Goal: Communication & Community: Answer question/provide support

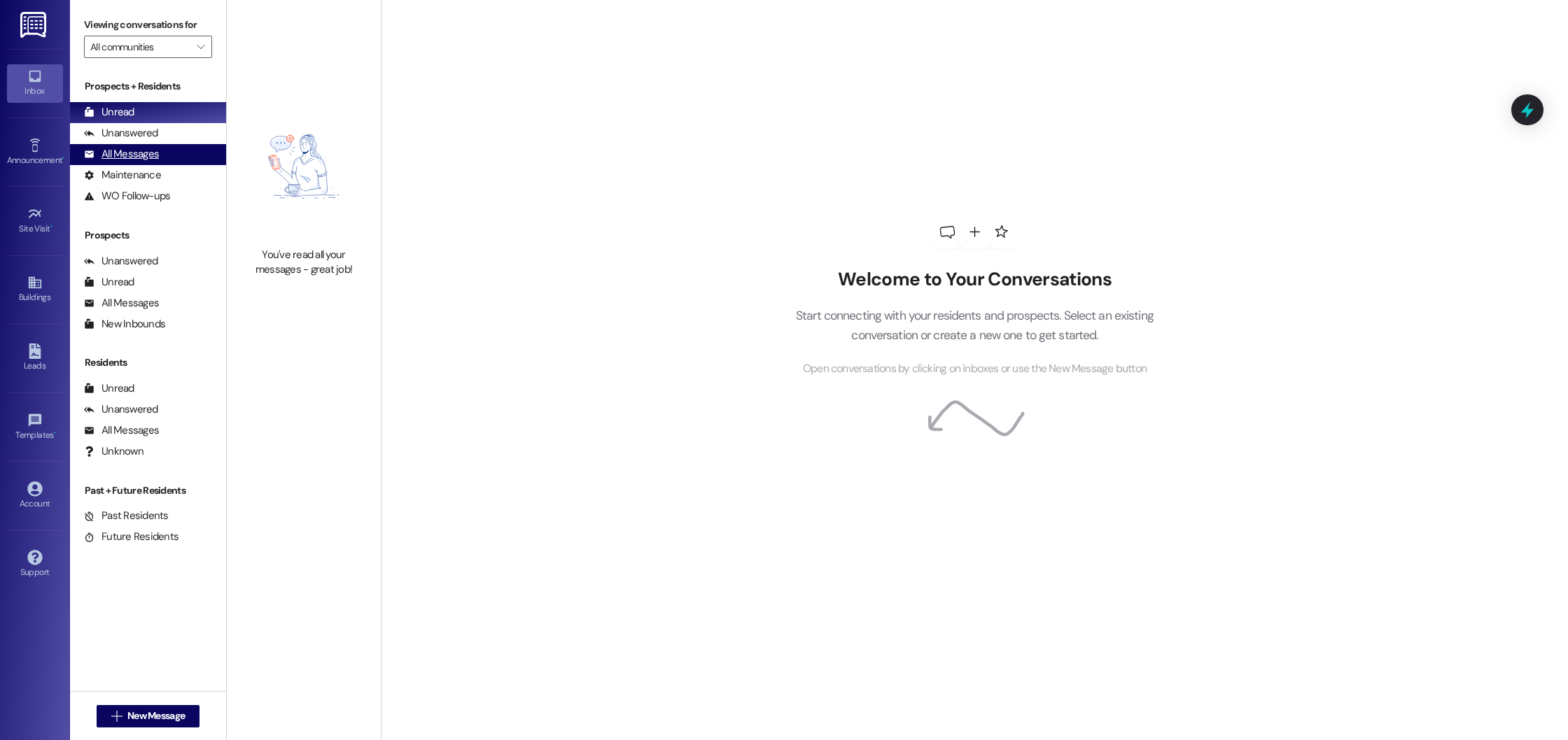
click at [132, 148] on div "All Messages" at bounding box center [121, 154] width 75 height 15
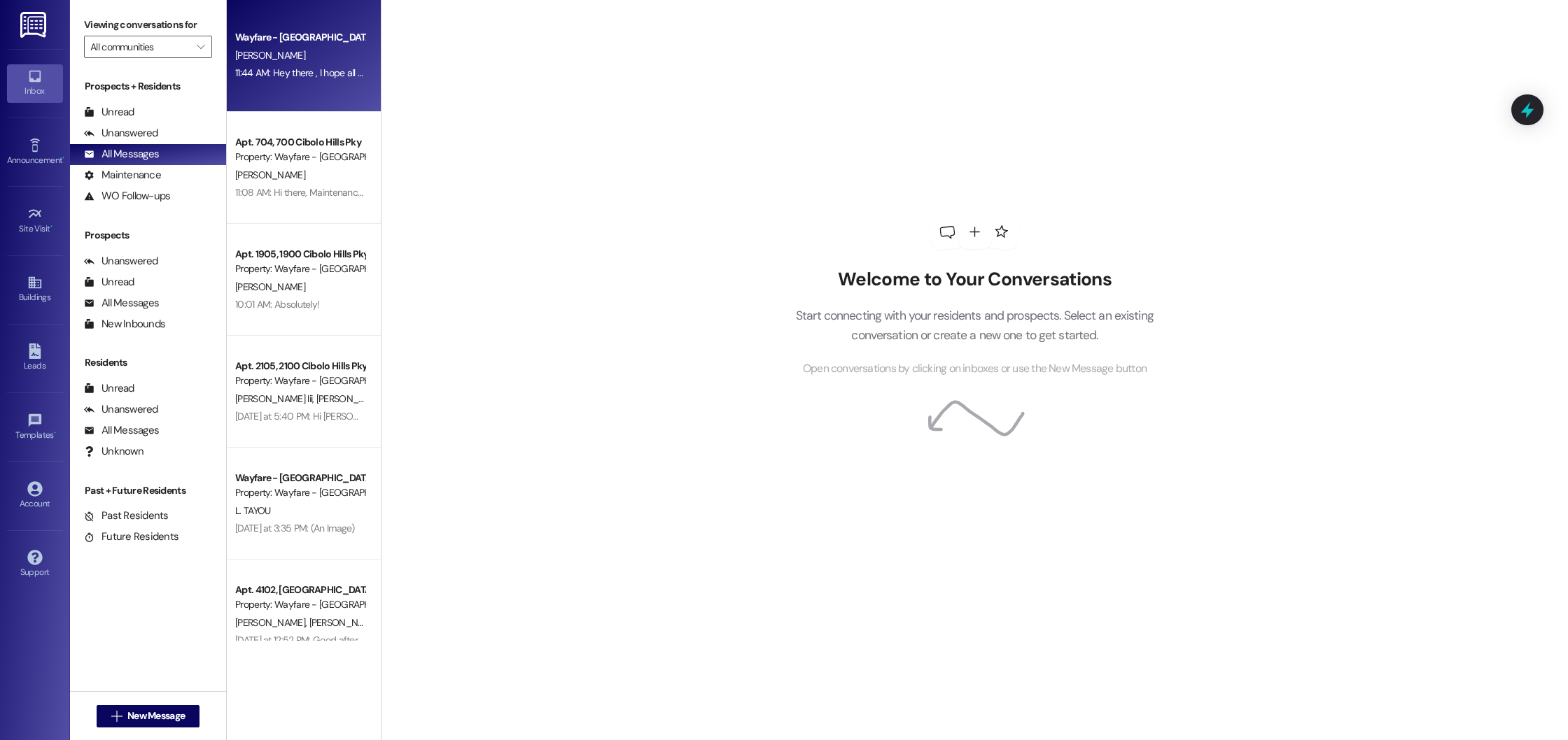
click at [290, 63] on div "K. molina" at bounding box center [300, 55] width 132 height 17
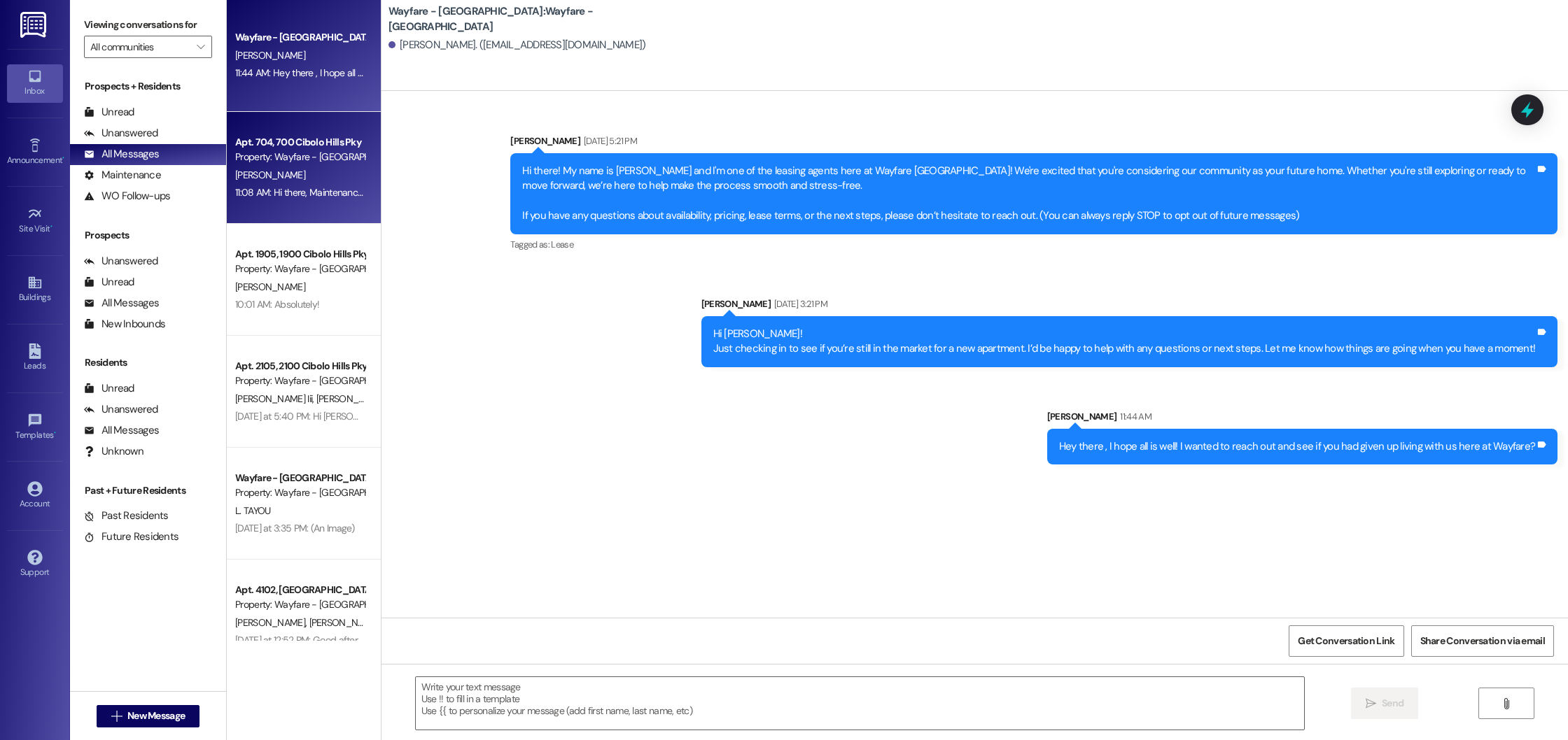
click at [277, 146] on div "Apt. 704, 700 Cibolo Hills Pky" at bounding box center [299, 142] width 130 height 15
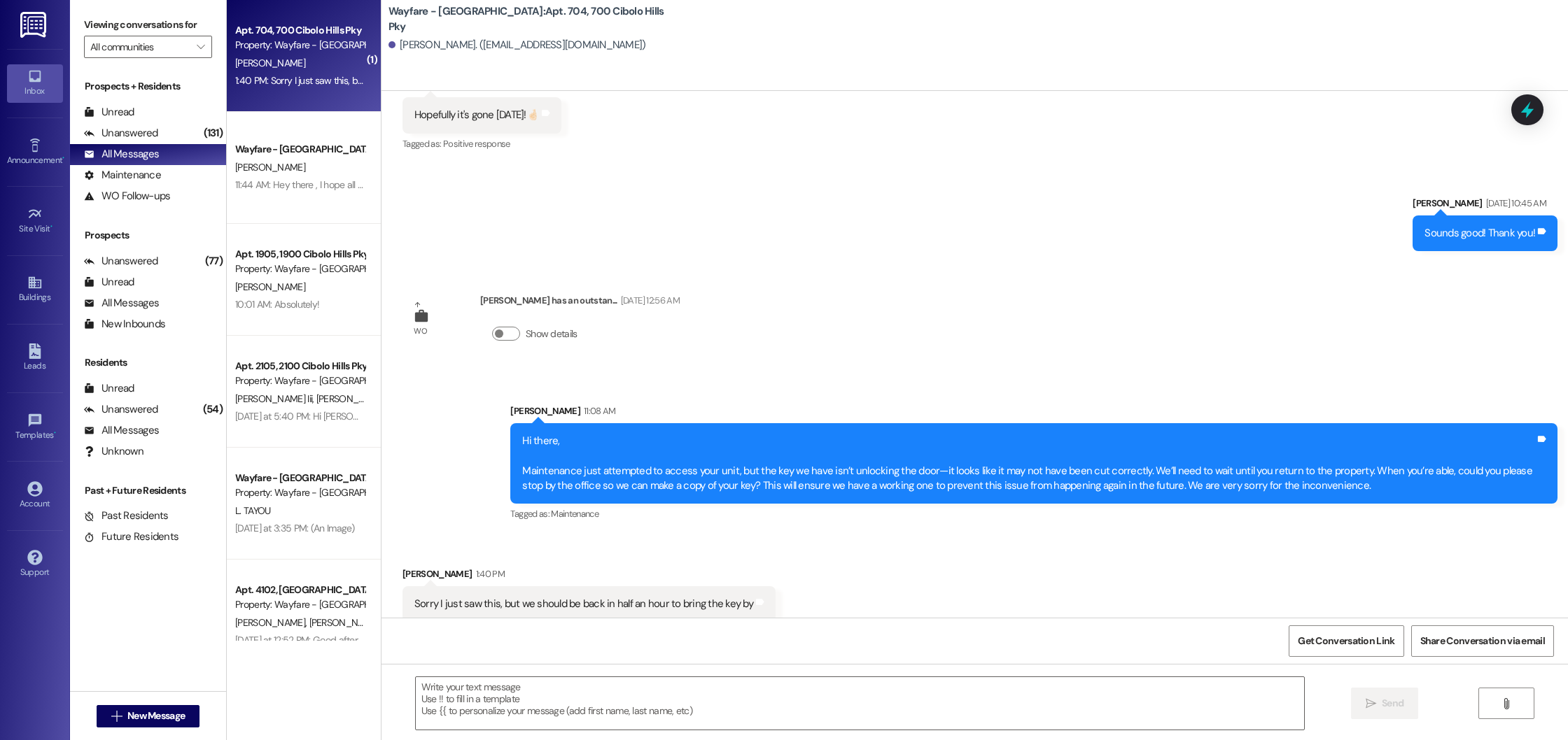
scroll to position [871, 0]
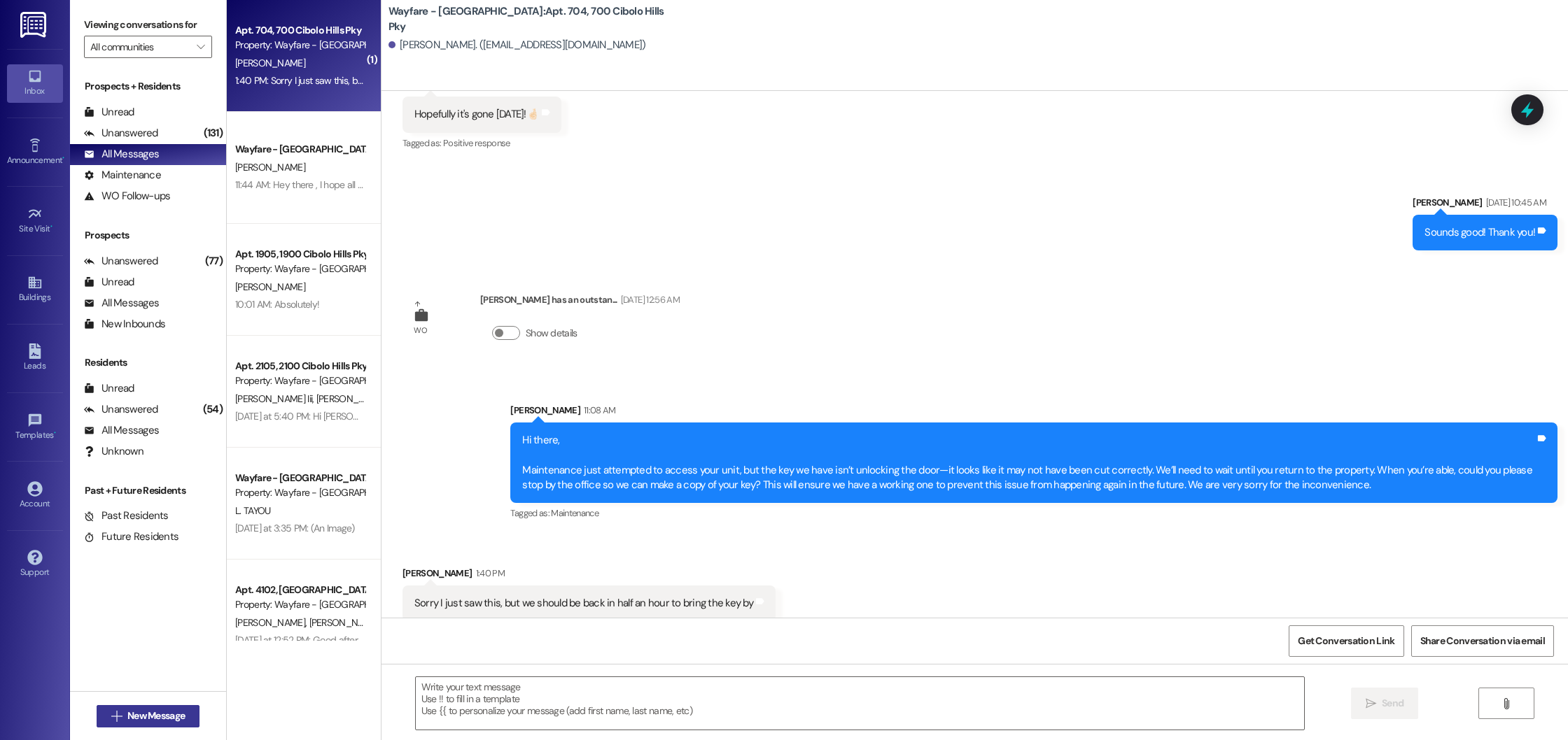
click at [128, 719] on span "New Message" at bounding box center [156, 716] width 57 height 15
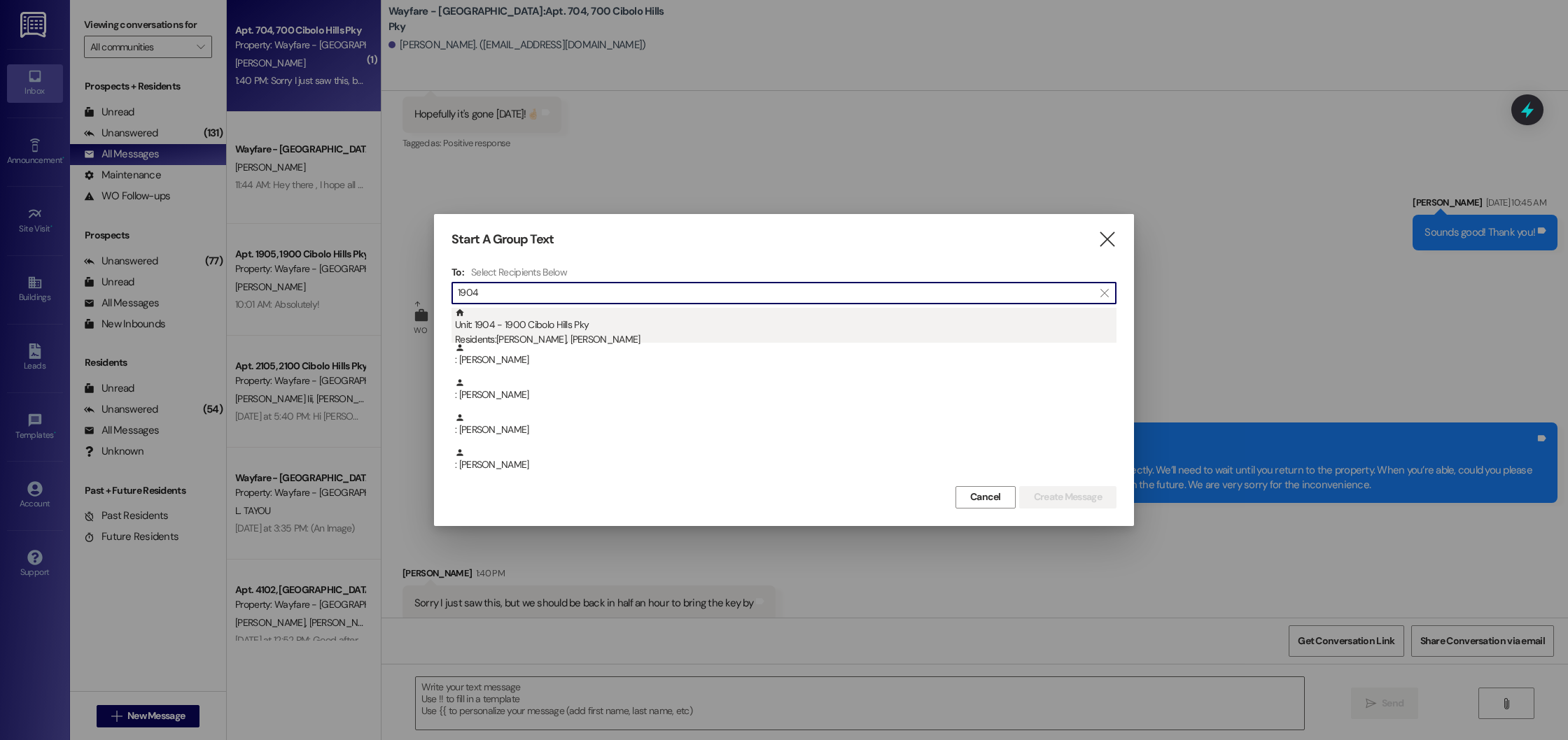
type input "1904"
click at [522, 325] on div "Unit: 1904 - 1900 Cibolo Hills Pky Residents: Nina Blanco, Richard Walley" at bounding box center [785, 327] width 661 height 39
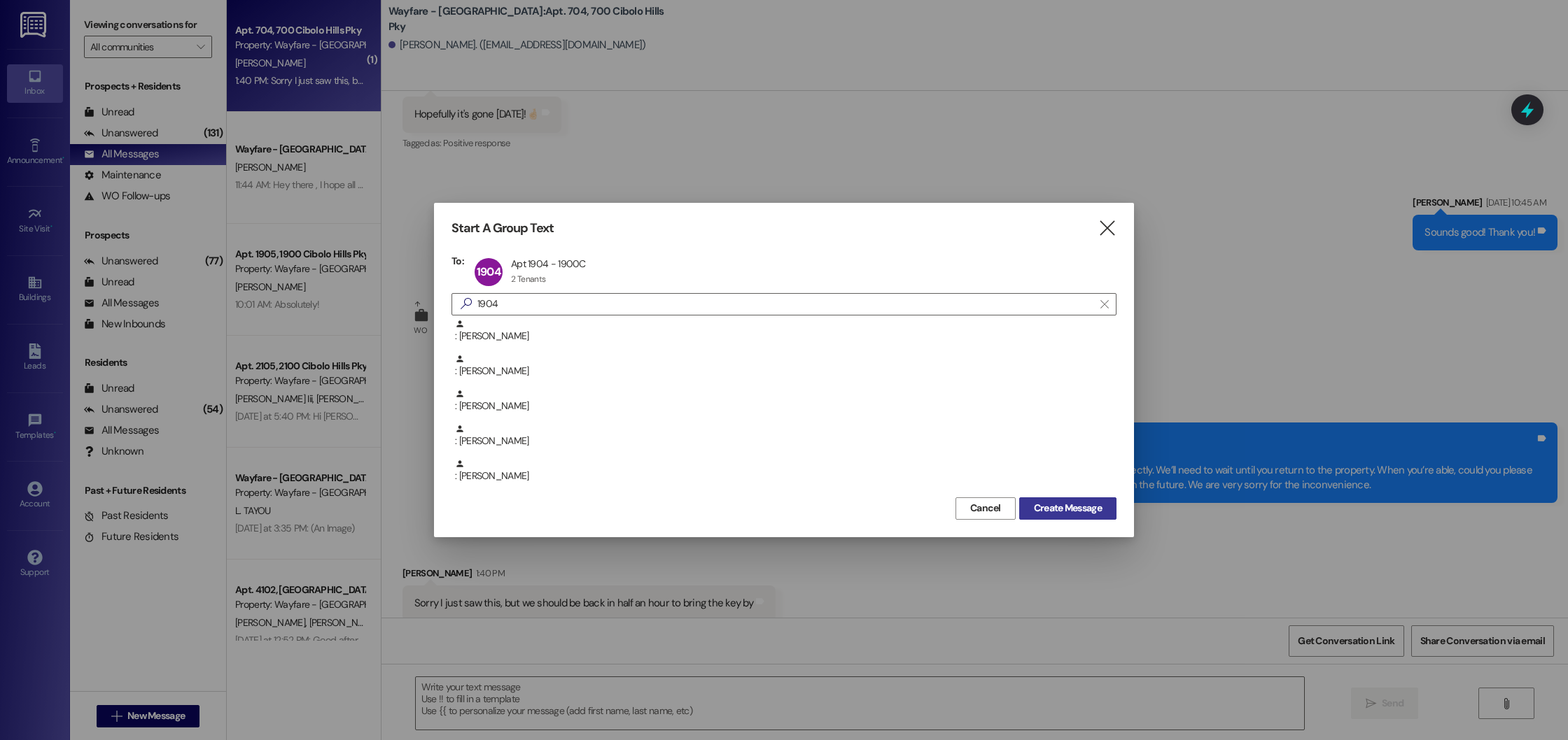
click at [1093, 510] on span "Create Message" at bounding box center [1068, 509] width 68 height 15
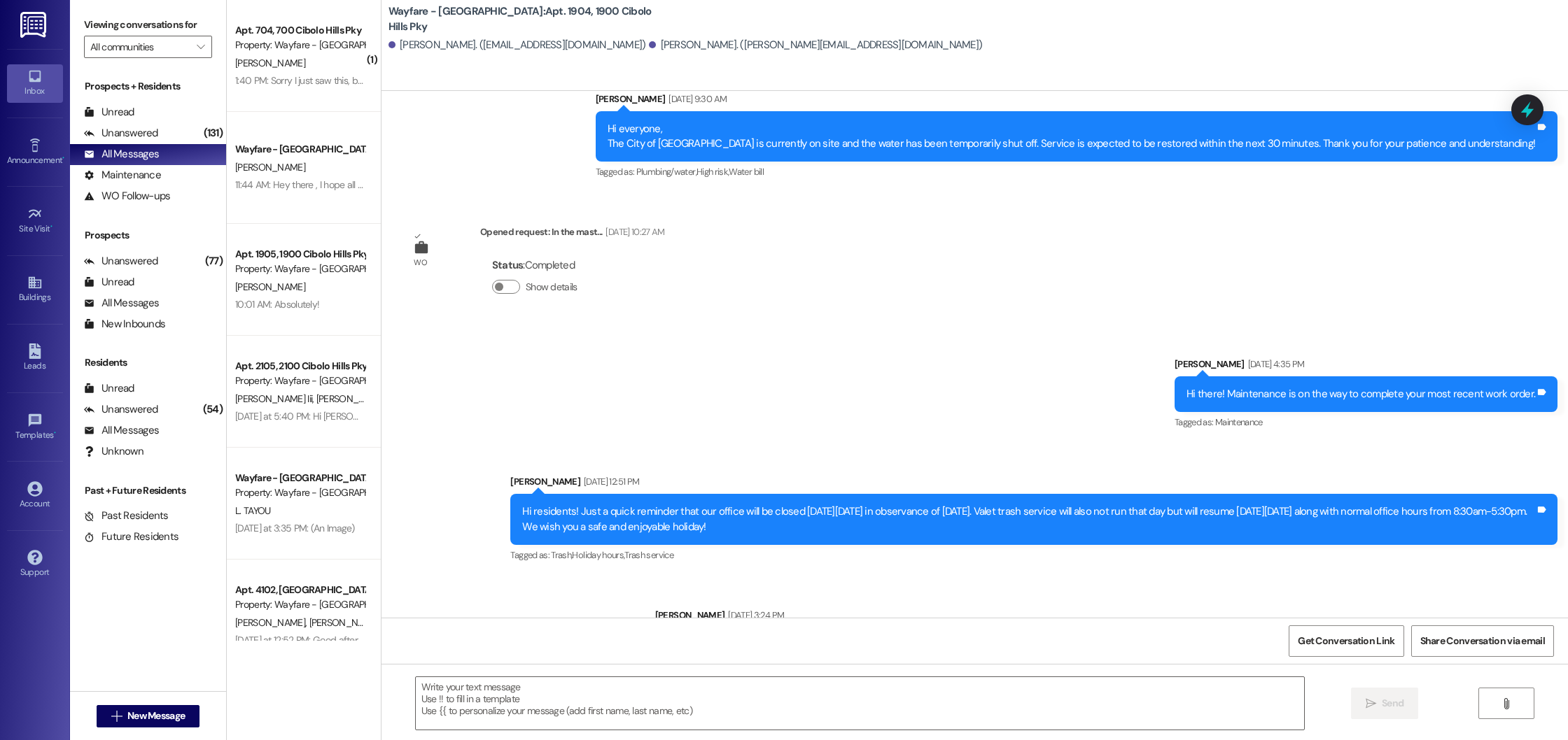
scroll to position [26774, 0]
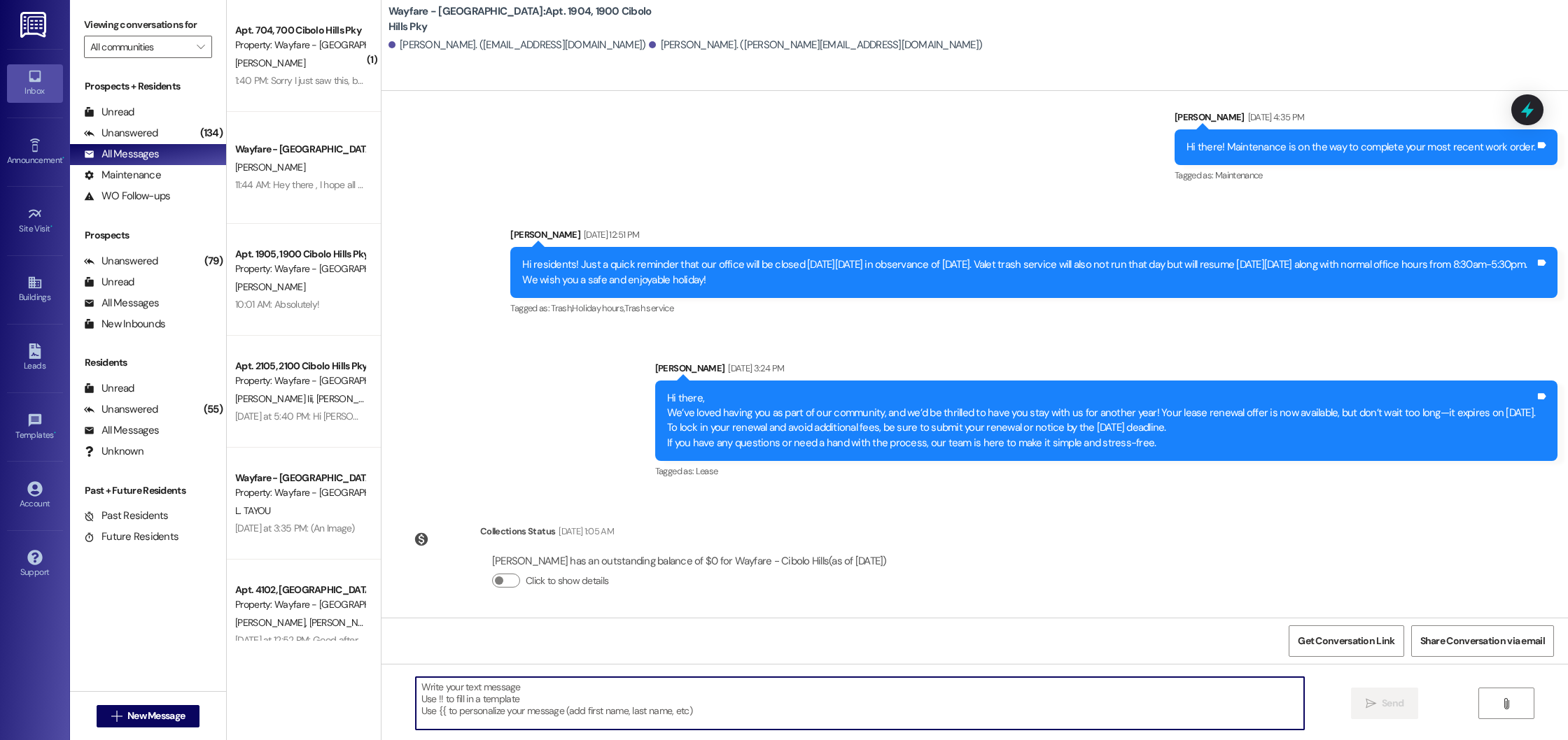
paste textarea "Hi there! I hope you're doing well. This is a friendly reminder to either accep…"
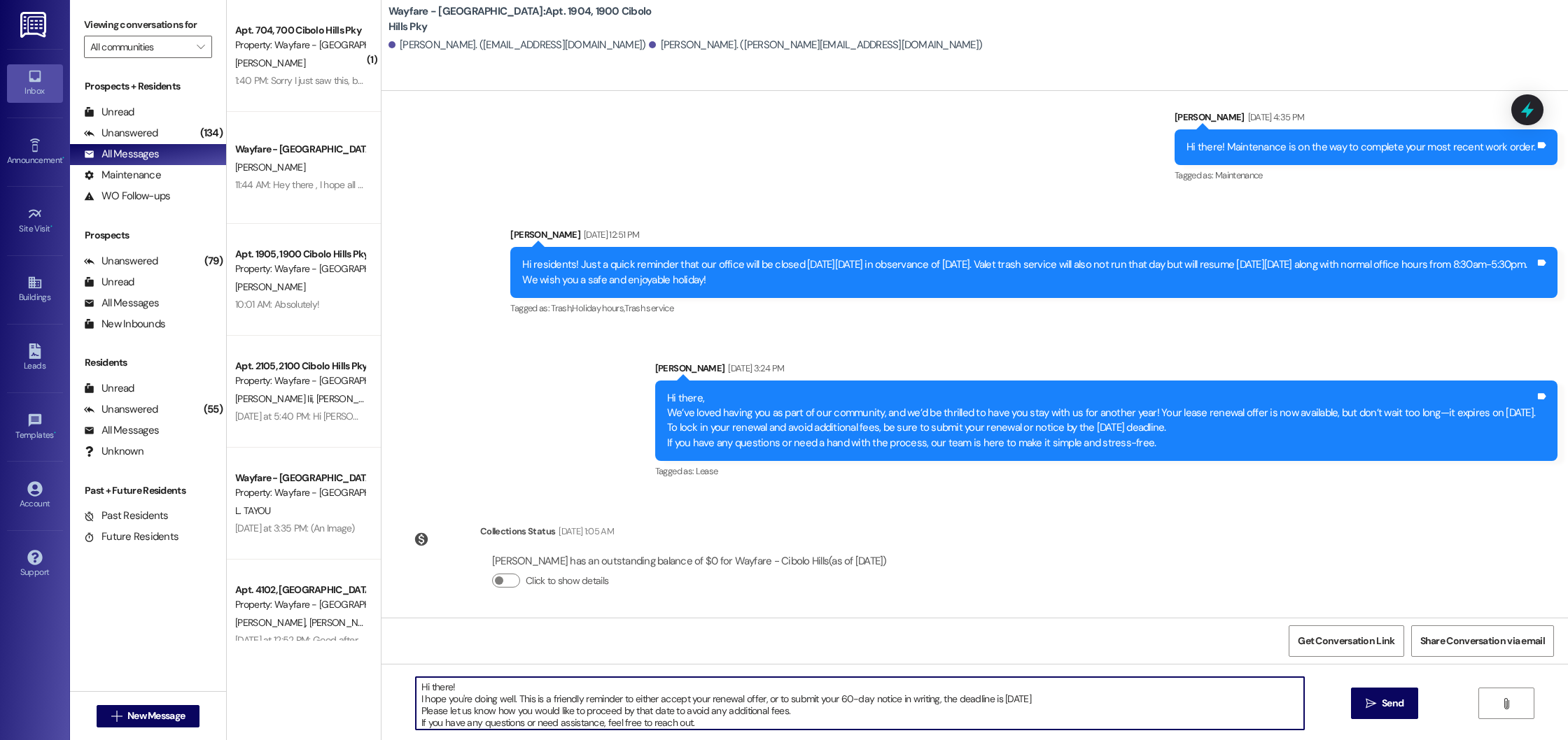
scroll to position [16, 0]
type textarea "Hi there! I hope you're doing well. This is a friendly reminder to either accep…"
click at [1367, 702] on icon "" at bounding box center [1371, 704] width 10 height 11
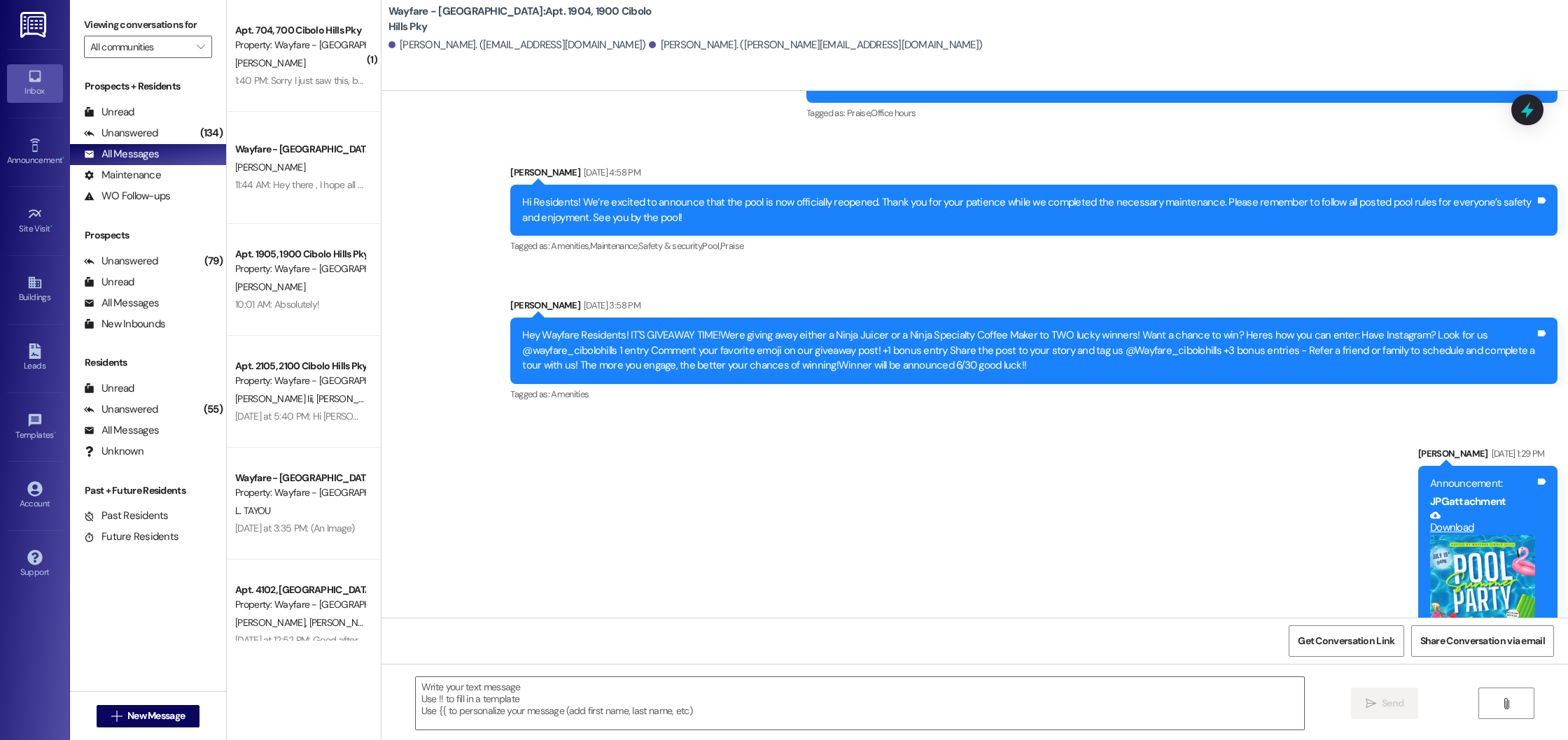
scroll to position [19973, 0]
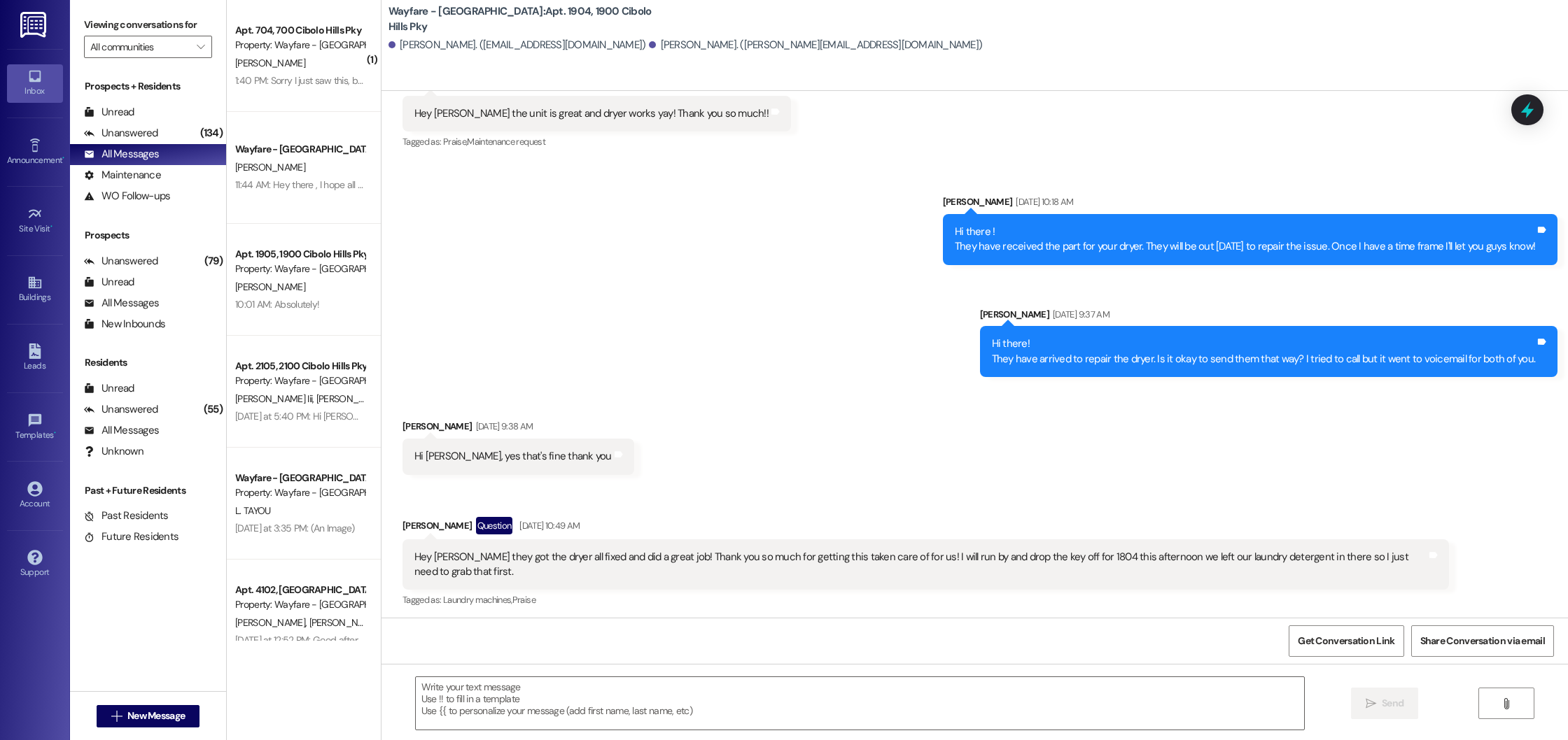
click at [152, 704] on div " New Message" at bounding box center [148, 716] width 104 height 35
click at [154, 710] on span "New Message" at bounding box center [156, 716] width 57 height 15
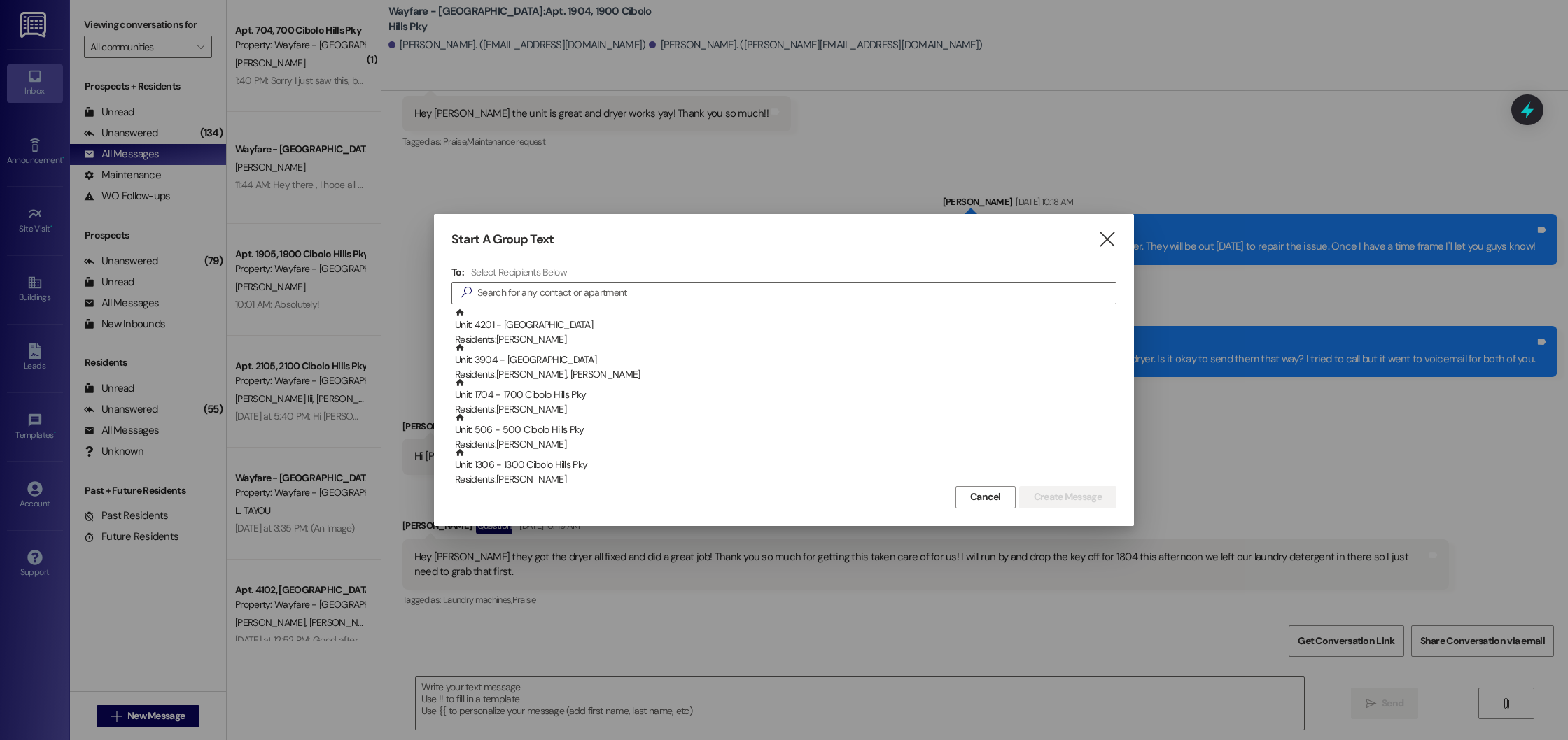
click at [596, 278] on div "To: Select Recipients Below  Unit: 4201 - 4200 Cibolo Hills Pky Residents: Oma…" at bounding box center [784, 375] width 665 height 217
click at [597, 290] on input at bounding box center [796, 293] width 638 height 19
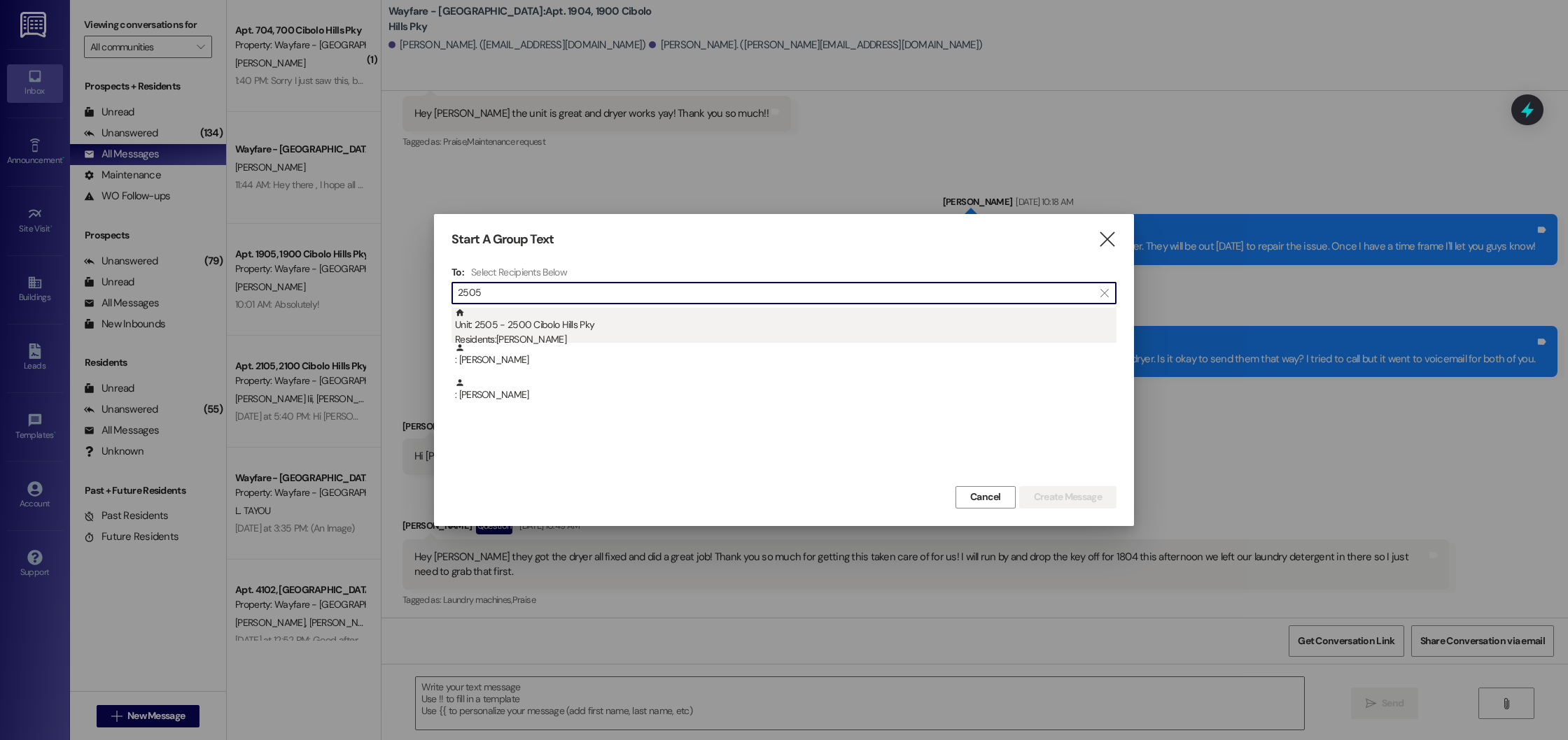
type input "2505"
click at [603, 333] on div "Residents: Oniesha Stevenson" at bounding box center [785, 340] width 661 height 15
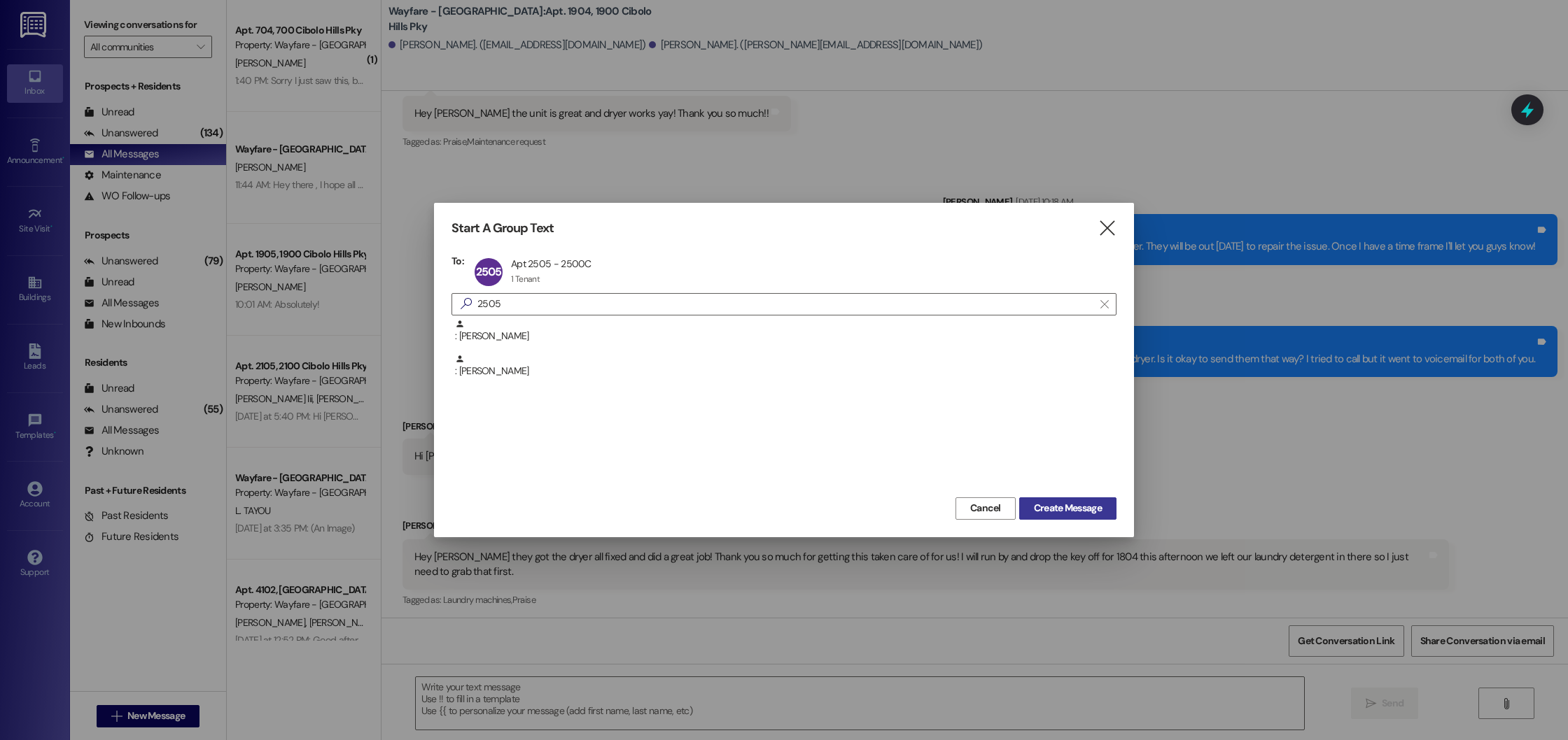
click at [1050, 501] on span "Create Message" at bounding box center [1068, 509] width 68 height 15
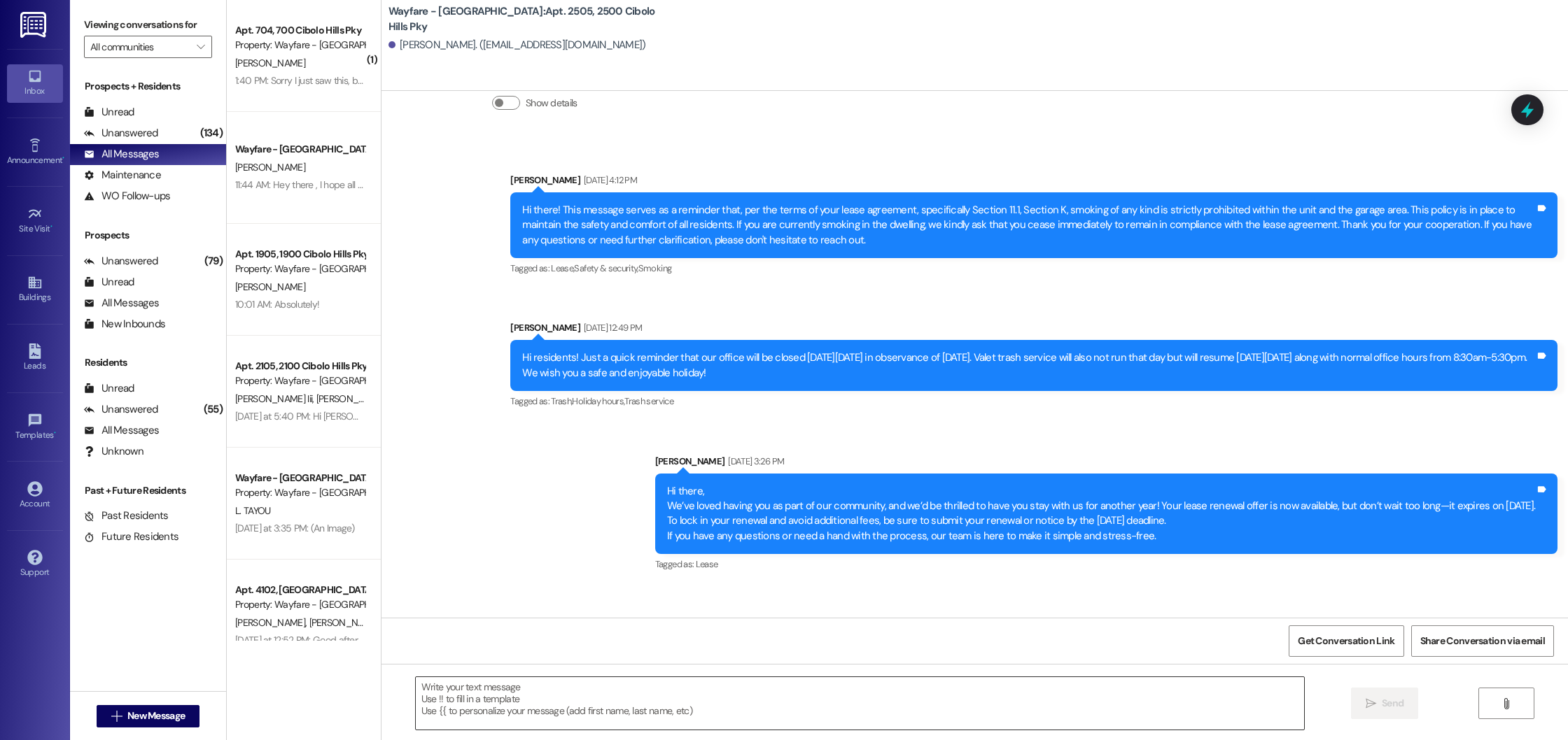
scroll to position [19287, 0]
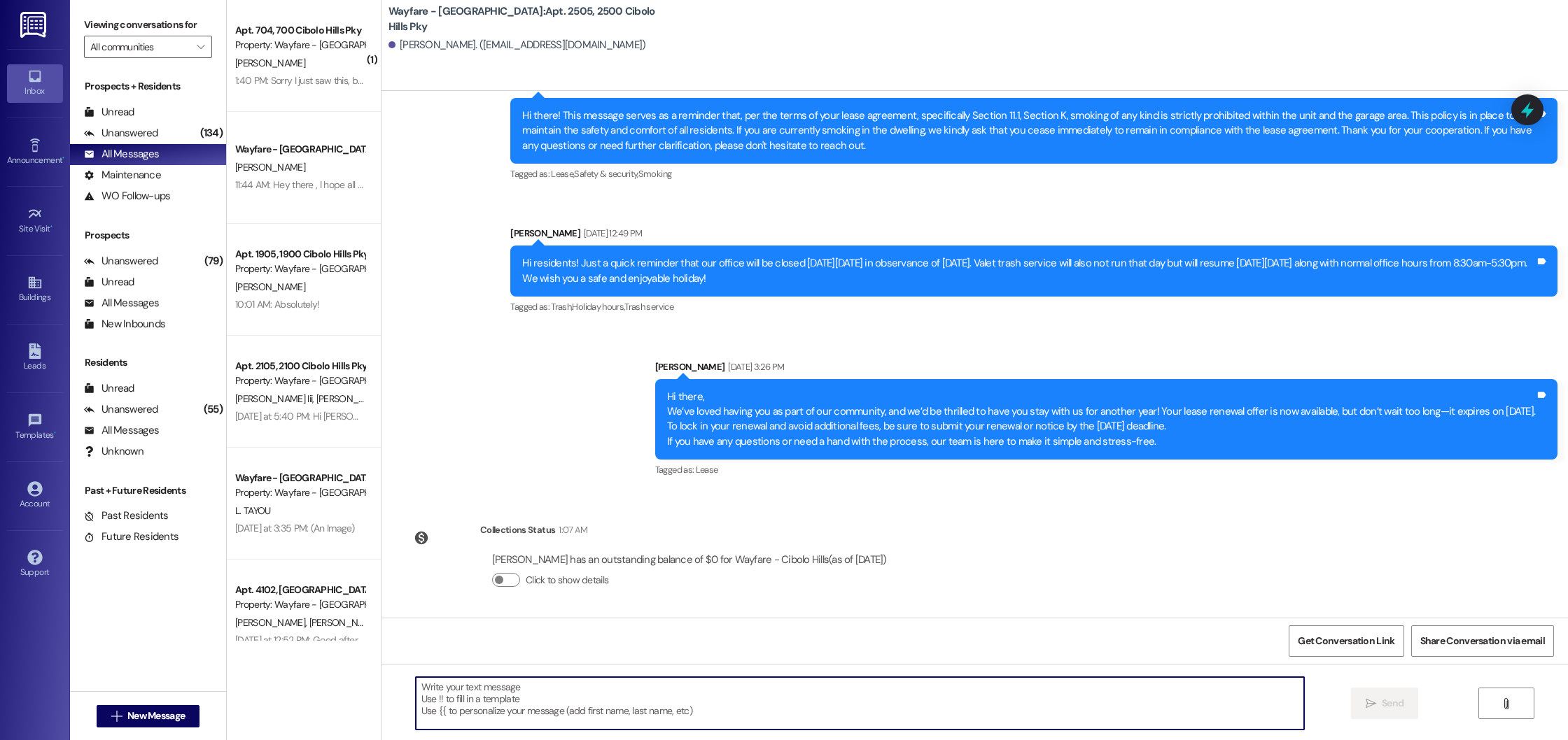
paste textarea "Hi there! I hope you're doing well. This is a friendly reminder to either accep…"
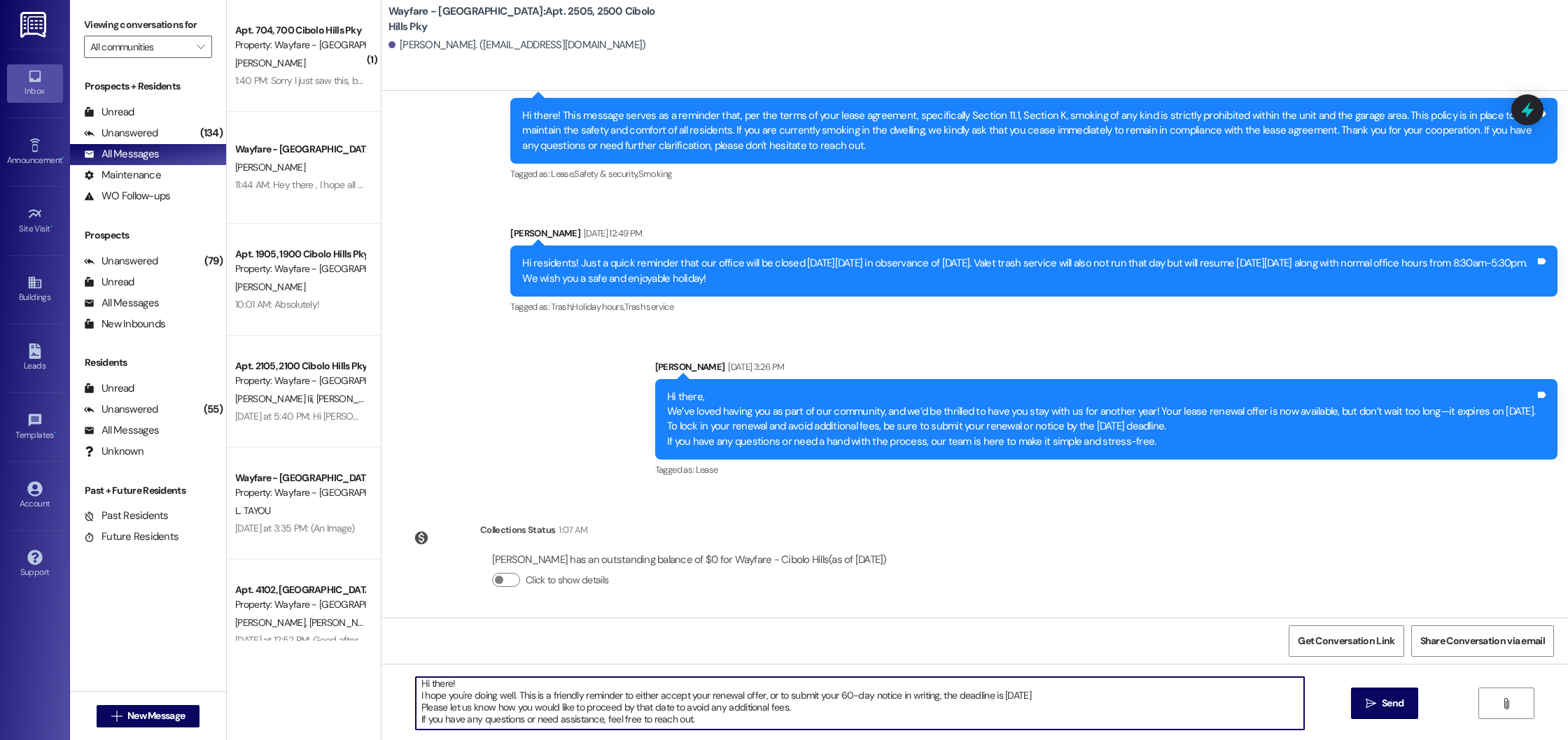
scroll to position [4, 0]
type textarea "Hi there! I hope you're doing well. This is a friendly reminder to either accep…"
click at [1361, 713] on button " Send" at bounding box center [1385, 703] width 68 height 31
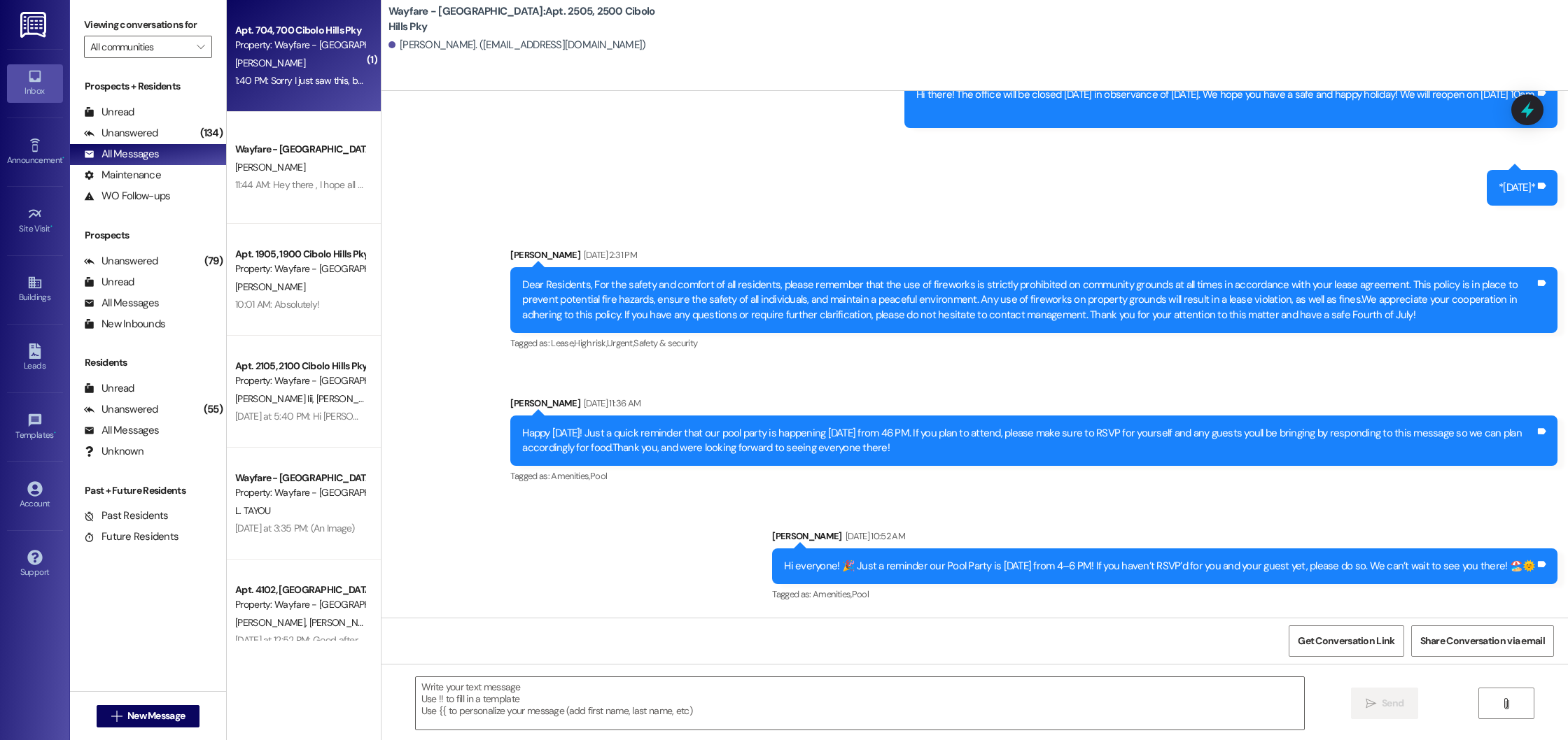
scroll to position [17256, 0]
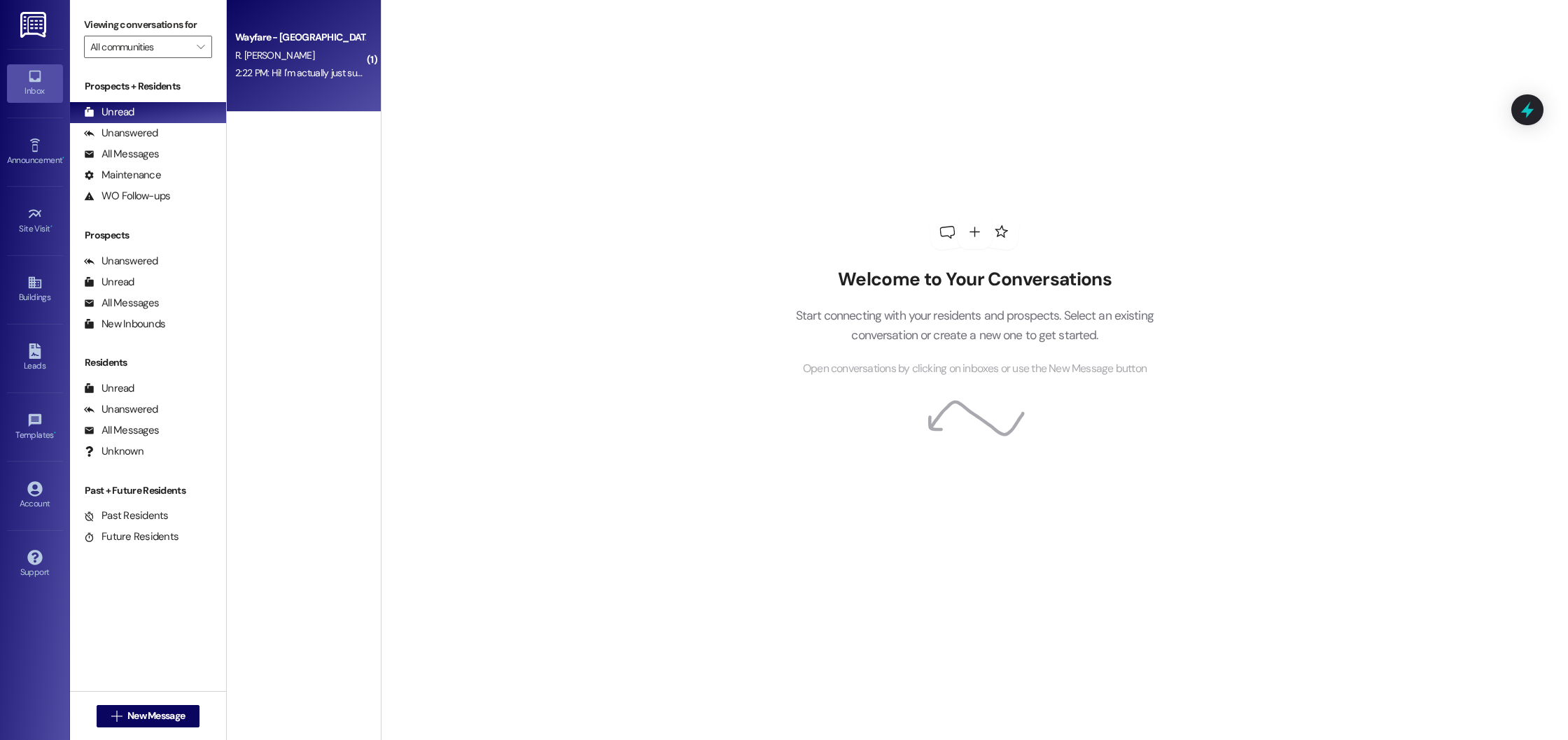
click at [283, 70] on div "2:22 PM: Hi! I'm actually just supposed to be added to my boyfriend's current l…" at bounding box center [530, 73] width 590 height 13
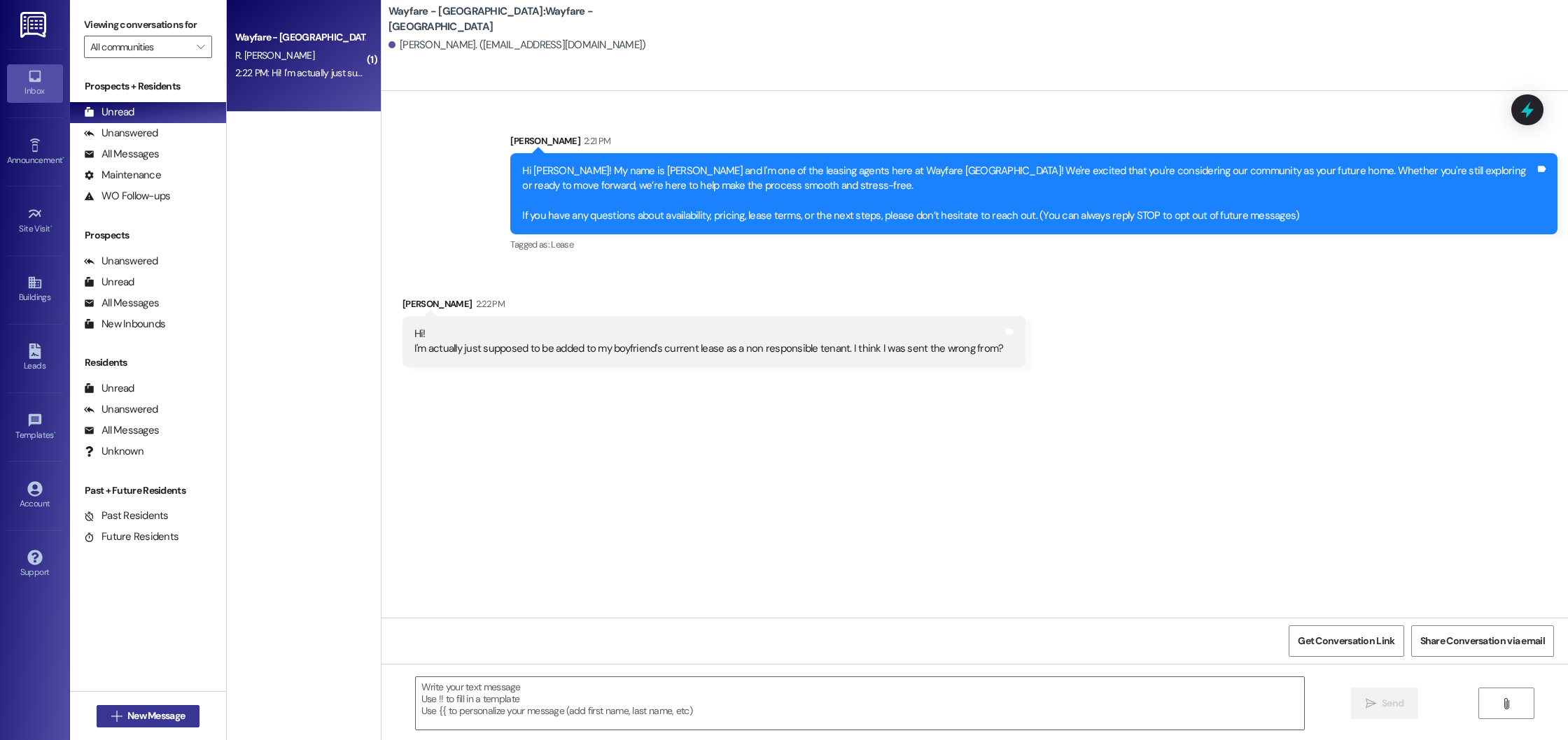
click at [161, 707] on button " New Message" at bounding box center [148, 716] width 104 height 22
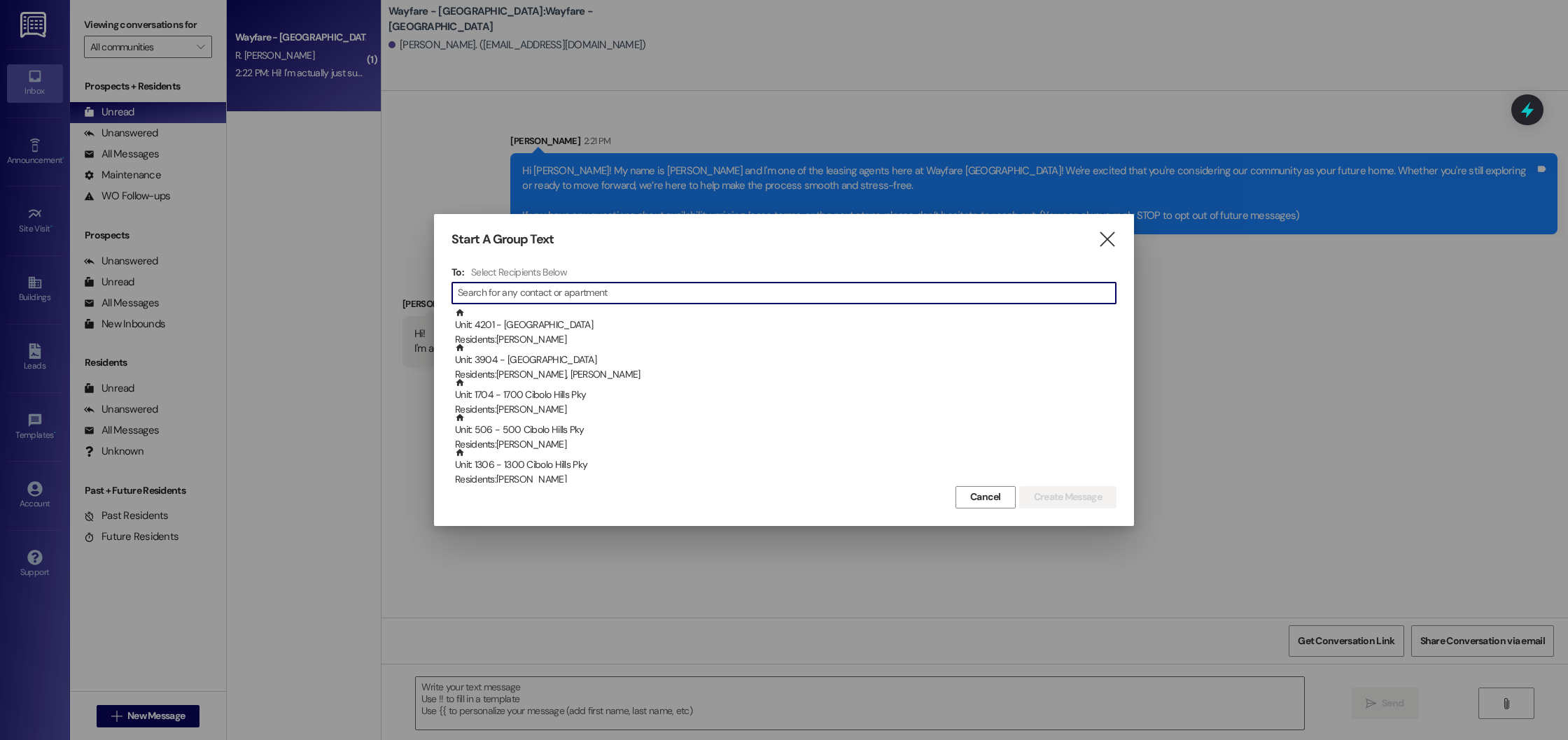
click at [481, 295] on input at bounding box center [786, 293] width 658 height 19
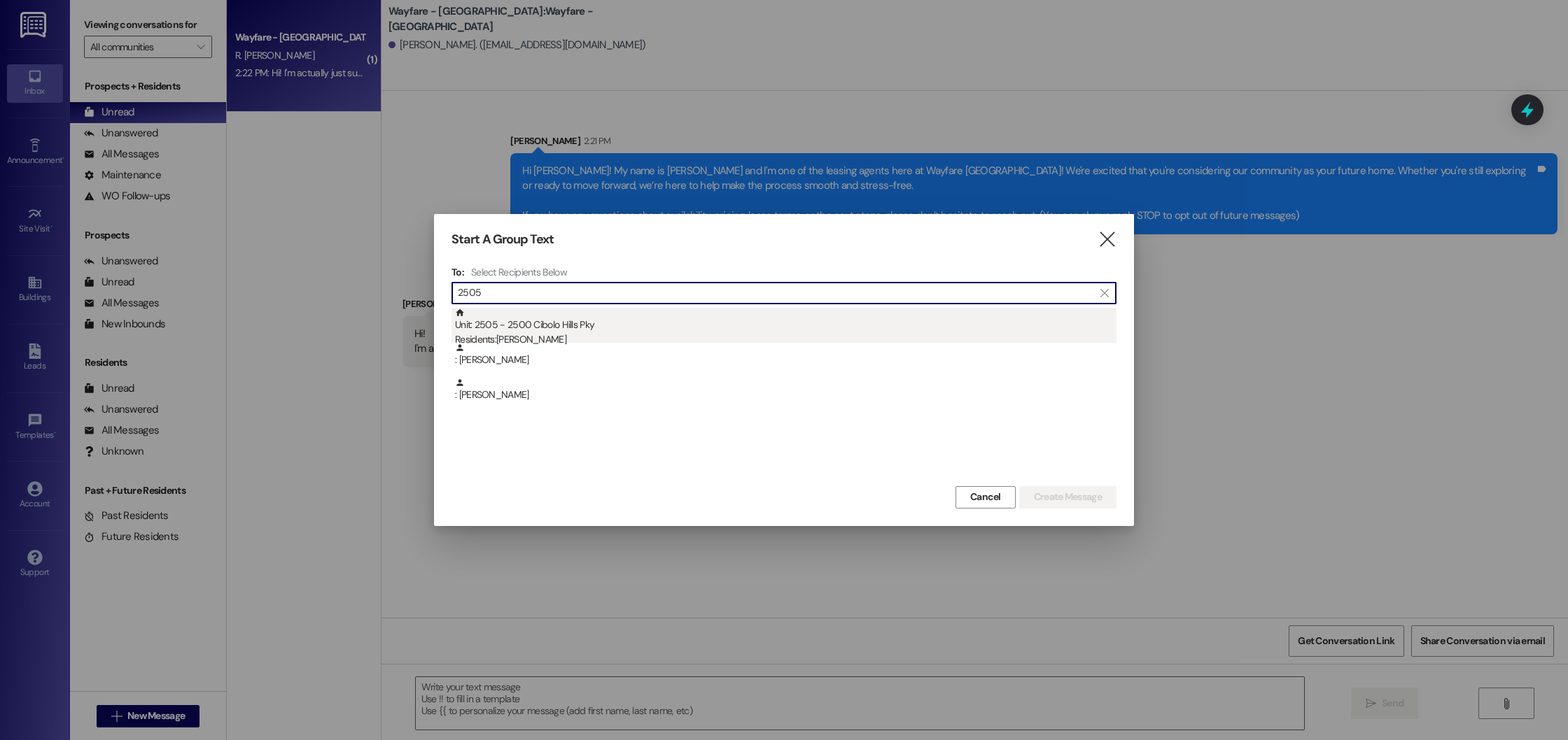
type input "2505"
click at [553, 326] on div "Unit: 2505 - 2500 Cibolo Hills Pky Residents: Oniesha Stevenson" at bounding box center [785, 327] width 661 height 39
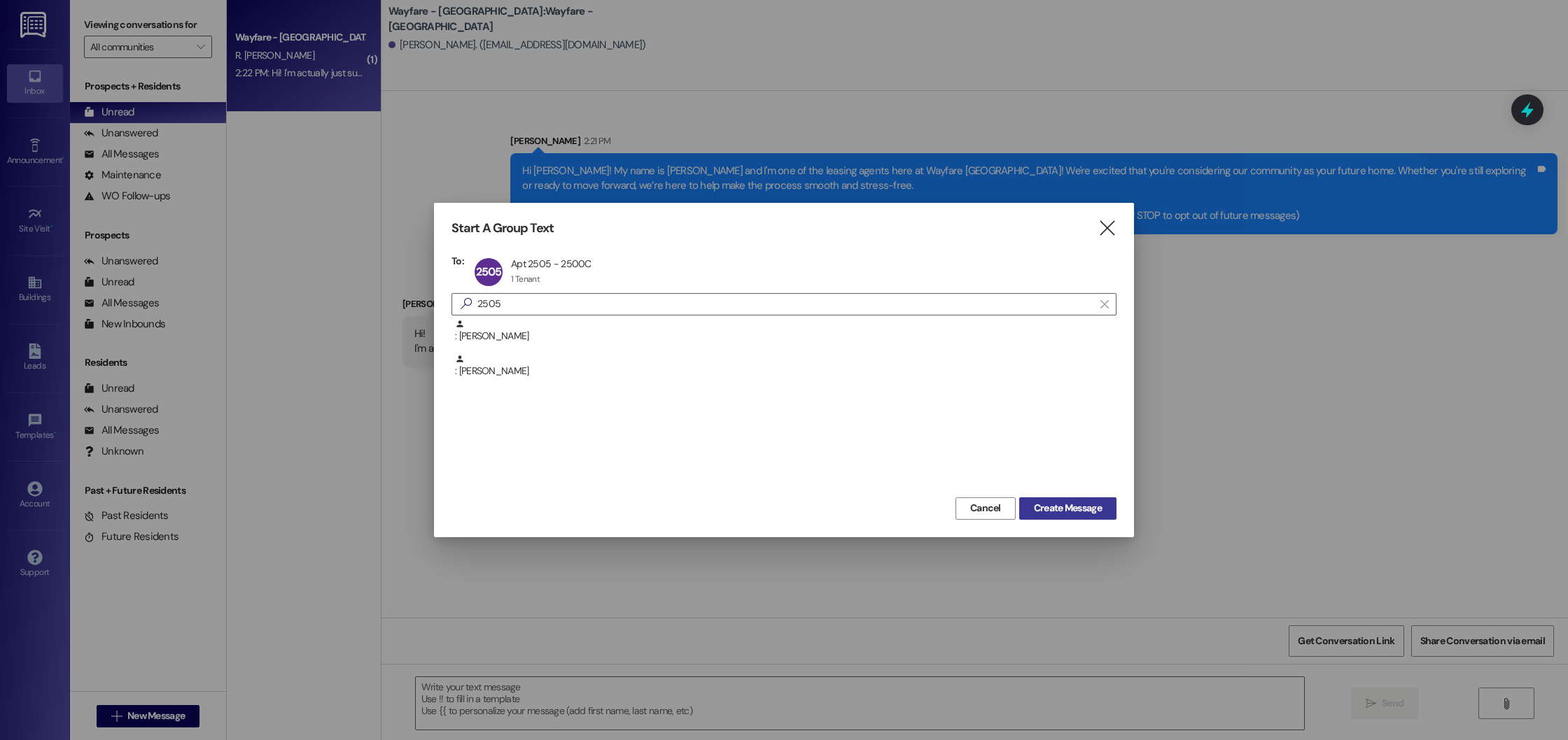
click at [1060, 506] on span "Create Message" at bounding box center [1068, 509] width 68 height 15
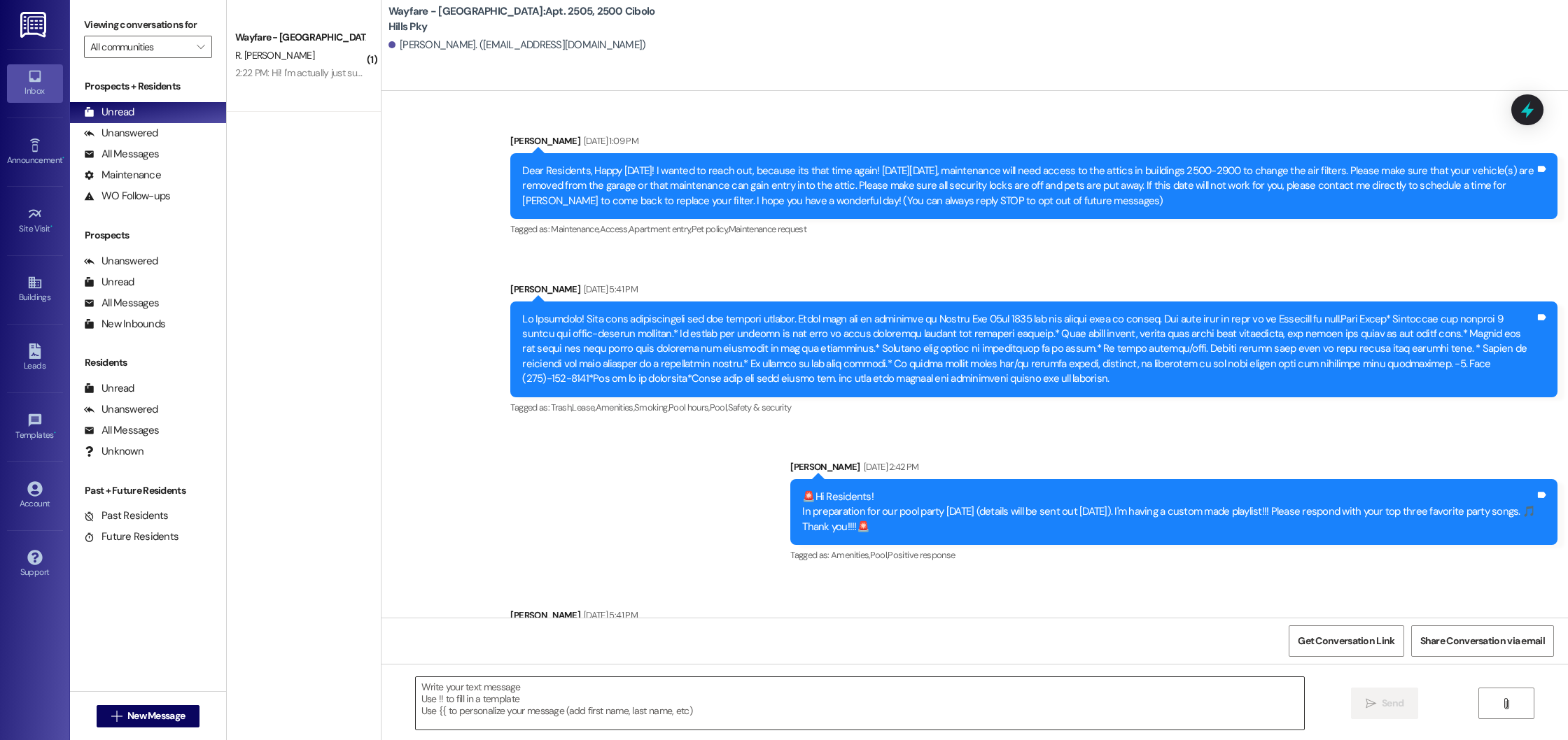
scroll to position [19428, 0]
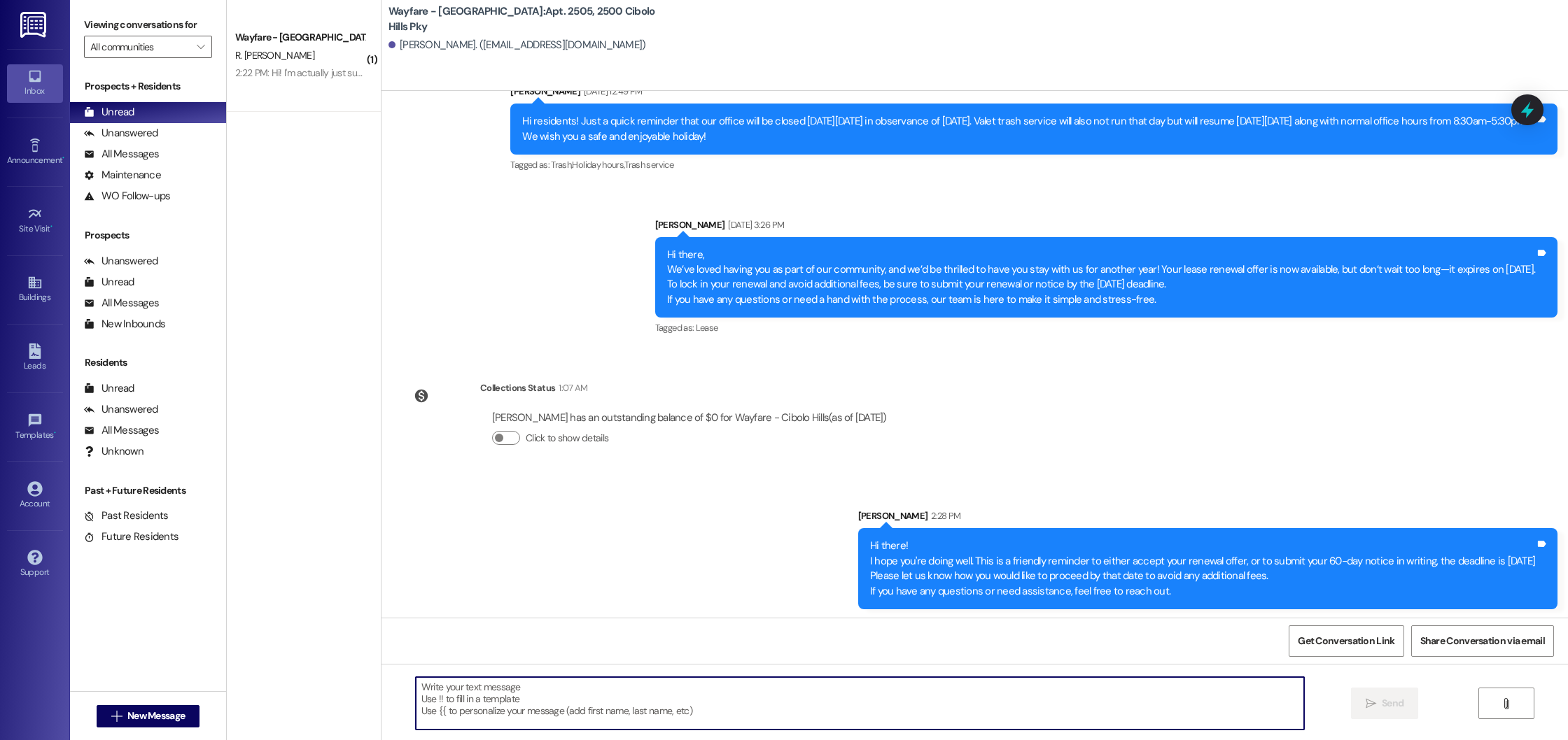
paste textarea "Hi there! I hope you're doing well. This is a friendly reminder to either accep…"
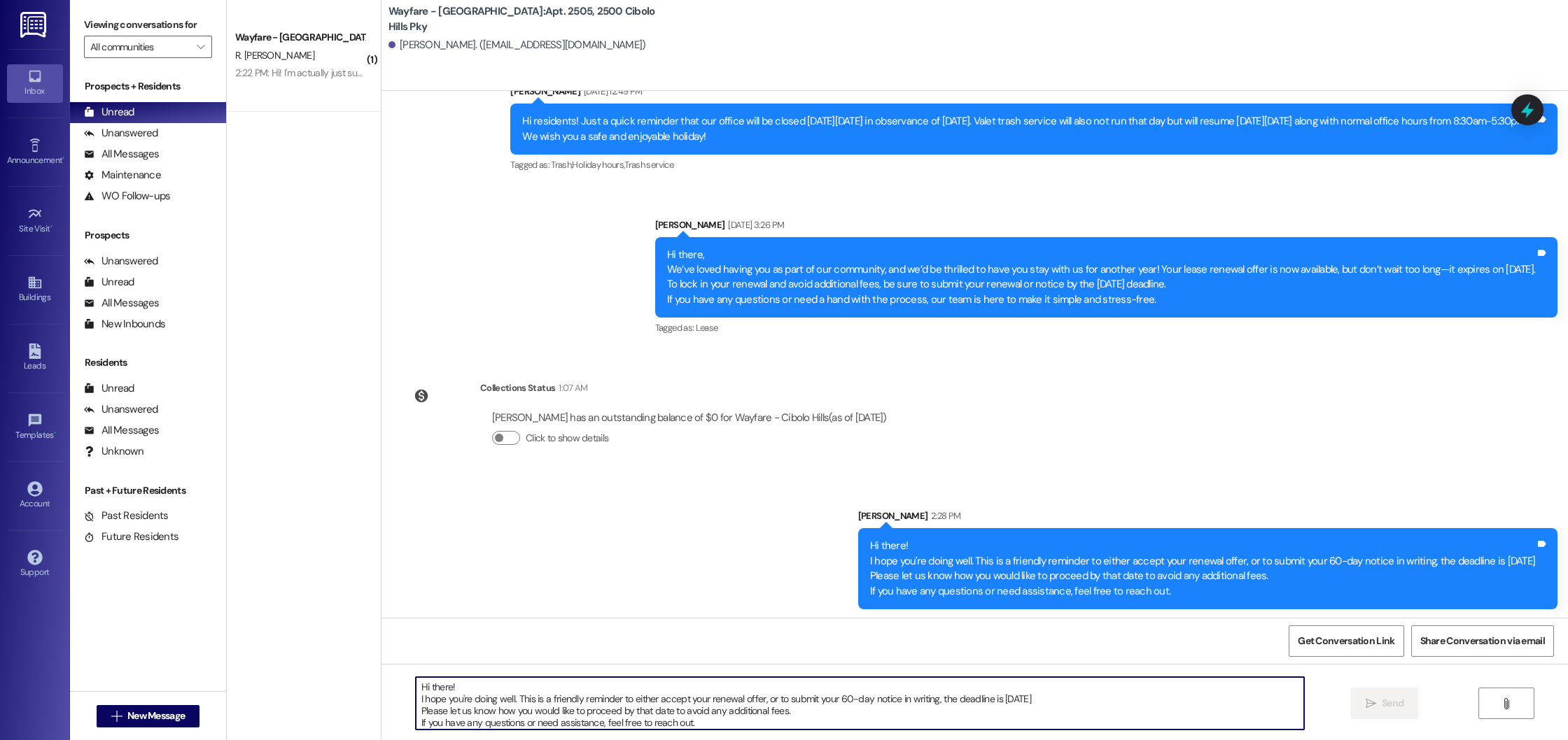
scroll to position [12, 0]
type textarea "Hi there! I hope you're doing well. This is a friendly reminder to either accep…"
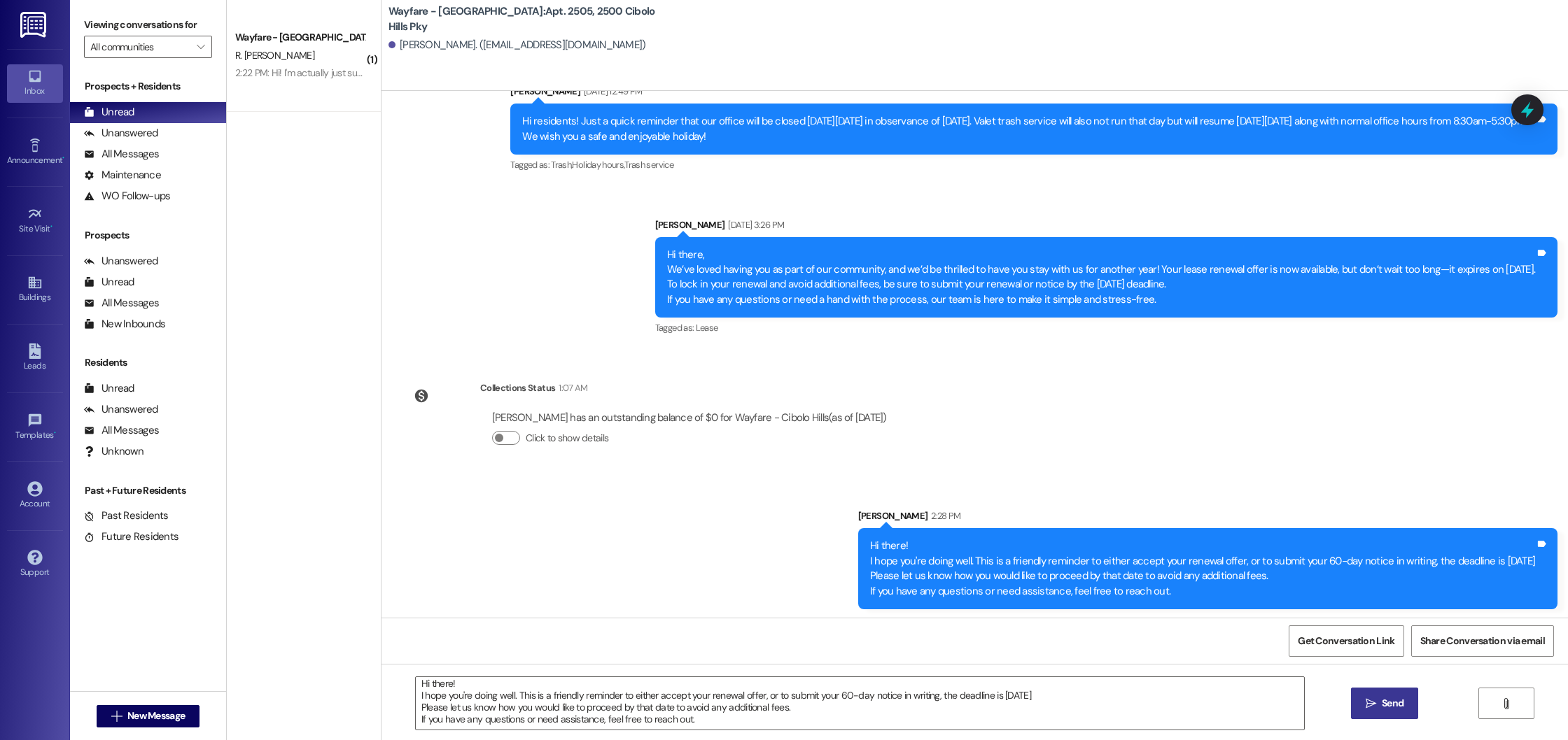
click at [1365, 712] on button " Send" at bounding box center [1385, 703] width 68 height 31
click at [840, 697] on textarea "Hi there! I hope you're doing well. This is a friendly reminder to either accep…" at bounding box center [860, 703] width 888 height 52
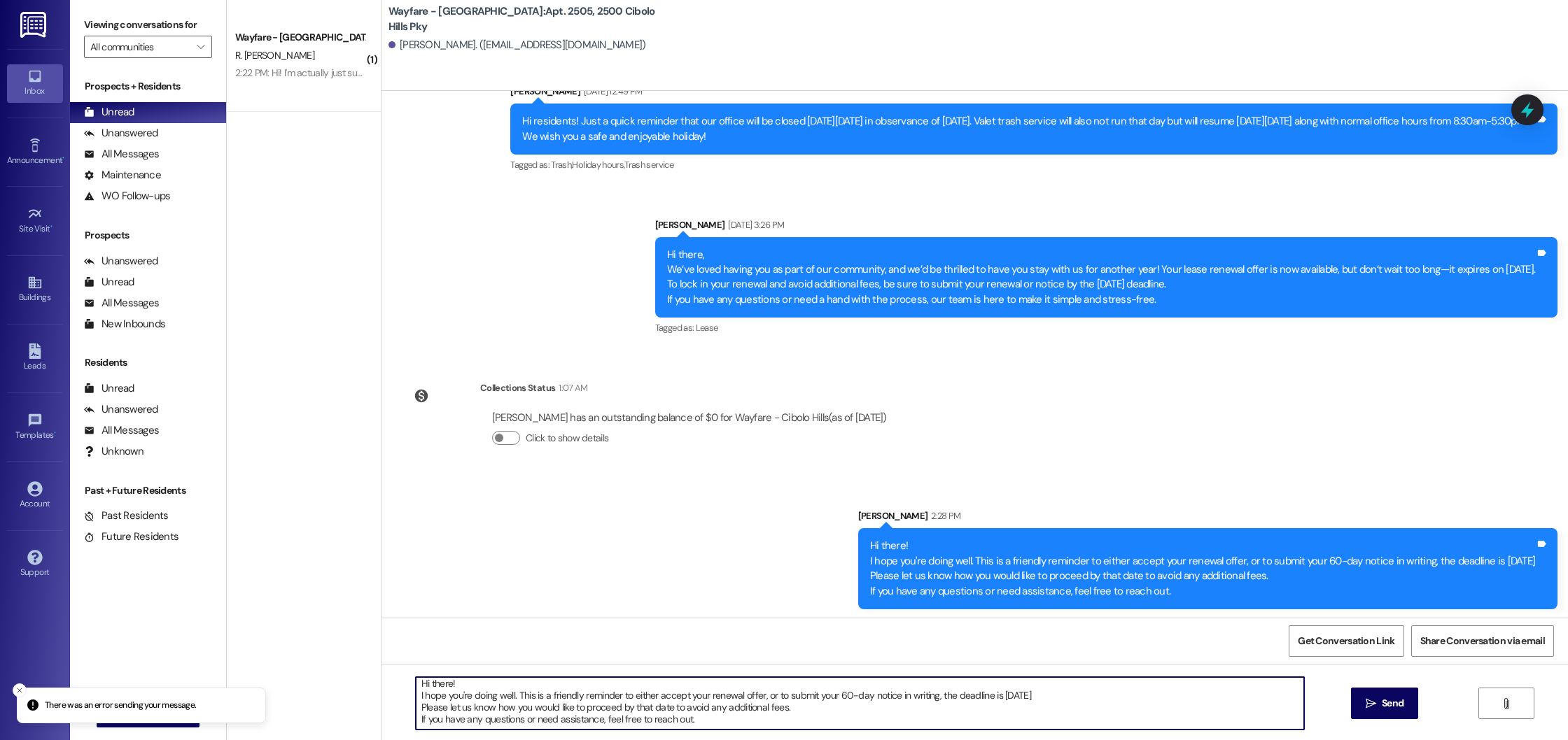
click at [840, 697] on textarea "Hi there! I hope you're doing well. This is a friendly reminder to either accep…" at bounding box center [860, 703] width 888 height 52
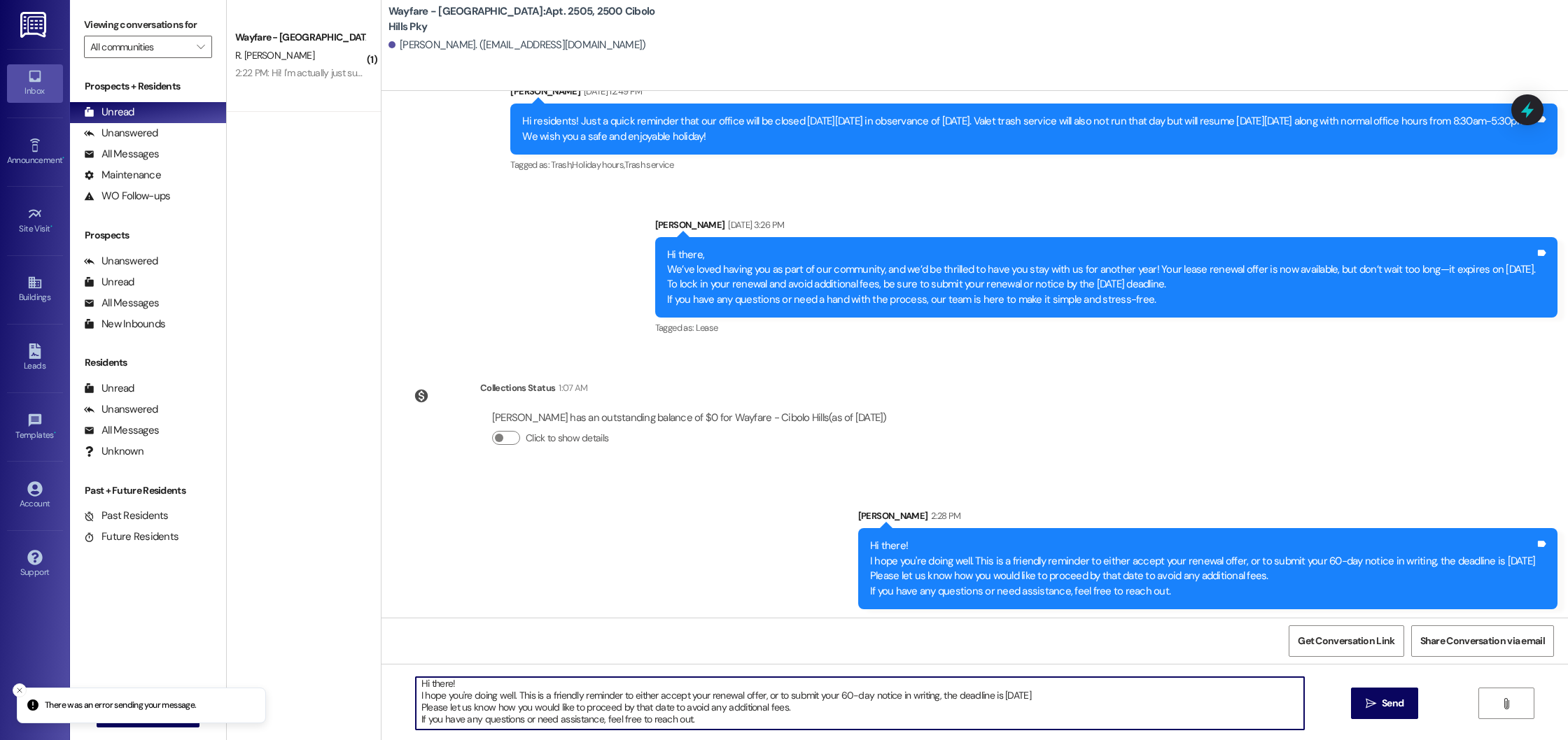
click at [840, 697] on textarea "Hi there! I hope you're doing well. This is a friendly reminder to either accep…" at bounding box center [860, 703] width 888 height 52
drag, startPoint x: 693, startPoint y: 714, endPoint x: 558, endPoint y: 656, distance: 146.9
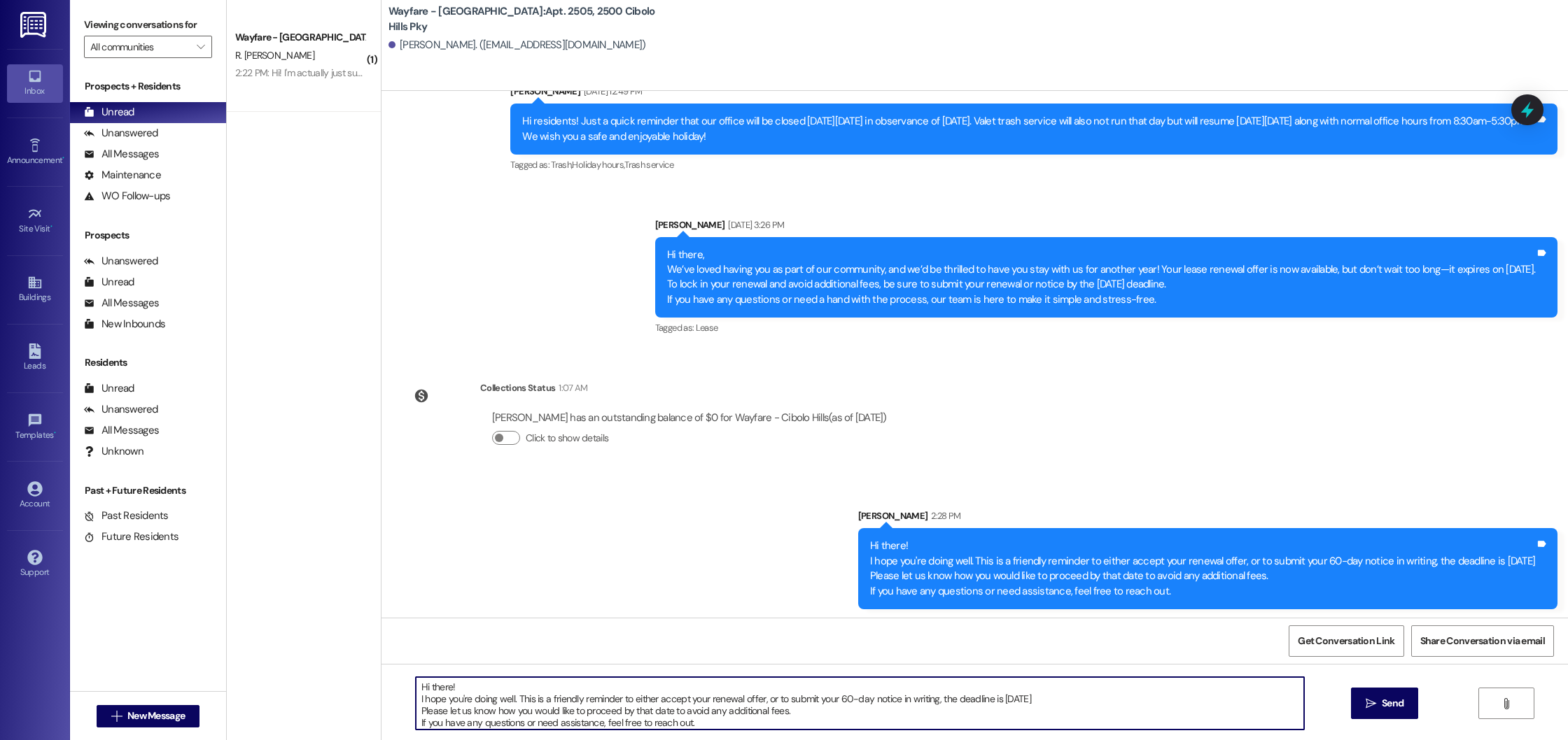
click at [558, 656] on div "Announcement, sent via SMS Thalya Hendrie May 22, 2024 at 1:09 PM Dear Resident…" at bounding box center [975, 461] width 1187 height 740
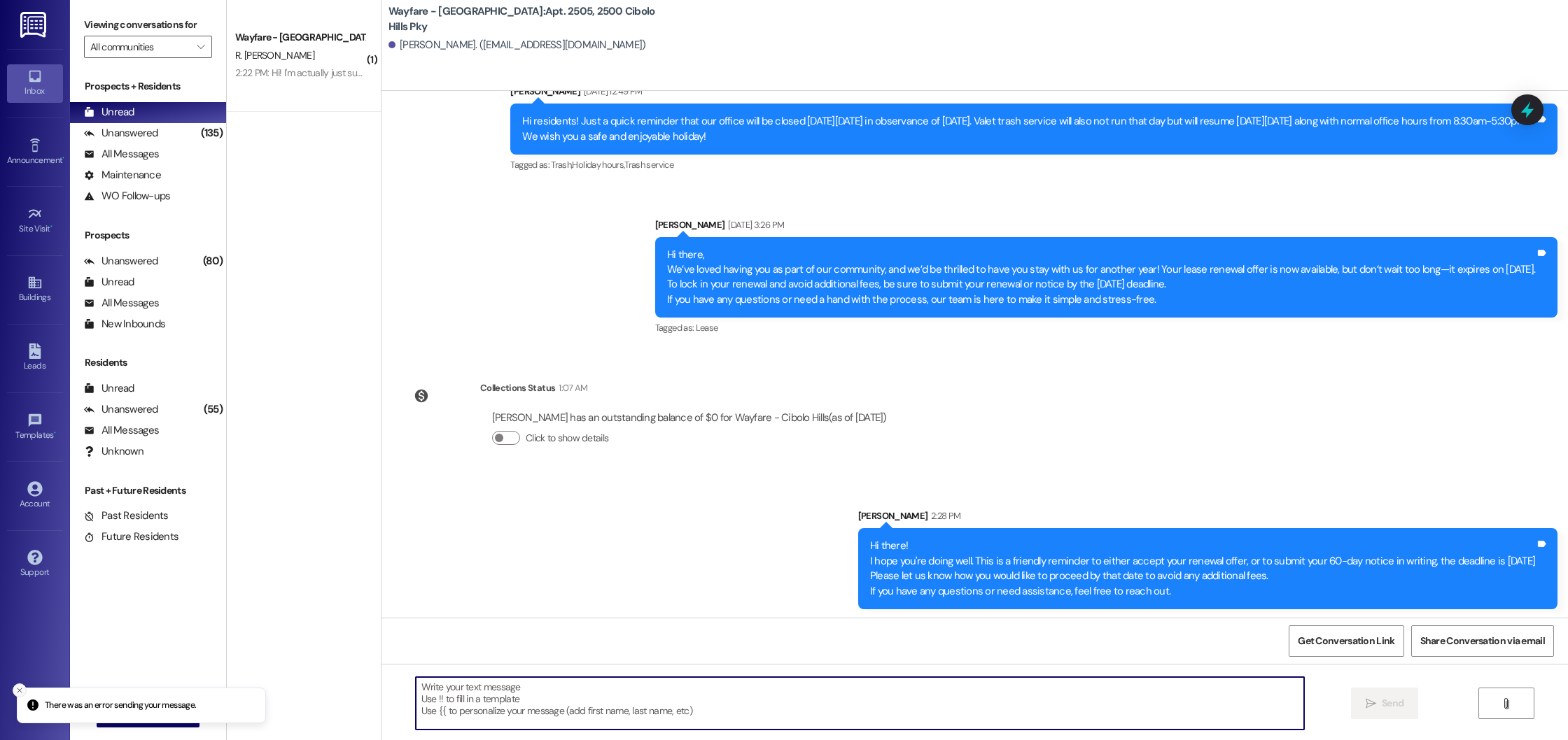
click at [22, 694] on icon "Close toast" at bounding box center [19, 690] width 8 height 8
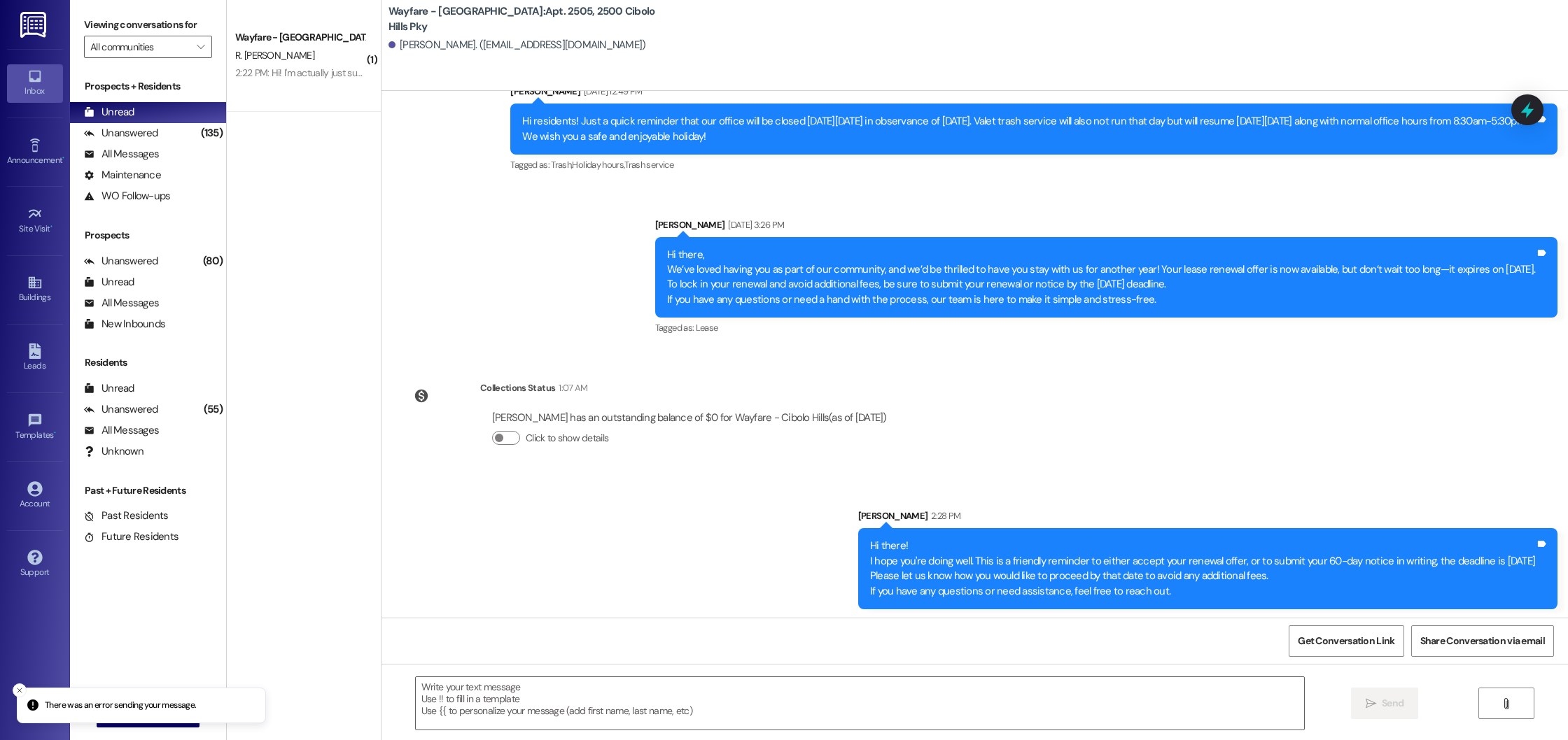
click at [12, 687] on div "Inbox Go to Inbox Announcement • Send A Text Announcement Site Visit • Go to Si…" at bounding box center [35, 370] width 70 height 740
click at [15, 687] on button "Close toast" at bounding box center [19, 690] width 14 height 14
click at [14, 606] on button "Close toast" at bounding box center [19, 599] width 14 height 14
click at [22, 643] on icon "Close toast" at bounding box center [19, 644] width 8 height 8
click at [22, 643] on div "Inbox Go to Inbox Announcement • Send A Text Announcement Site Visit • Go to Si…" at bounding box center [35, 370] width 70 height 740
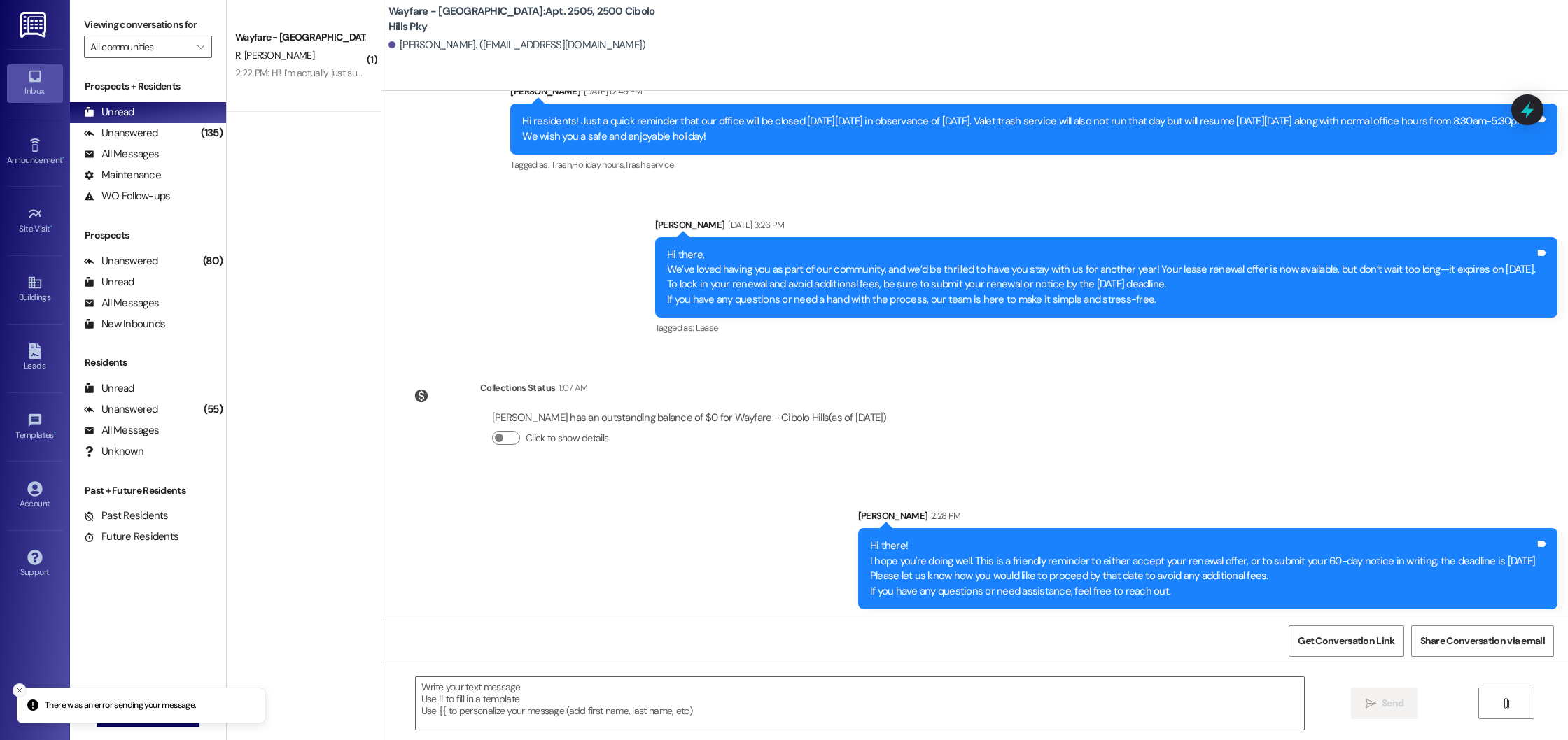
click at [20, 690] on icon "Close toast" at bounding box center [19, 690] width 8 height 8
click at [125, 666] on p "There was an error sending your message." at bounding box center [120, 660] width 152 height 13
click at [22, 642] on icon "Close toast" at bounding box center [19, 644] width 8 height 8
click at [18, 691] on icon "Close toast" at bounding box center [19, 690] width 8 height 8
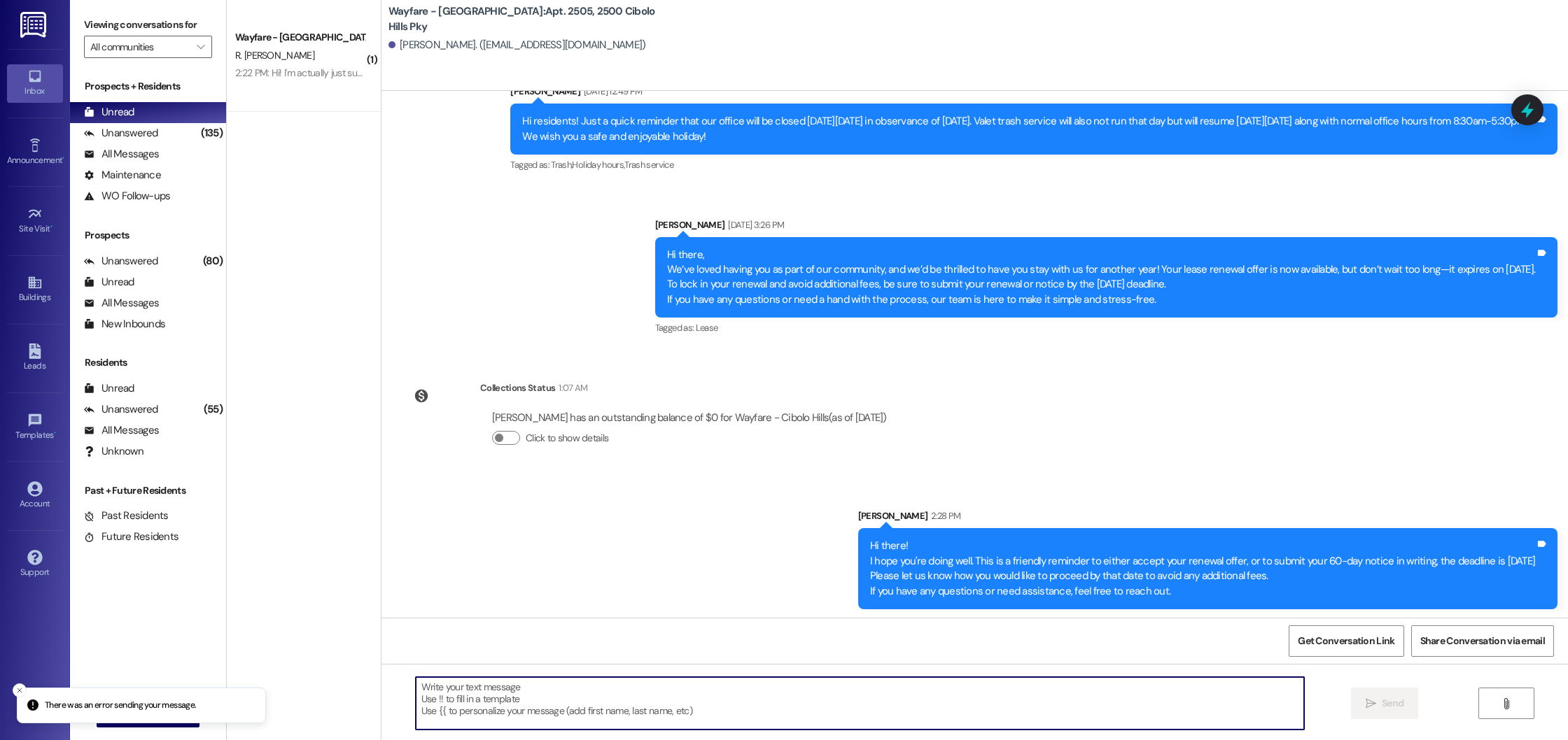
click at [112, 720] on li "There was an error sending your message." at bounding box center [141, 706] width 249 height 37
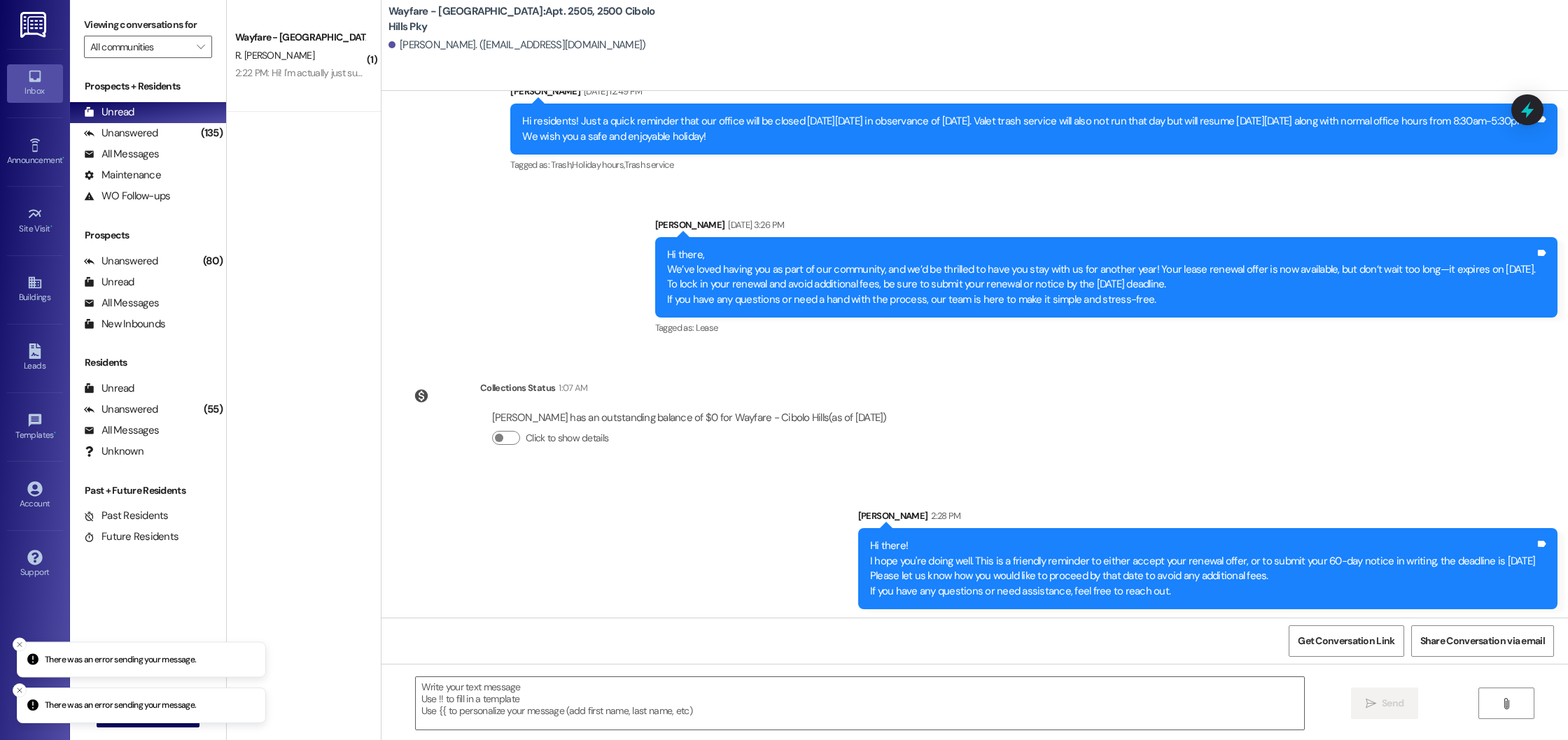
click at [187, 716] on li "There was an error sending your message." at bounding box center [141, 706] width 249 height 37
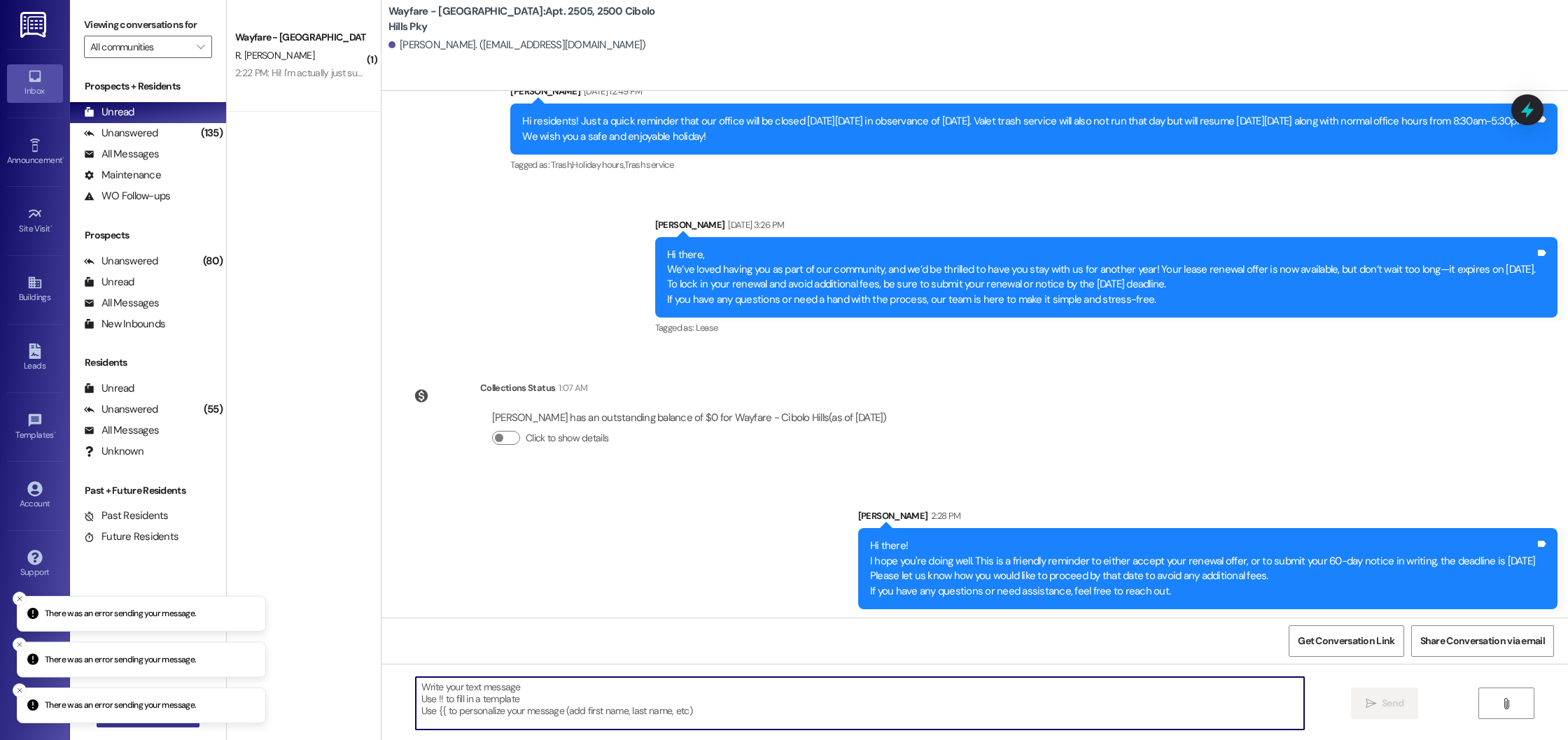
click at [182, 726] on div "There was an error sending your message. There was an error sending your messag…" at bounding box center [784, 370] width 1568 height 740
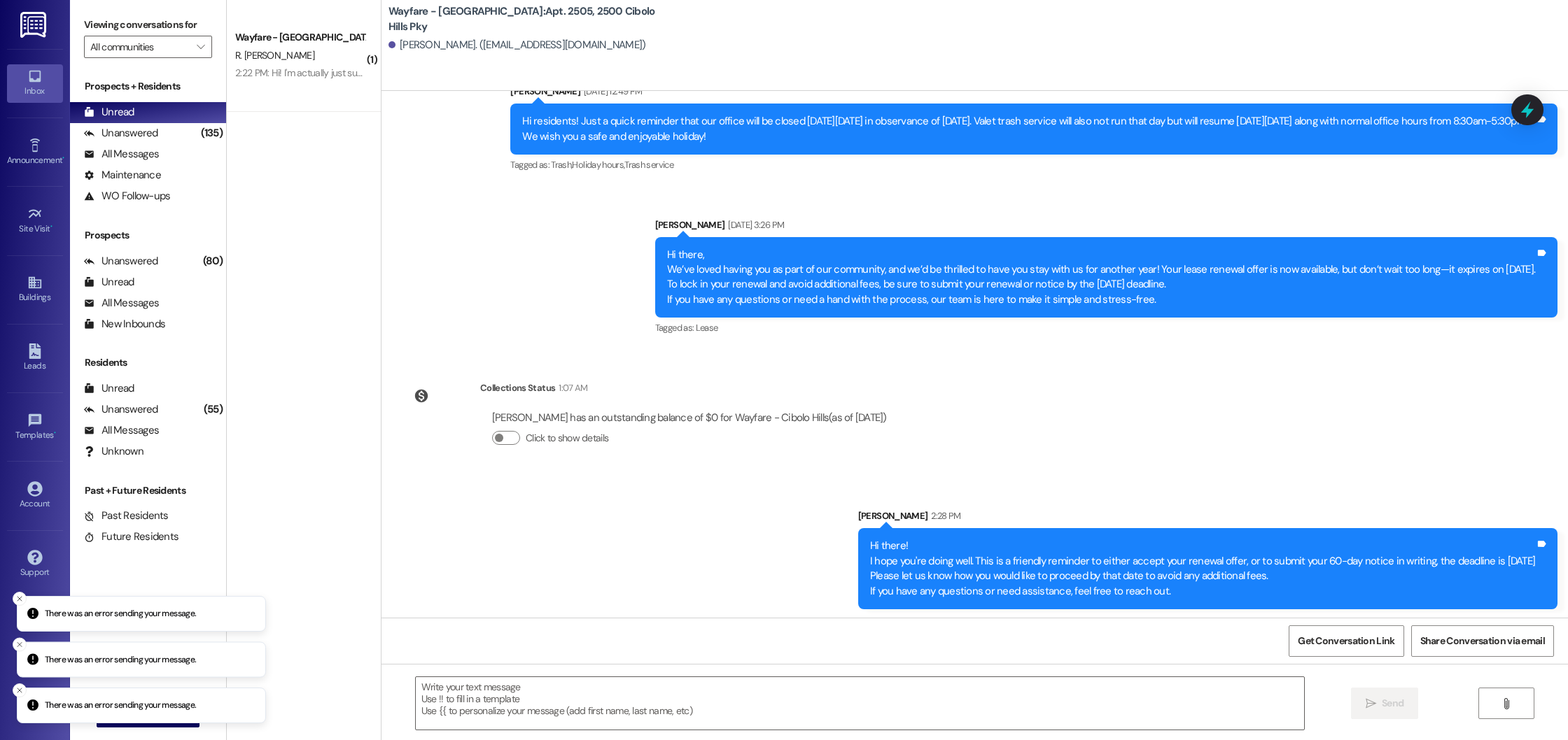
click at [155, 730] on div "There was an error sending your message. There was an error sending your messag…" at bounding box center [784, 370] width 1568 height 740
click at [165, 722] on li "There was an error sending your message." at bounding box center [141, 706] width 249 height 37
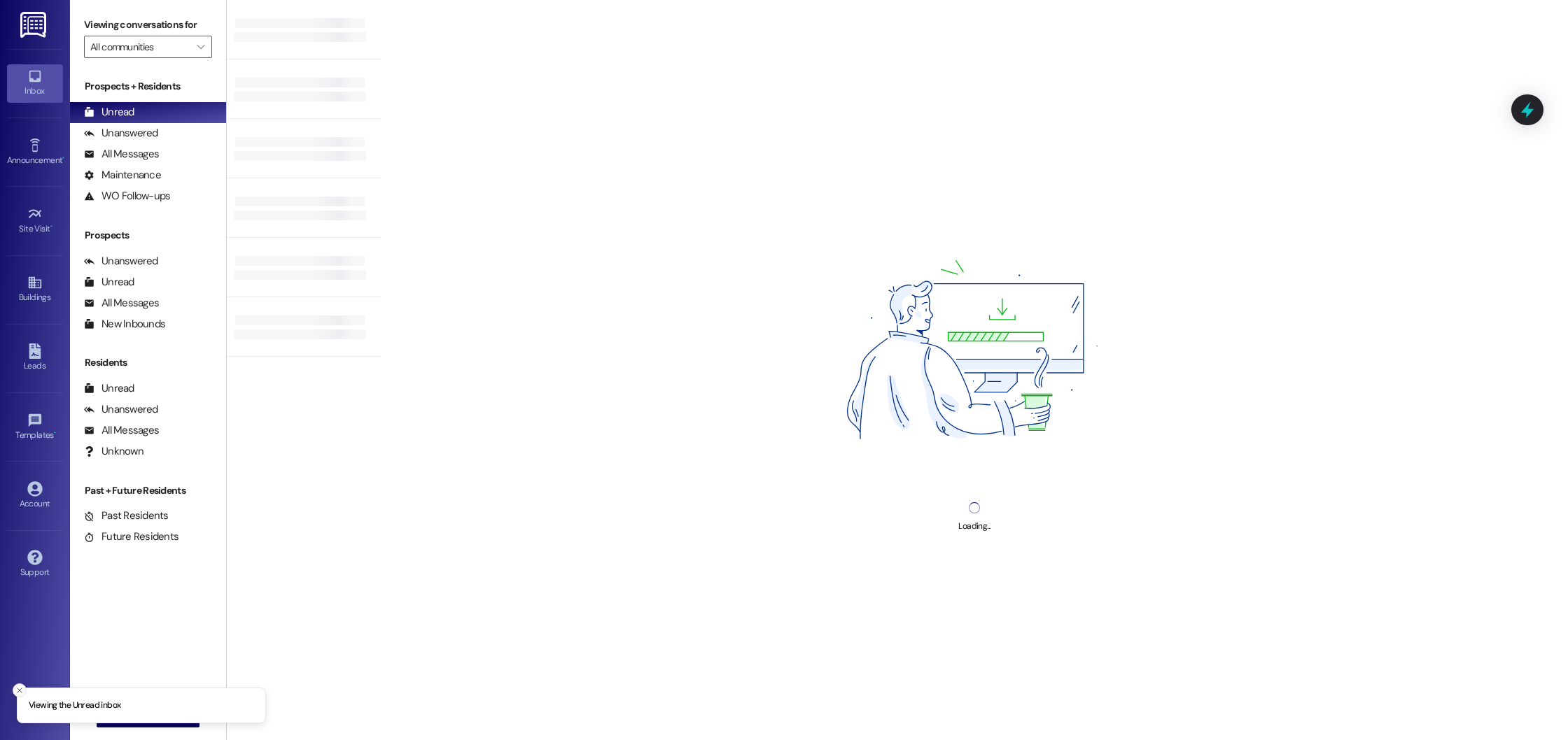
click at [16, 690] on icon "Close toast" at bounding box center [19, 690] width 8 height 8
click at [128, 714] on span "New Message" at bounding box center [156, 716] width 57 height 15
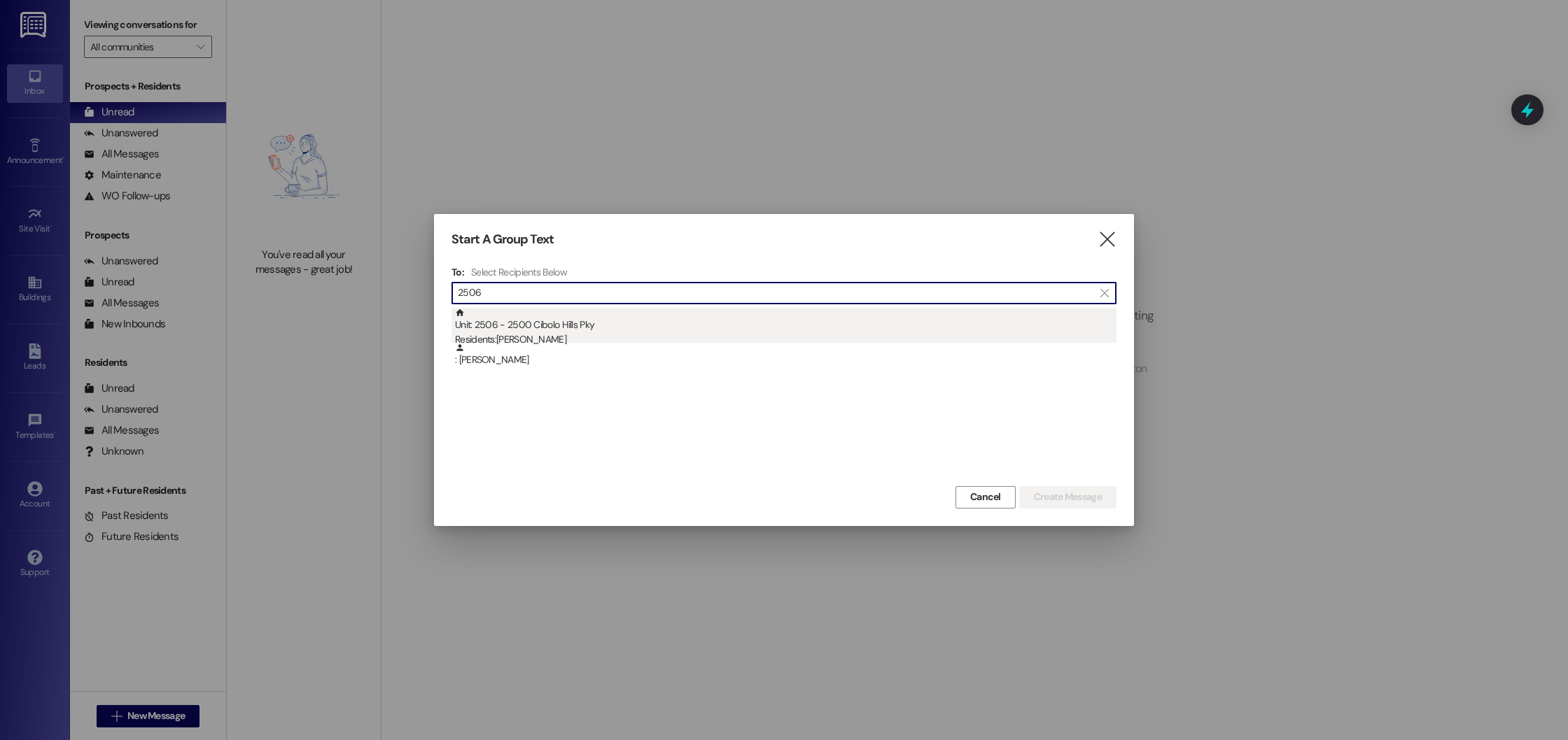
type input "2506"
click at [552, 337] on div "Residents: [PERSON_NAME]" at bounding box center [785, 340] width 661 height 15
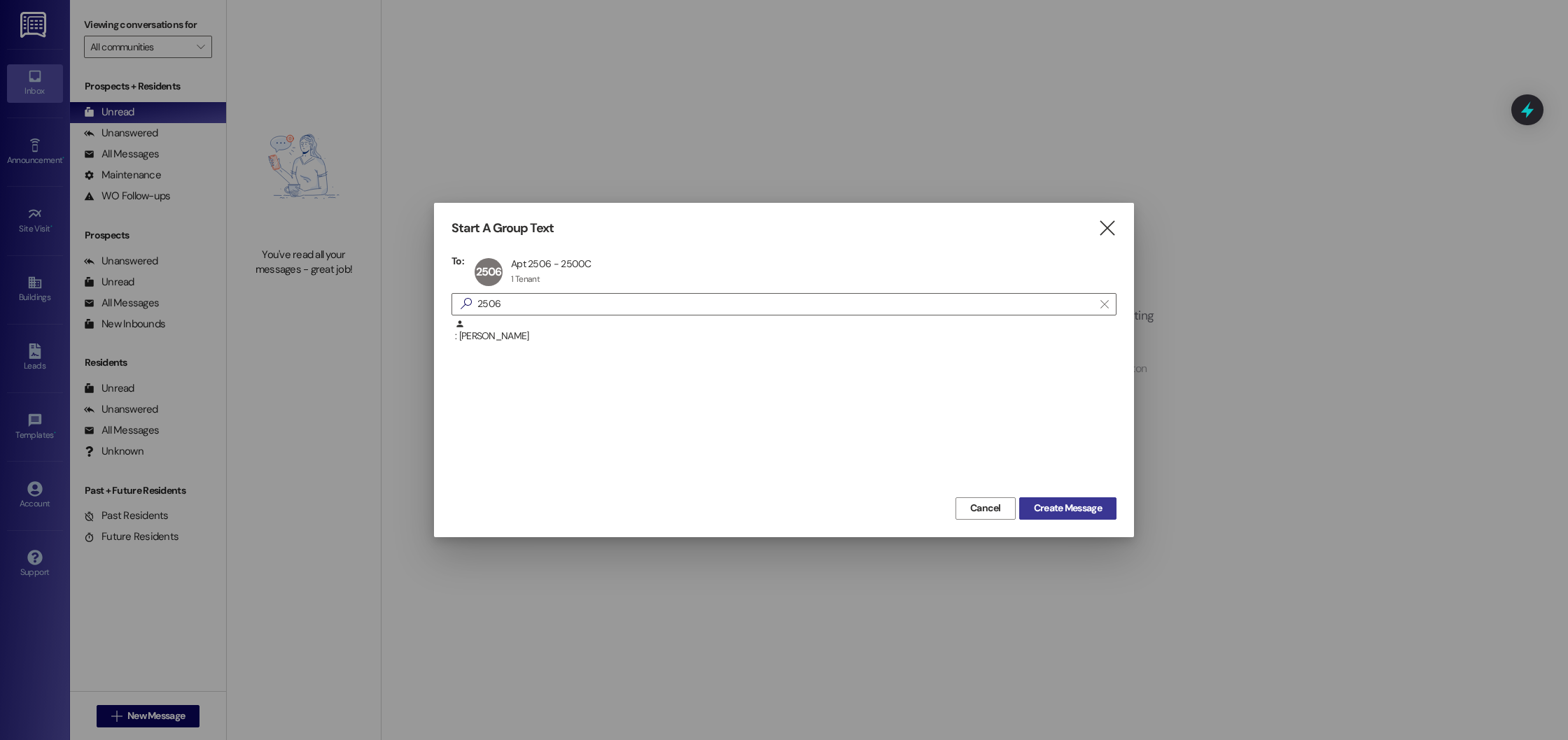
click at [1050, 502] on span "Create Message" at bounding box center [1068, 509] width 68 height 15
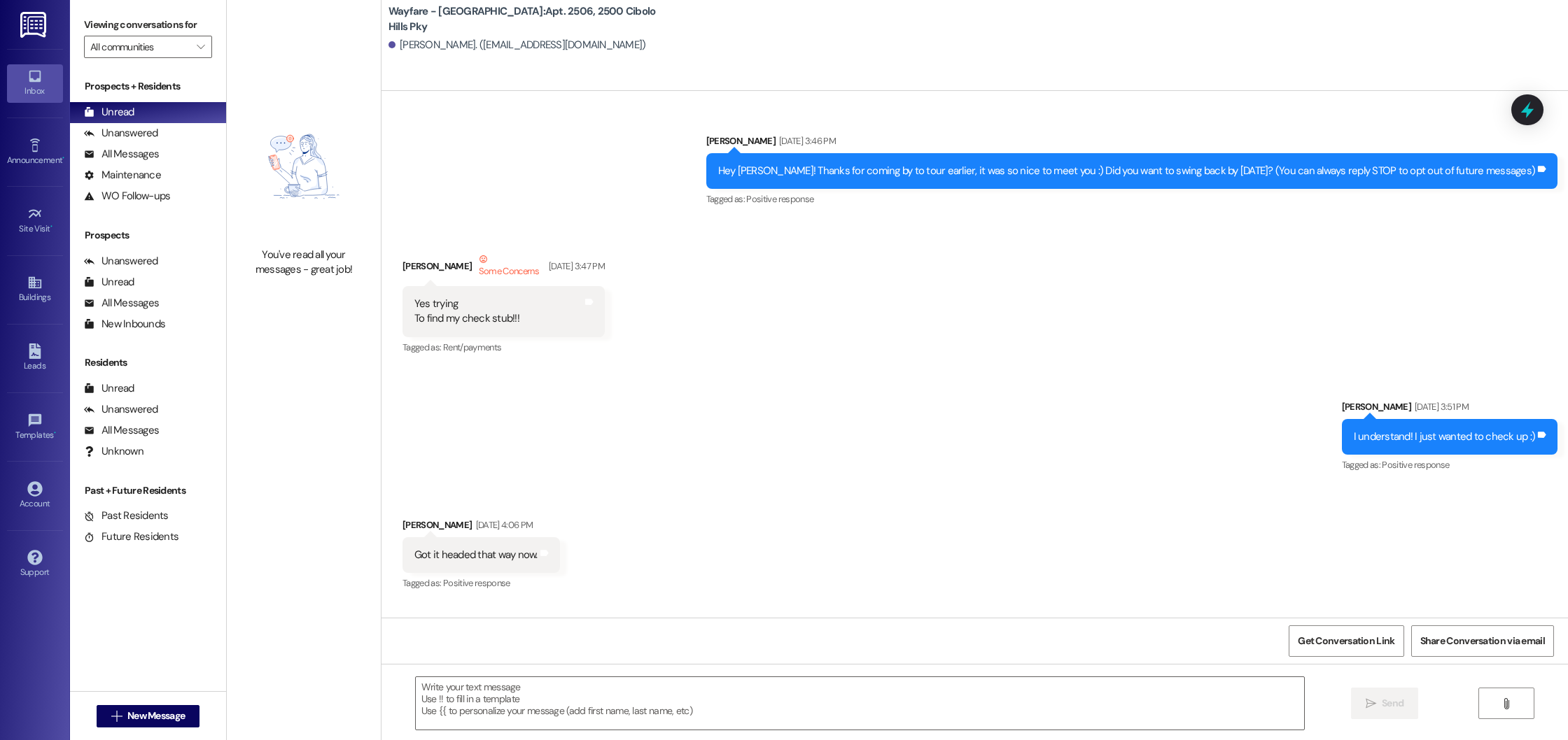
scroll to position [29381, 0]
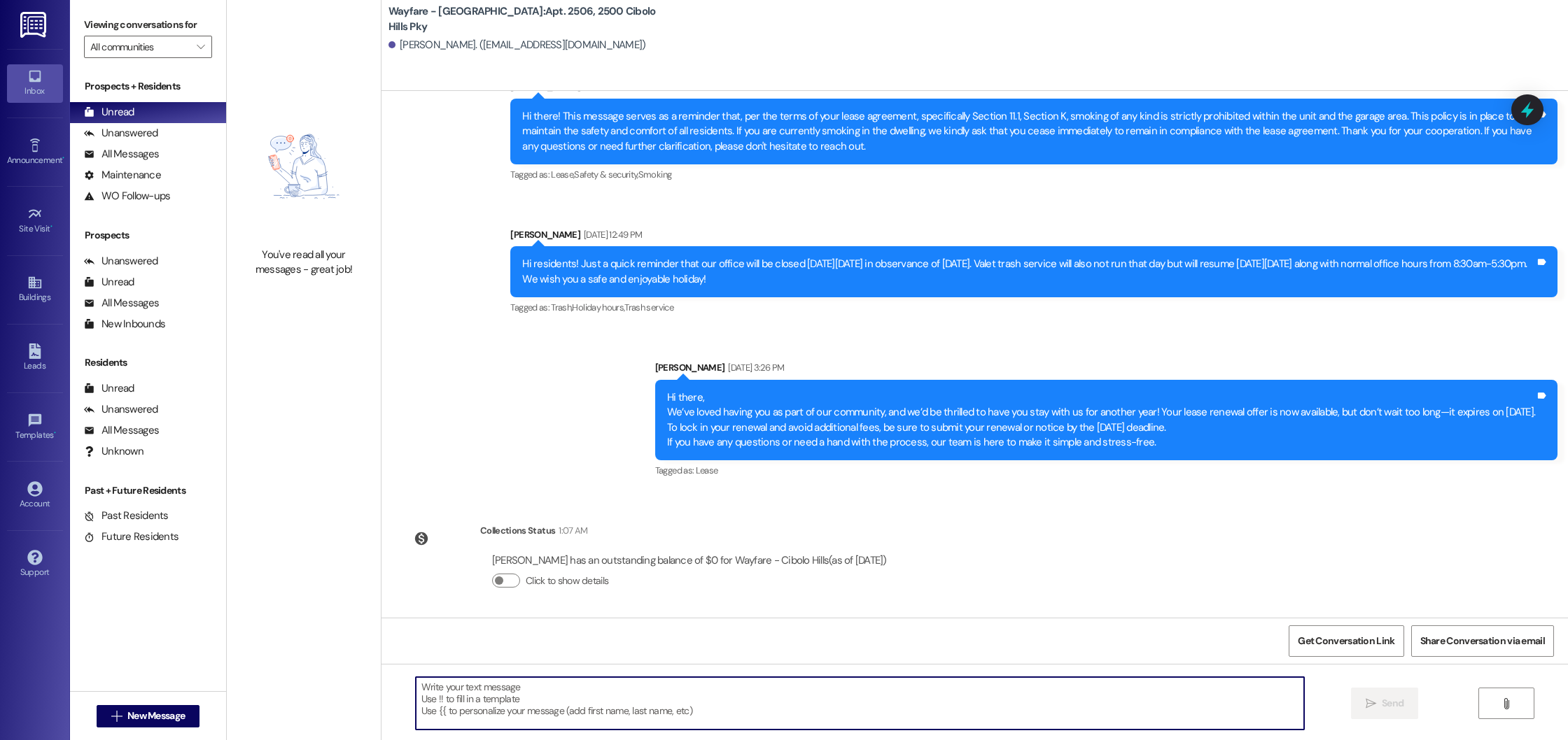
paste textarea "Hi there! I hope you're doing well. This is a friendly reminder to either accep…"
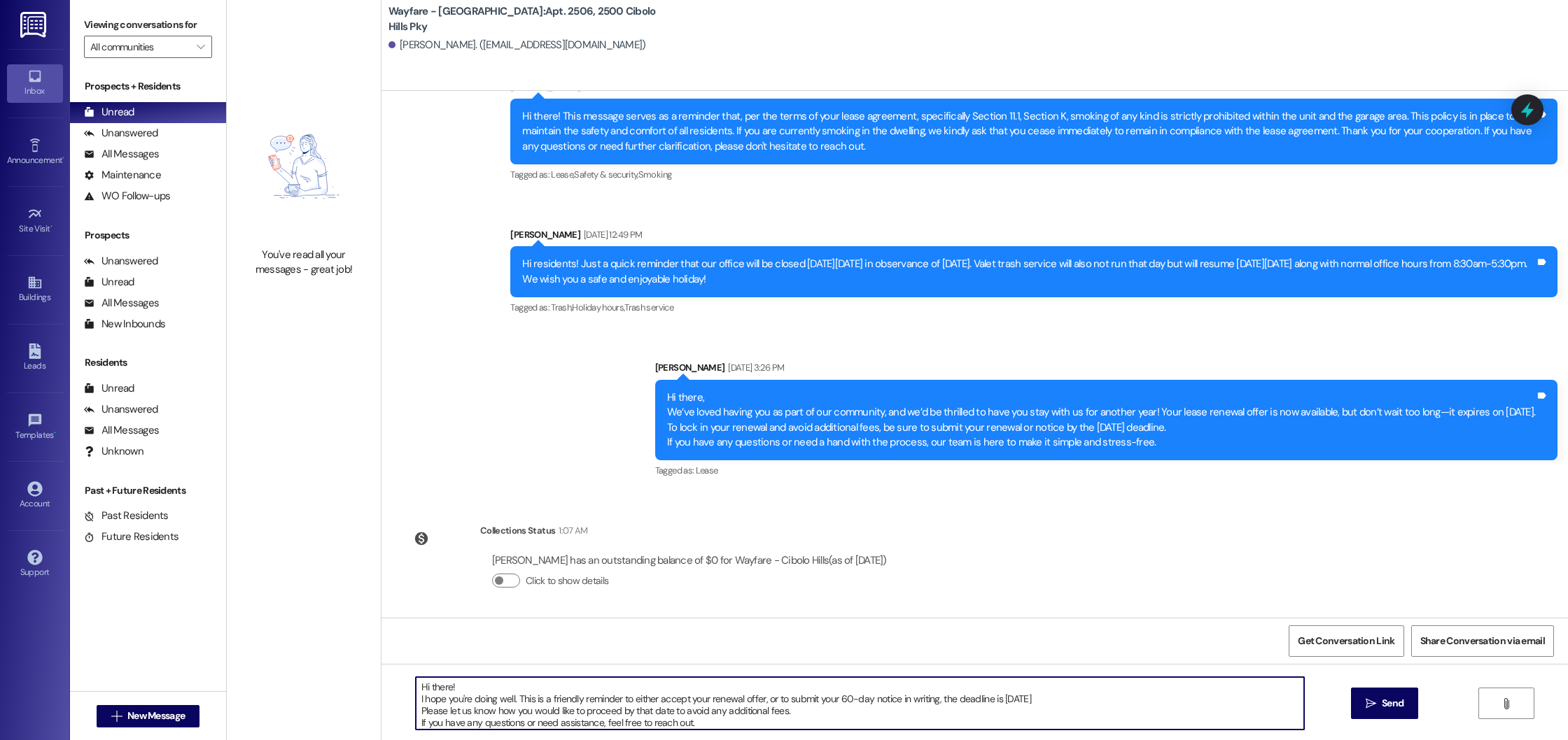
scroll to position [12, 0]
type textarea "Hi there! I hope you're doing well. This is a friendly reminder to either accep…"
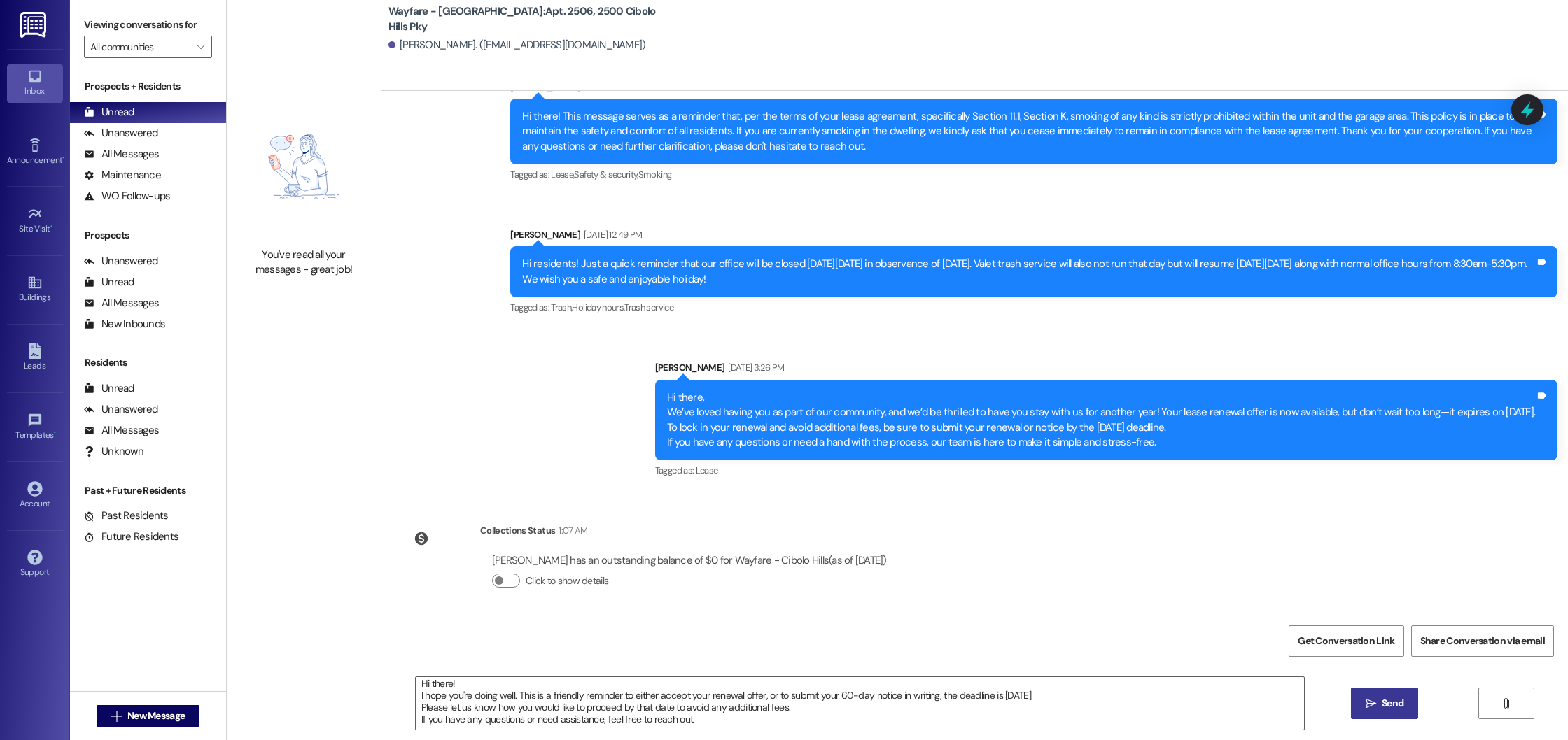
click at [1391, 707] on span "Send" at bounding box center [1393, 703] width 22 height 15
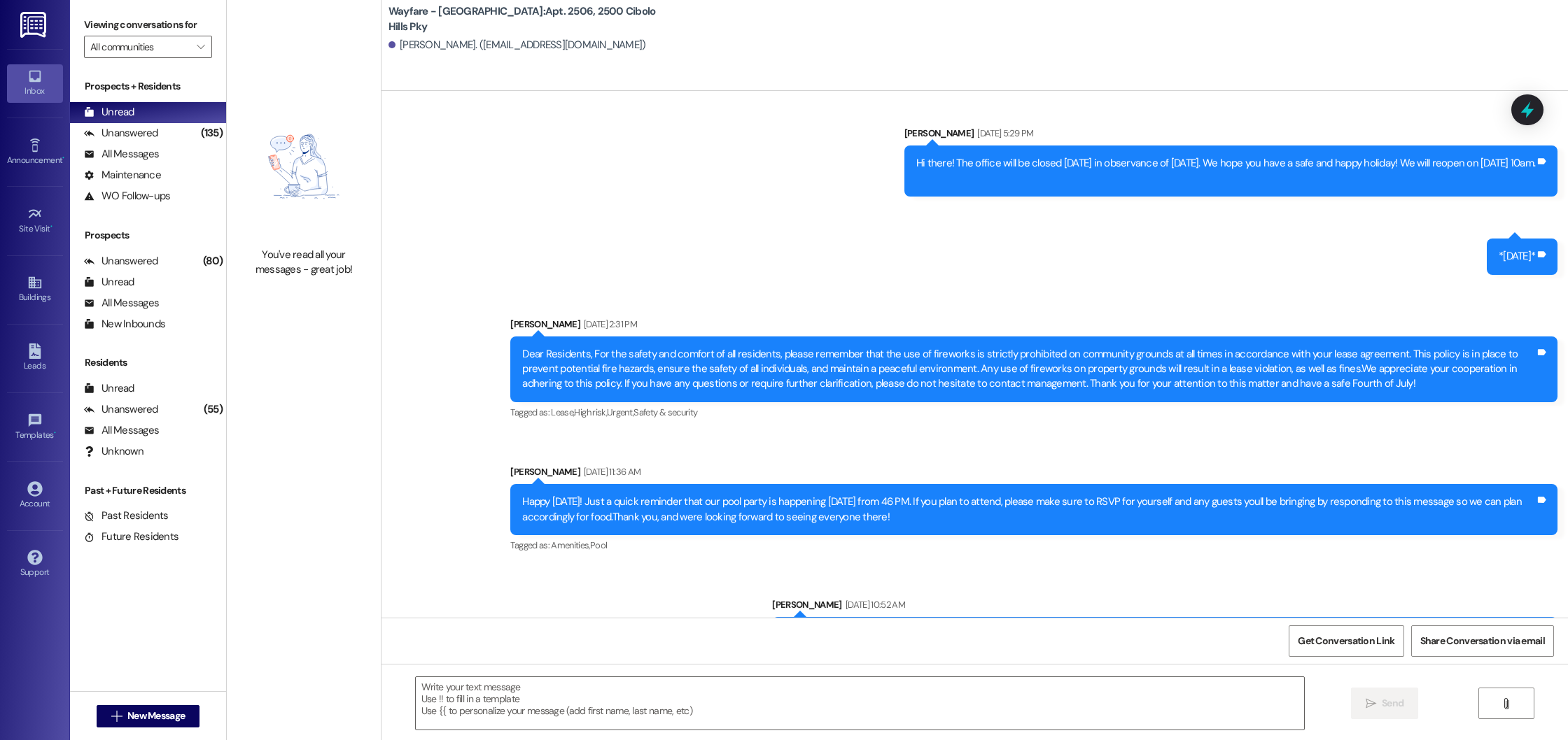
scroll to position [27819, 0]
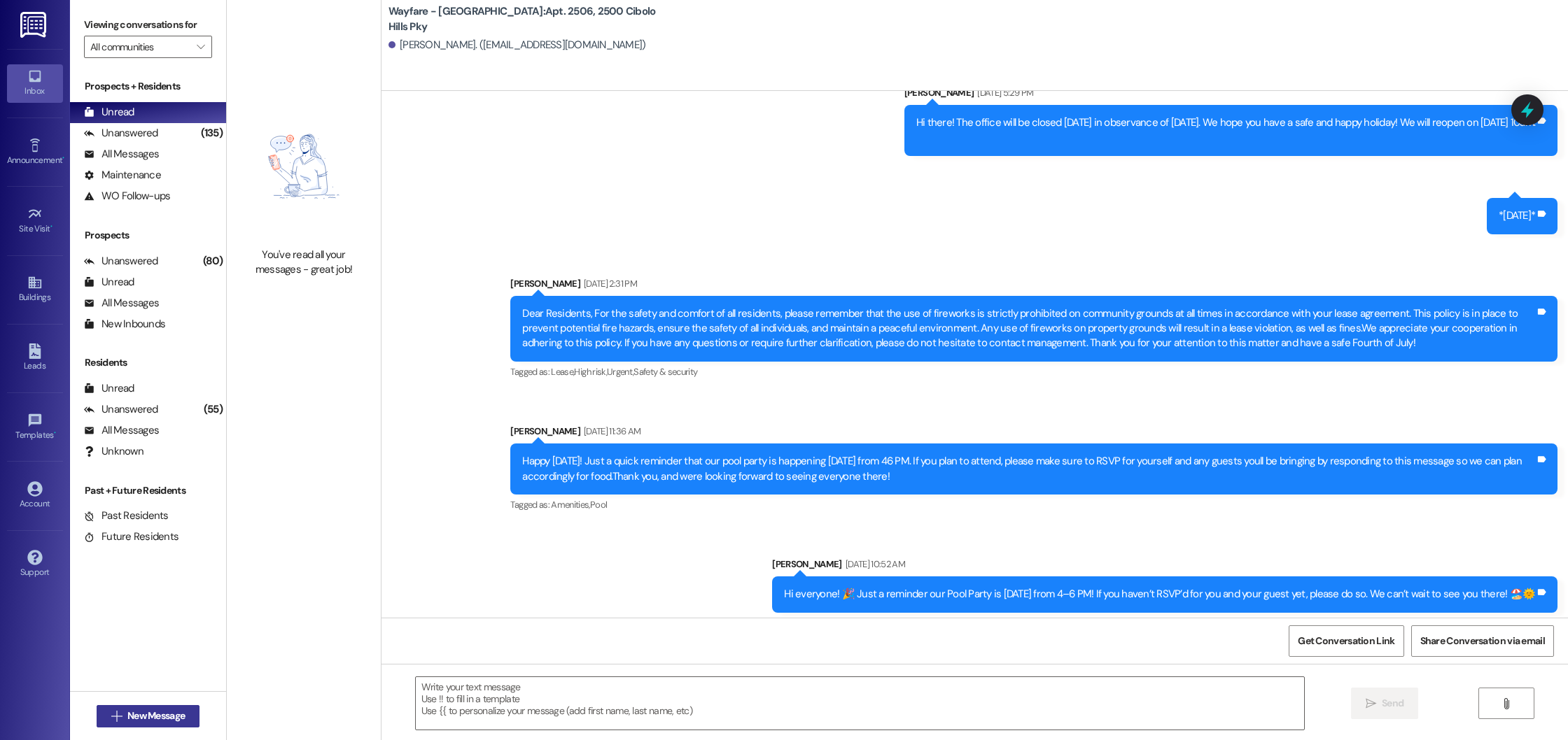
click at [167, 715] on span "New Message" at bounding box center [156, 716] width 57 height 15
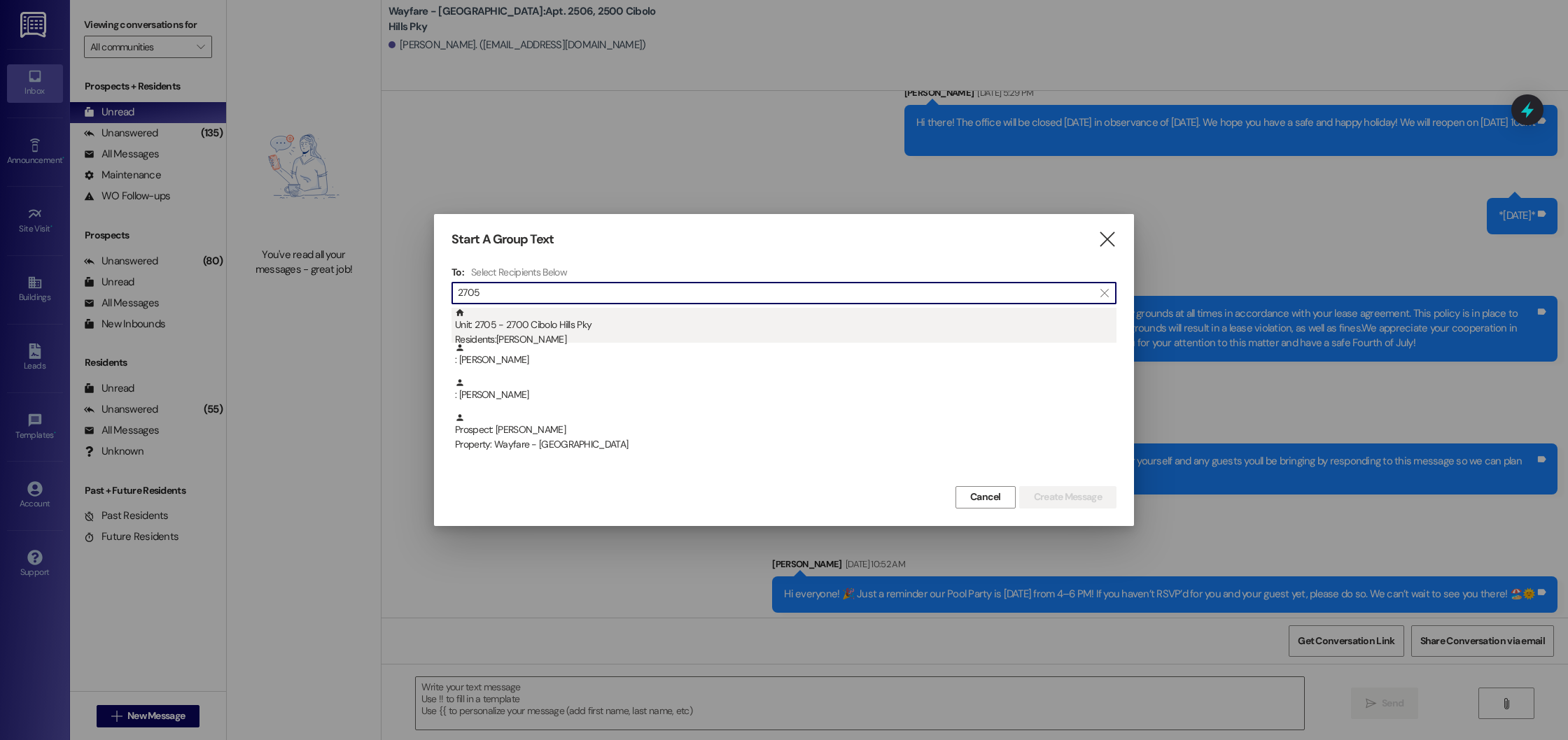
type input "2705"
click at [503, 327] on div "Unit: 2705 - 2700 Cibolo Hills Pky Residents: [PERSON_NAME]" at bounding box center [785, 327] width 661 height 39
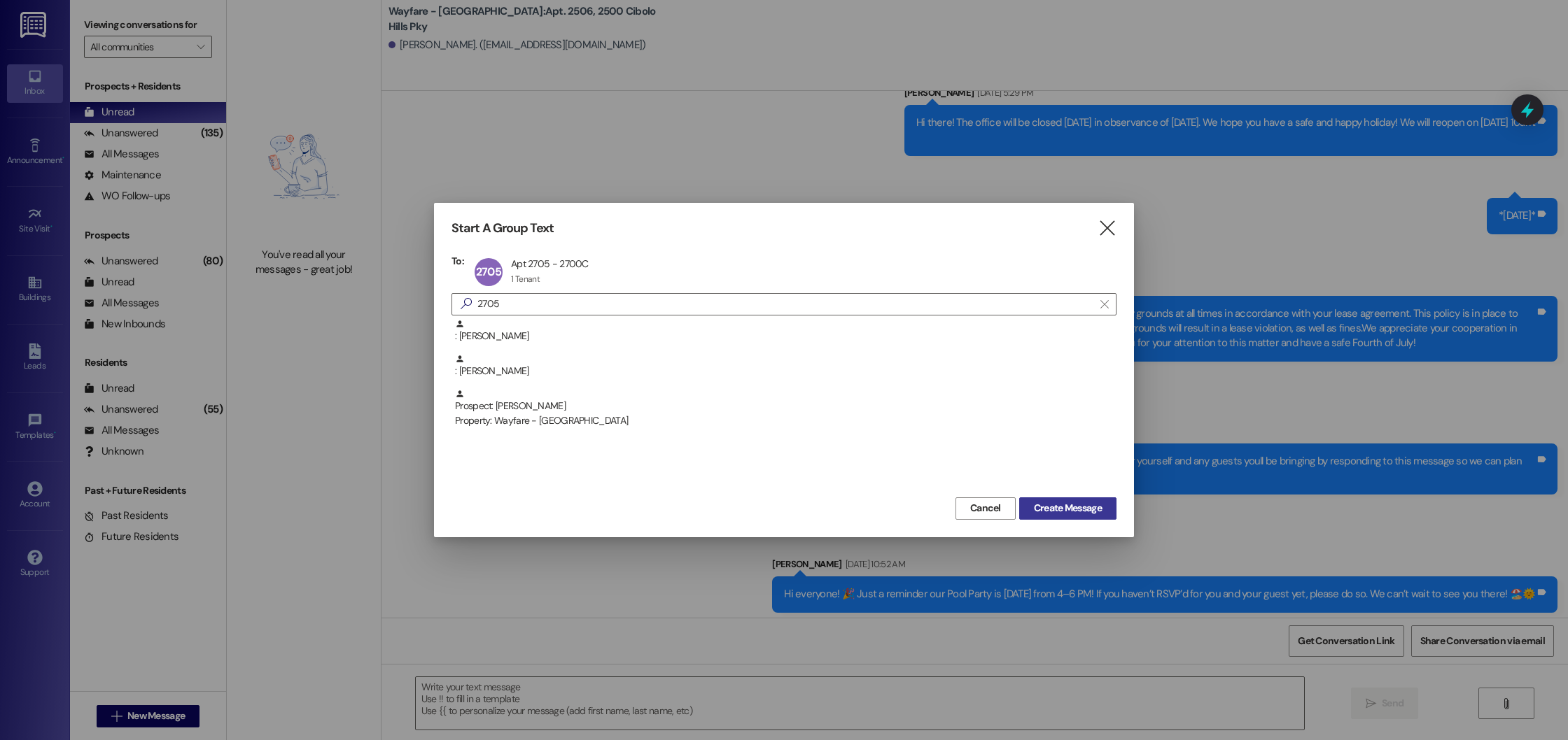
click at [1057, 505] on span "Create Message" at bounding box center [1068, 509] width 68 height 15
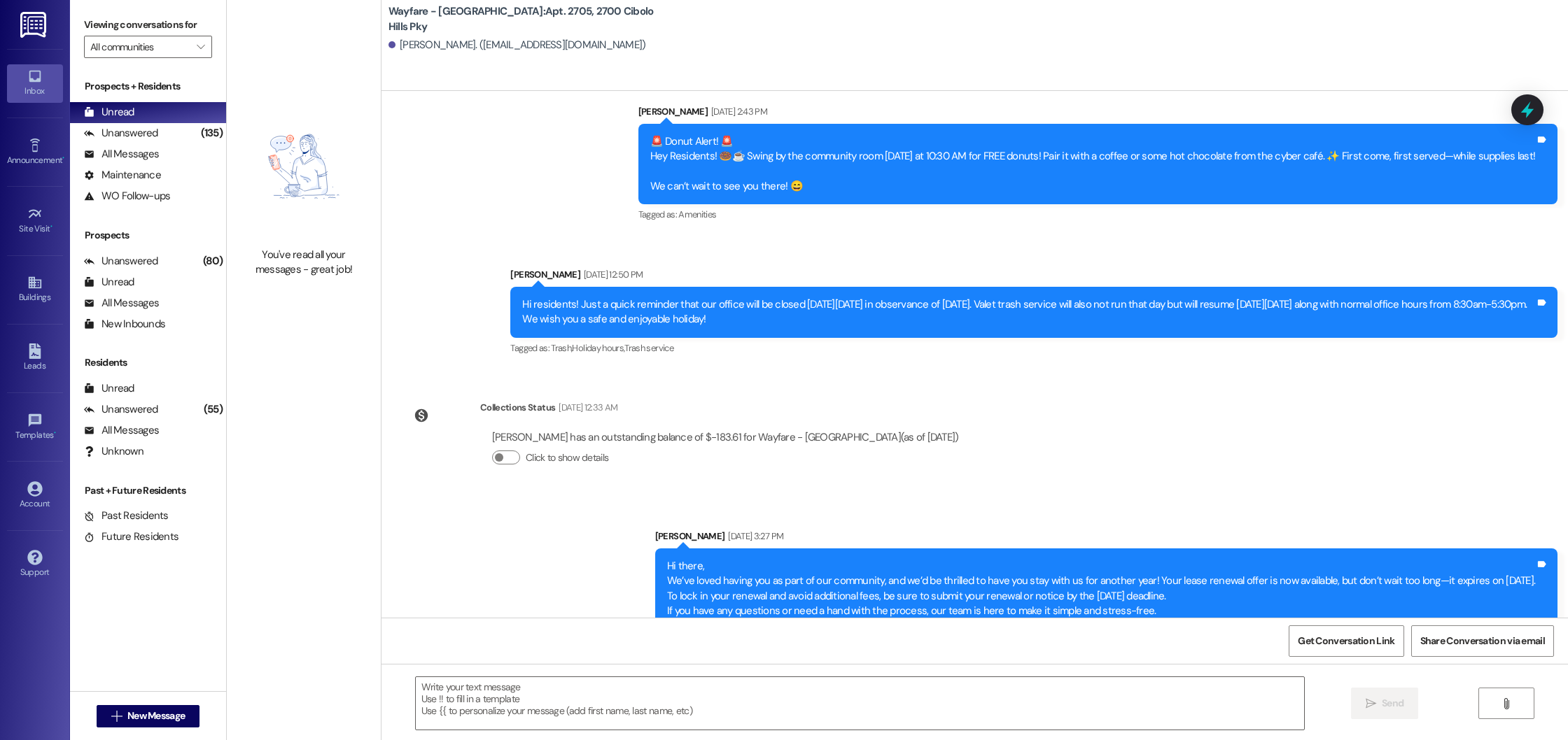
scroll to position [22225, 0]
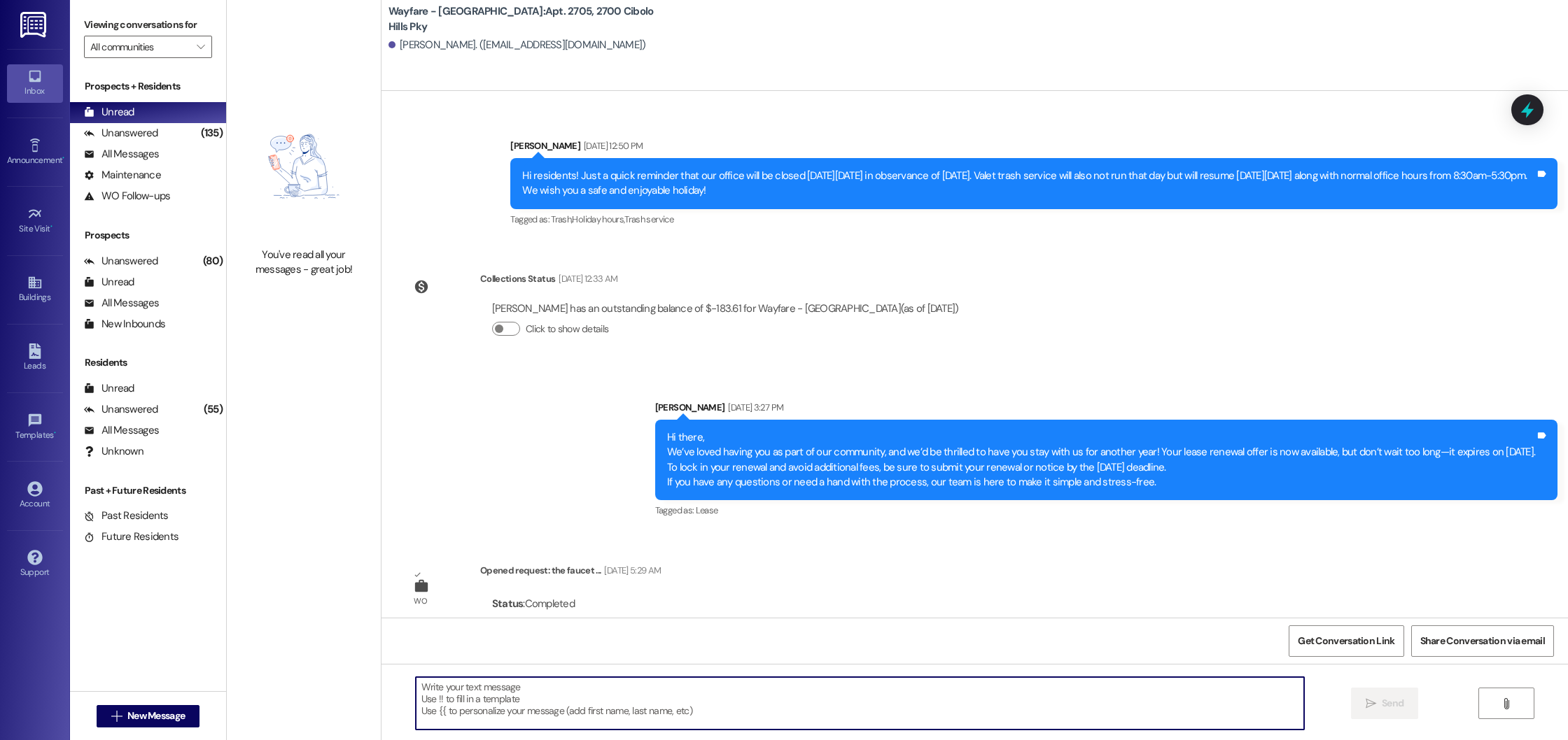
paste textarea "Hi there! I hope you're doing well. This is a friendly reminder to either accep…"
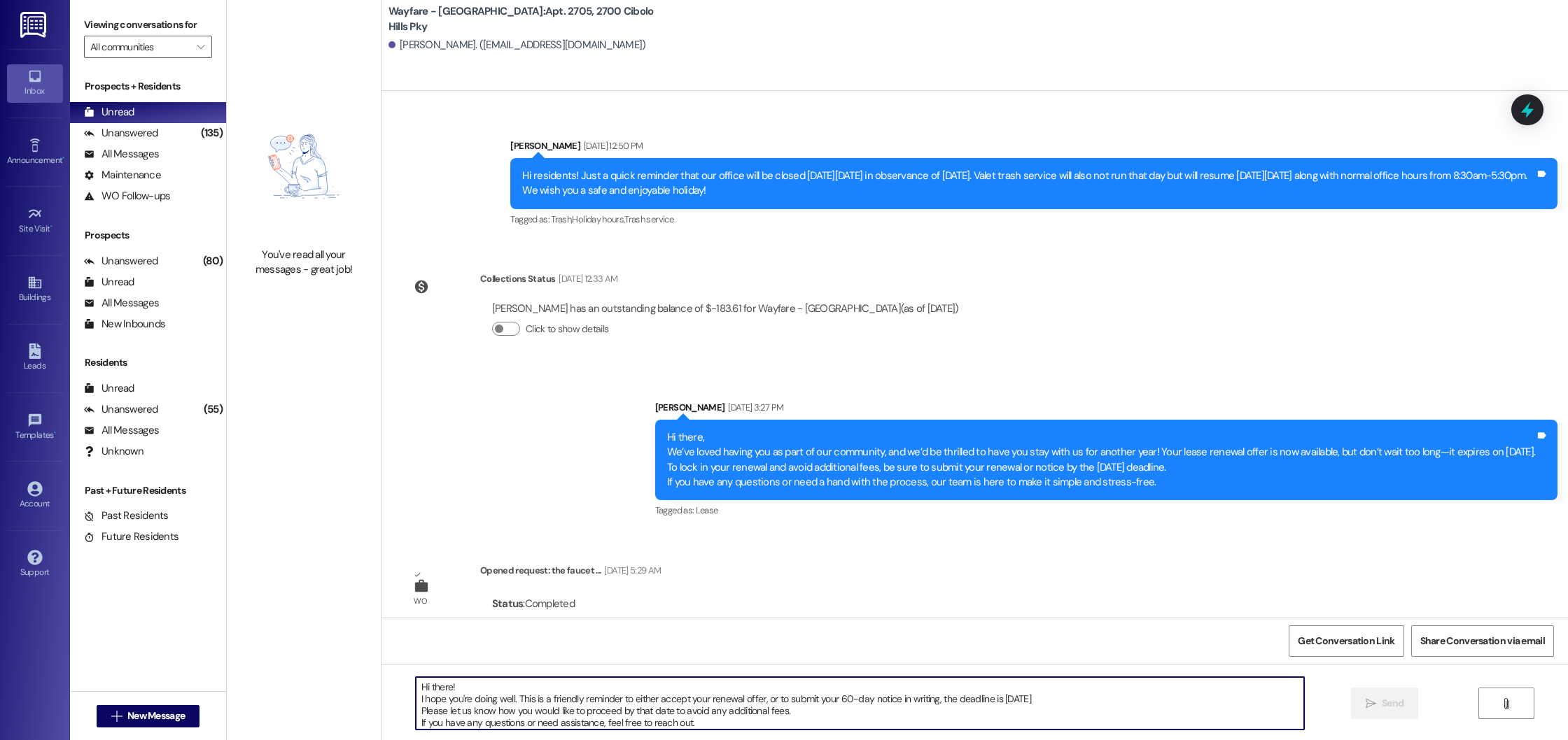
scroll to position [12, 0]
type textarea "Hi there! I hope you're doing well. This is a friendly reminder to either accep…"
click at [1367, 694] on button " Send" at bounding box center [1385, 703] width 68 height 31
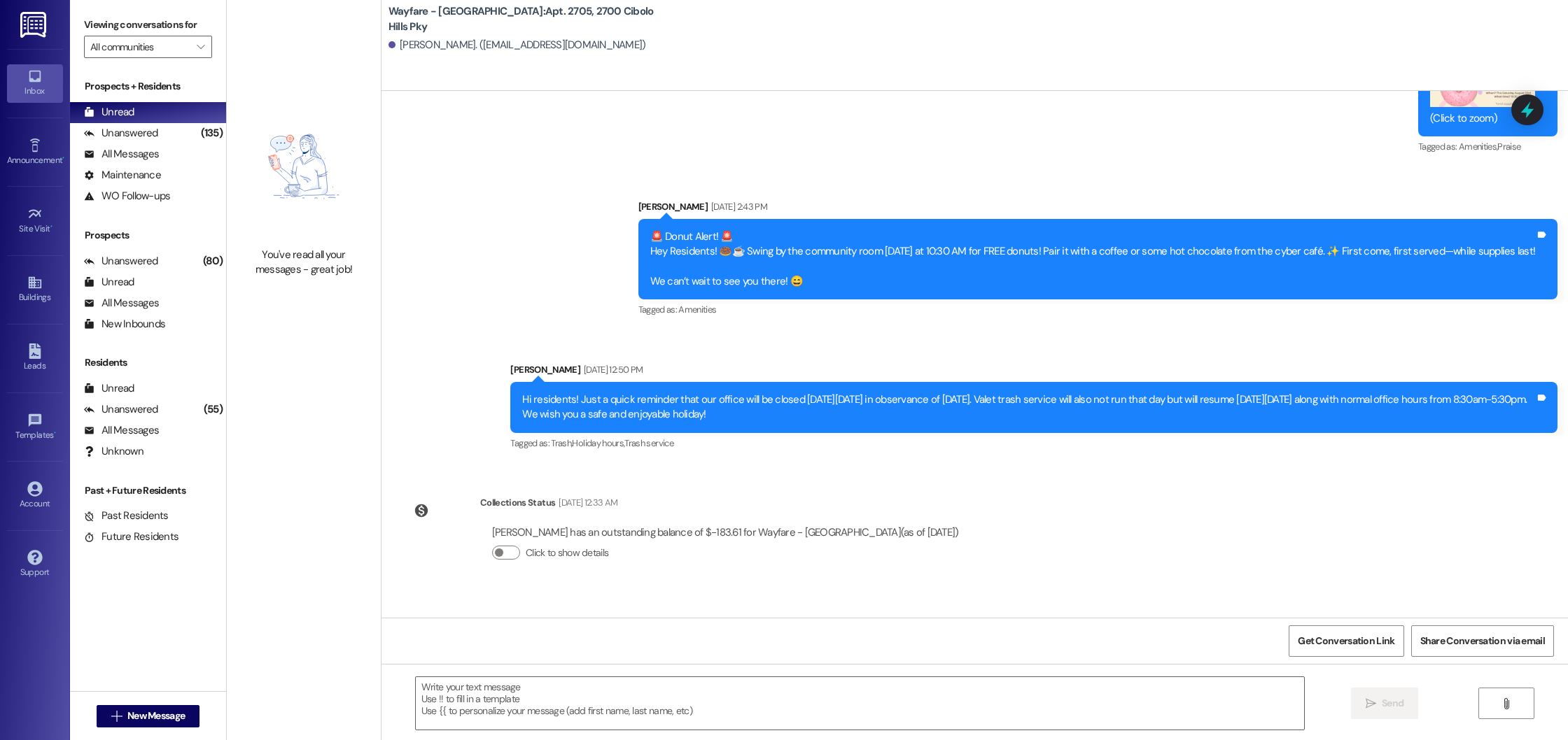
scroll to position [21219, 0]
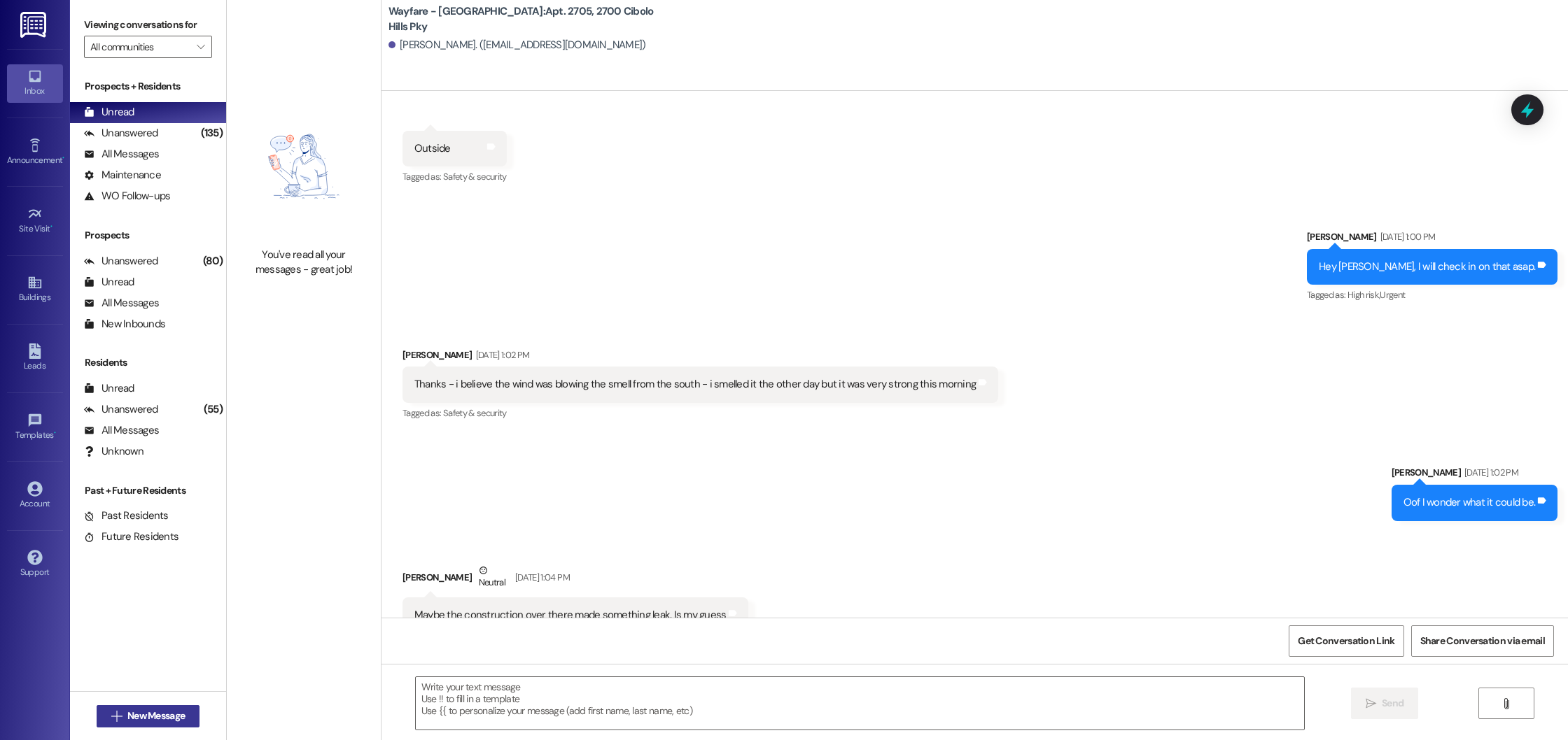
click at [184, 714] on button " New Message" at bounding box center [148, 716] width 104 height 22
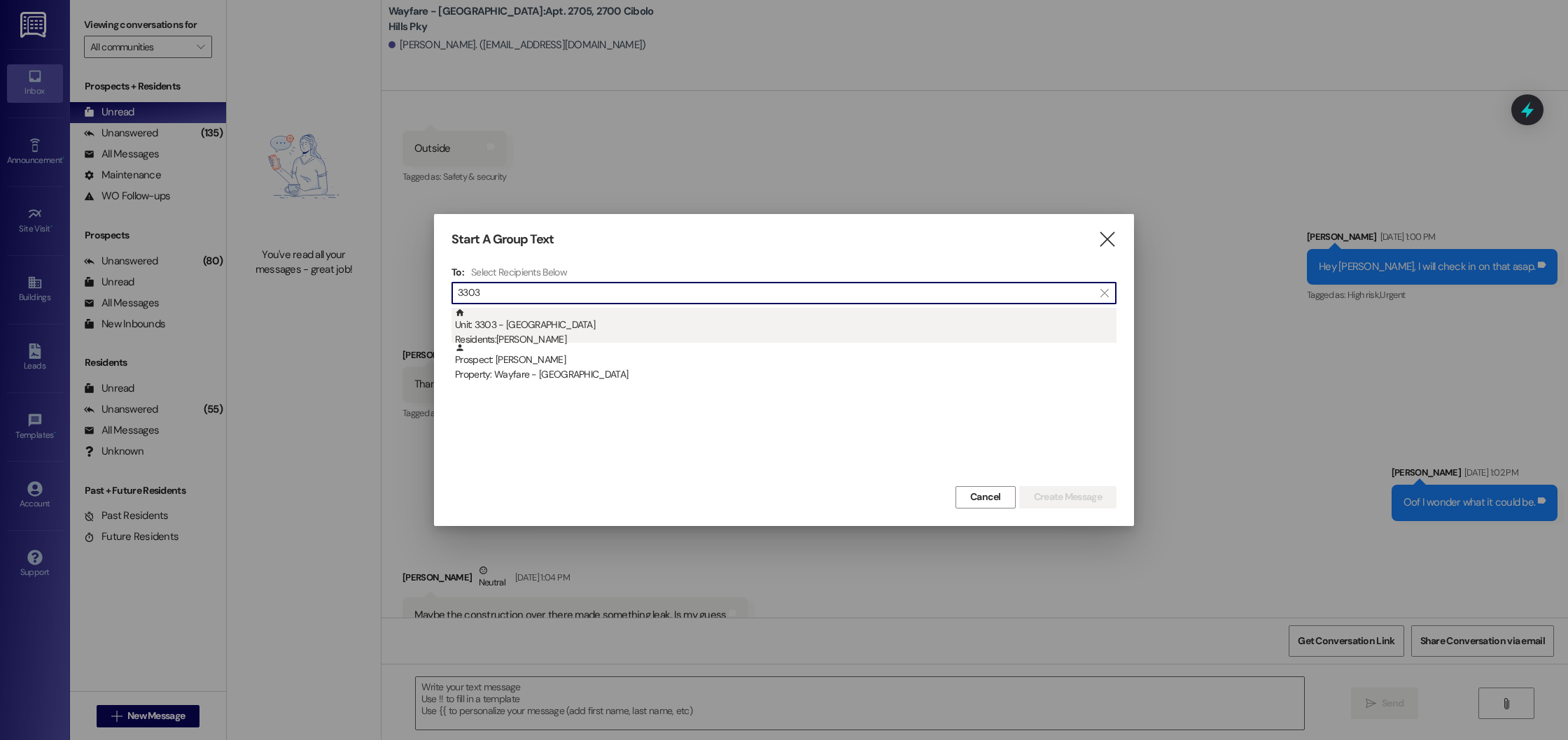
type input "3303"
click at [558, 319] on div "Unit: 3303 - [GEOGRAPHIC_DATA] Pky Residents: [PERSON_NAME]" at bounding box center [785, 327] width 661 height 39
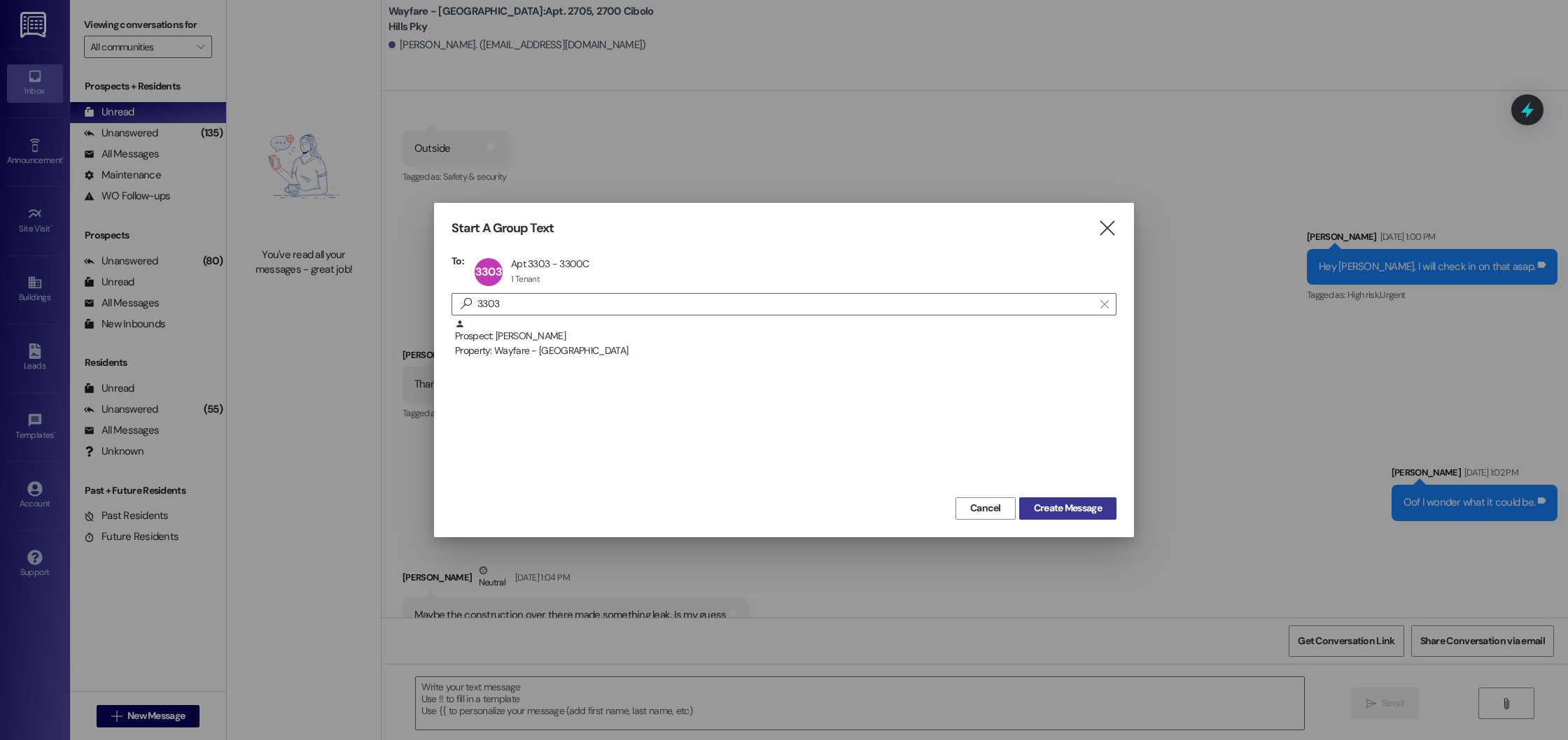
click at [1086, 510] on span "Create Message" at bounding box center [1068, 509] width 68 height 15
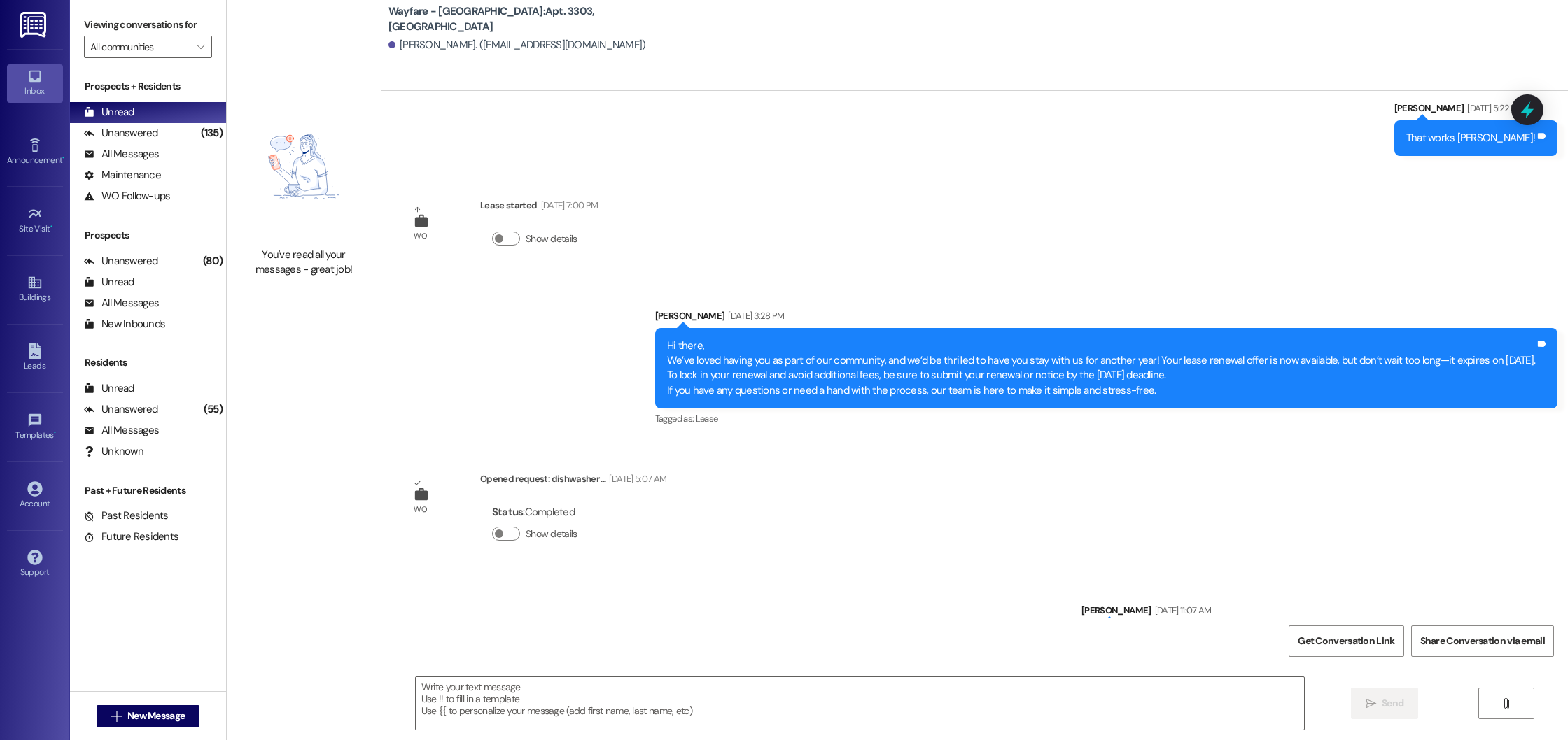
scroll to position [22505, 0]
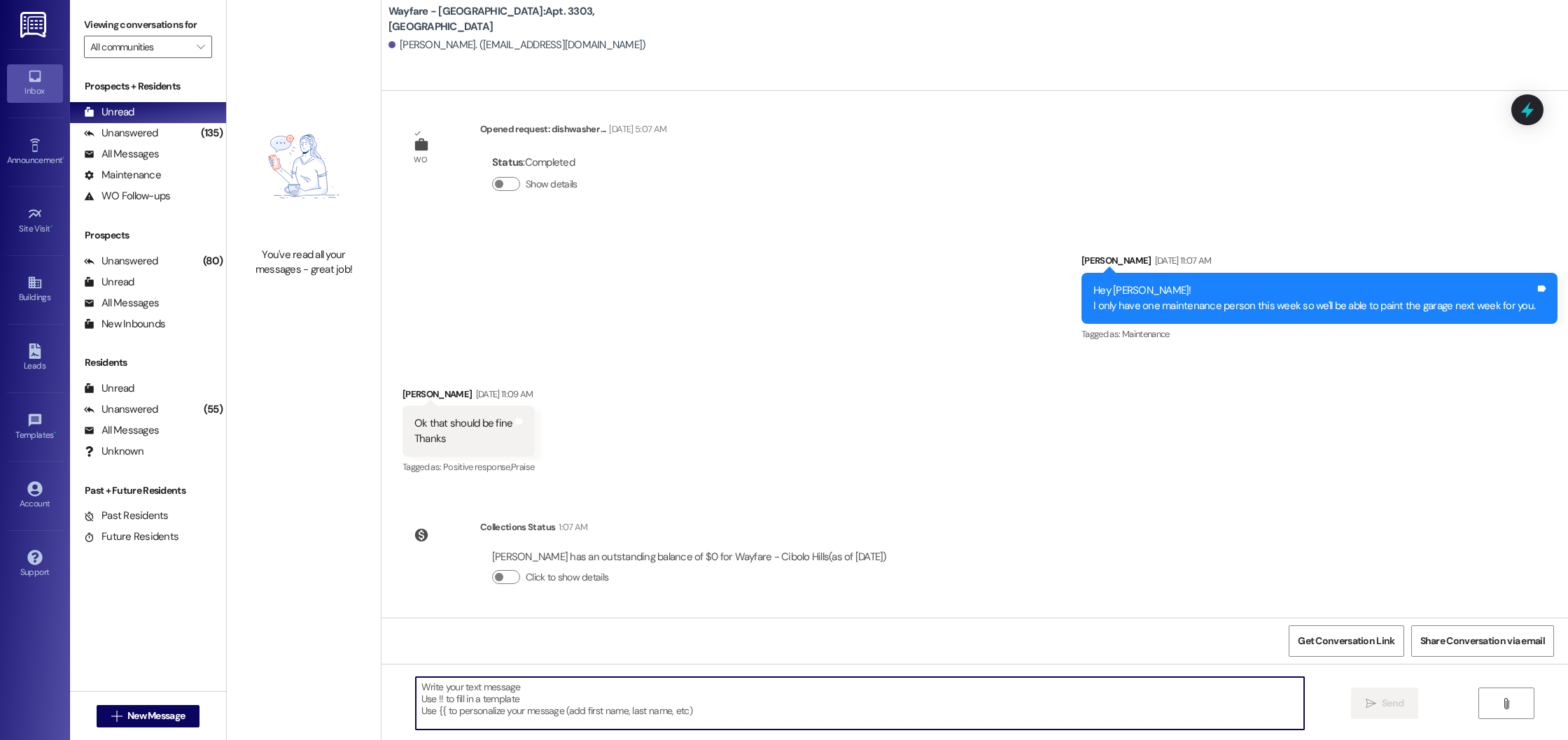
paste textarea "Hi there! I hope you're doing well. This is a friendly reminder to either accep…"
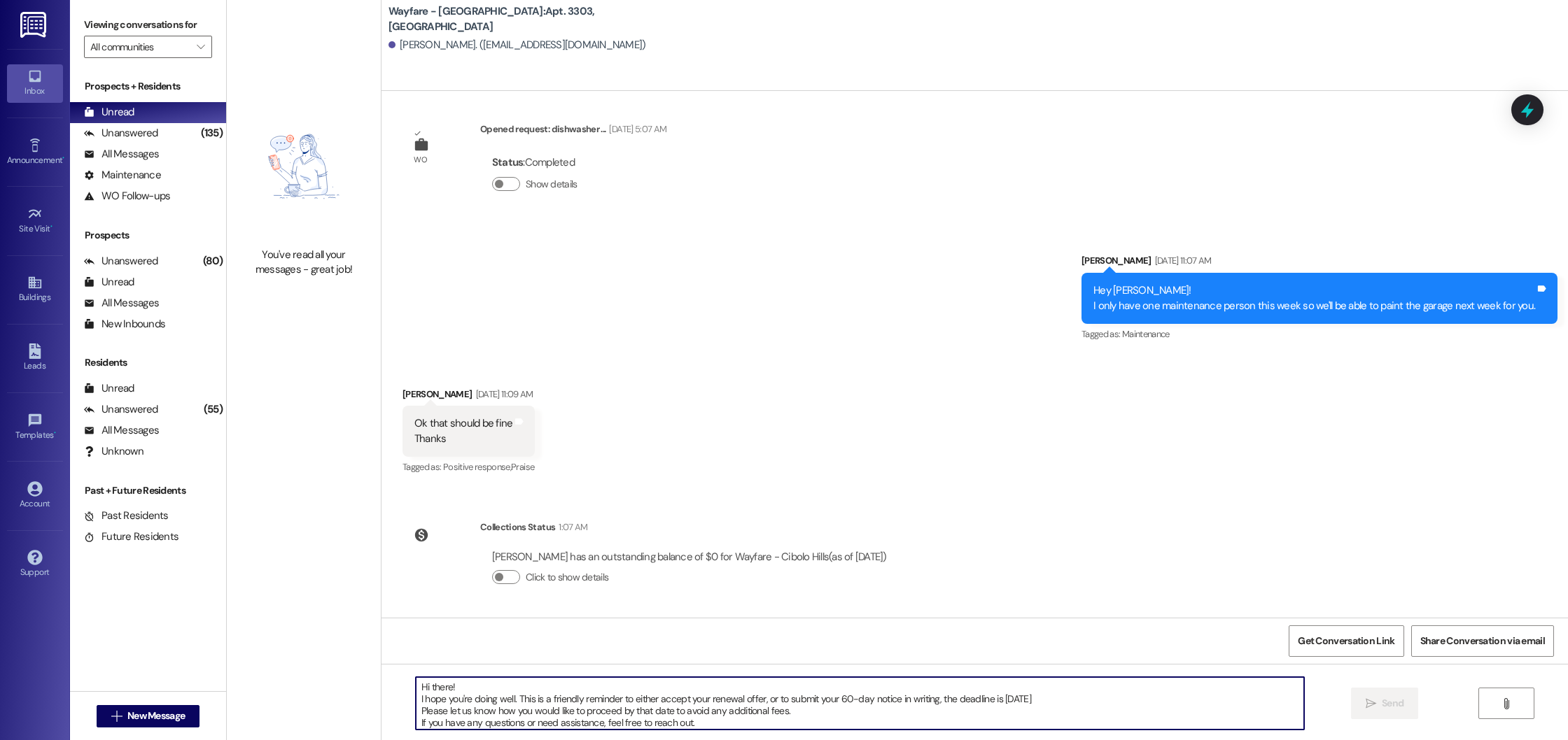
scroll to position [12, 0]
type textarea "Hi there! I hope you're doing well. This is a friendly reminder to either accep…"
click at [1397, 713] on button " Send" at bounding box center [1385, 703] width 68 height 31
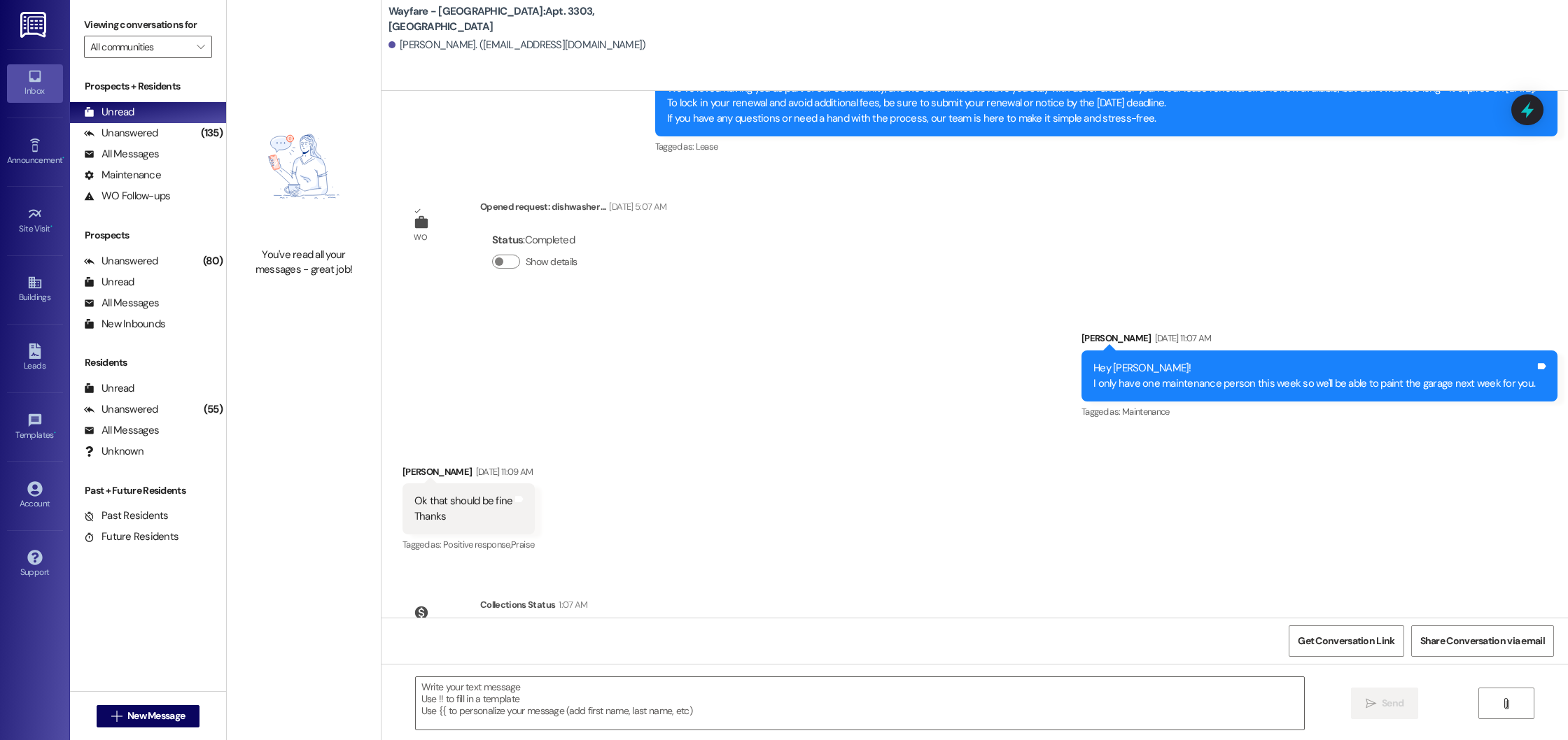
scroll to position [22375, 0]
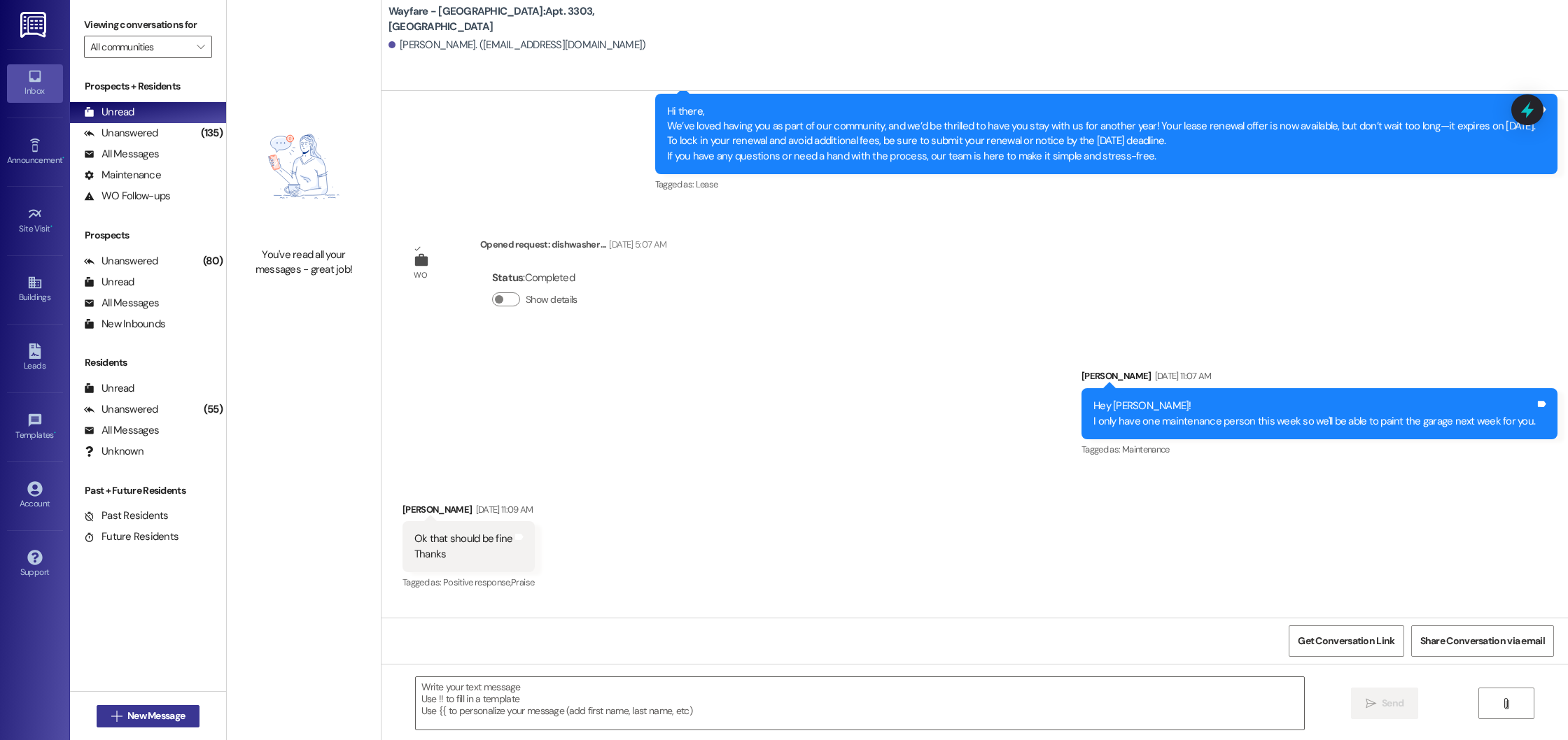
click at [151, 710] on span "New Message" at bounding box center [156, 716] width 57 height 15
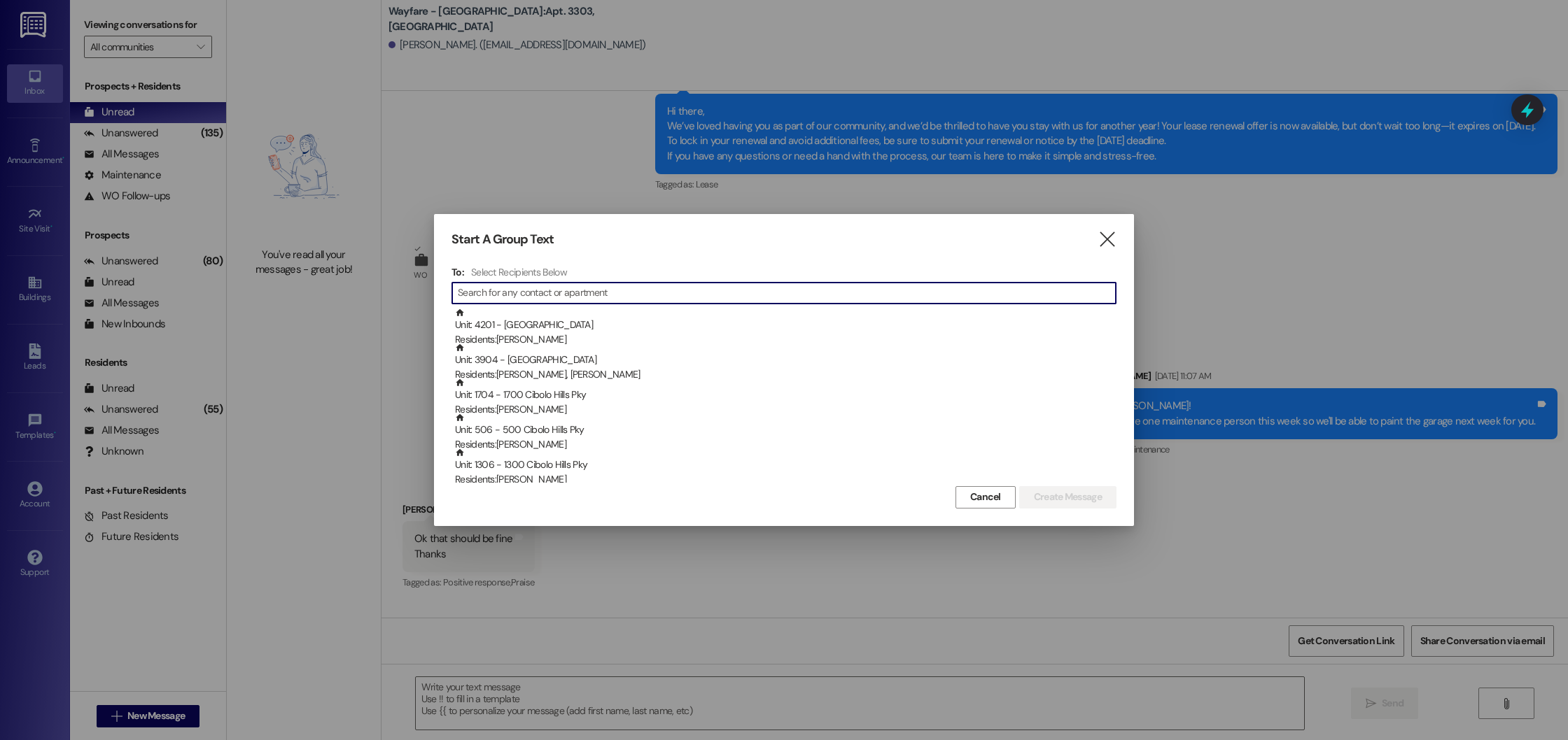
click at [588, 286] on input at bounding box center [786, 293] width 658 height 19
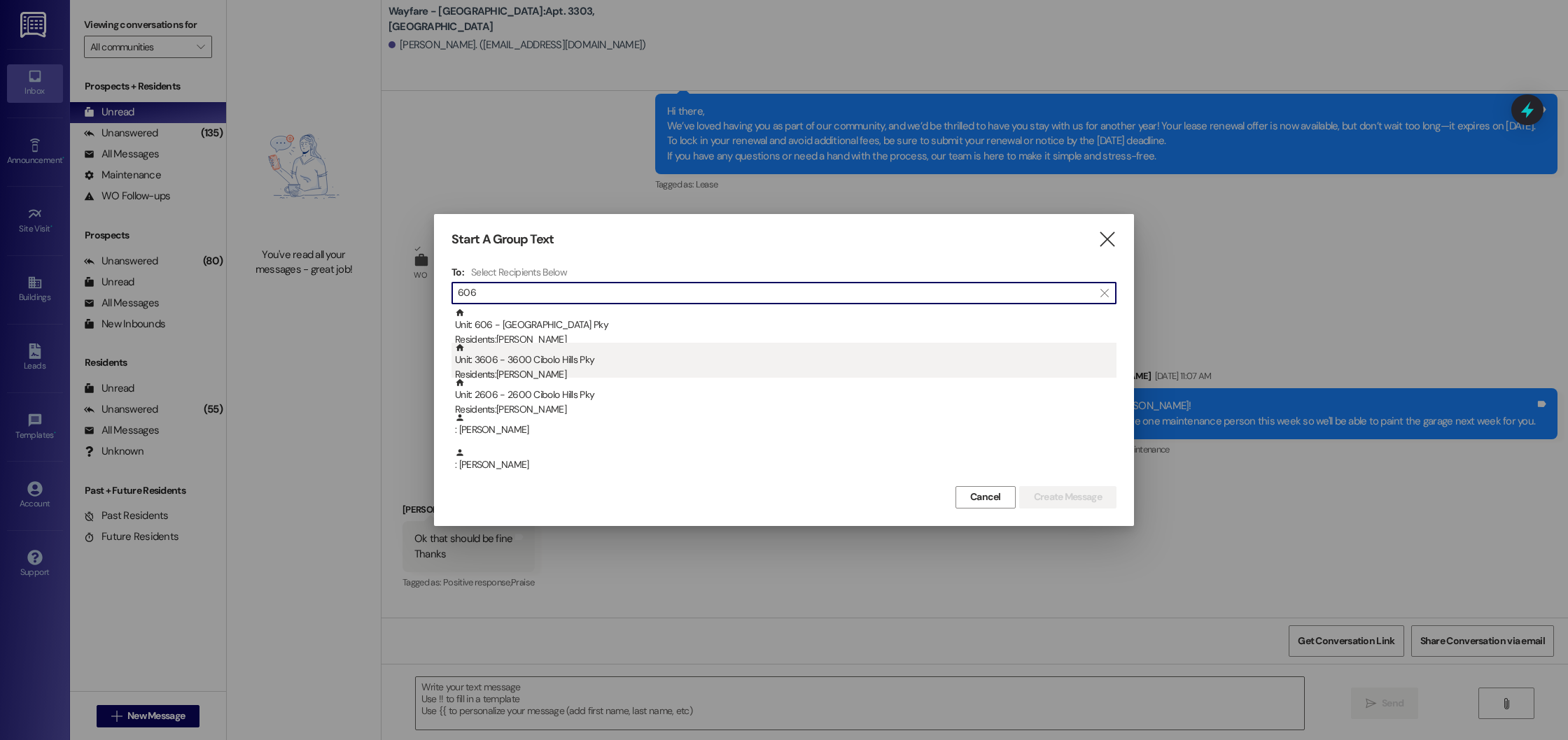
type input "606"
click at [621, 359] on div "Unit: 3606 - 3600 Cibolo Hills Pky Residents: [PERSON_NAME]" at bounding box center [785, 362] width 661 height 39
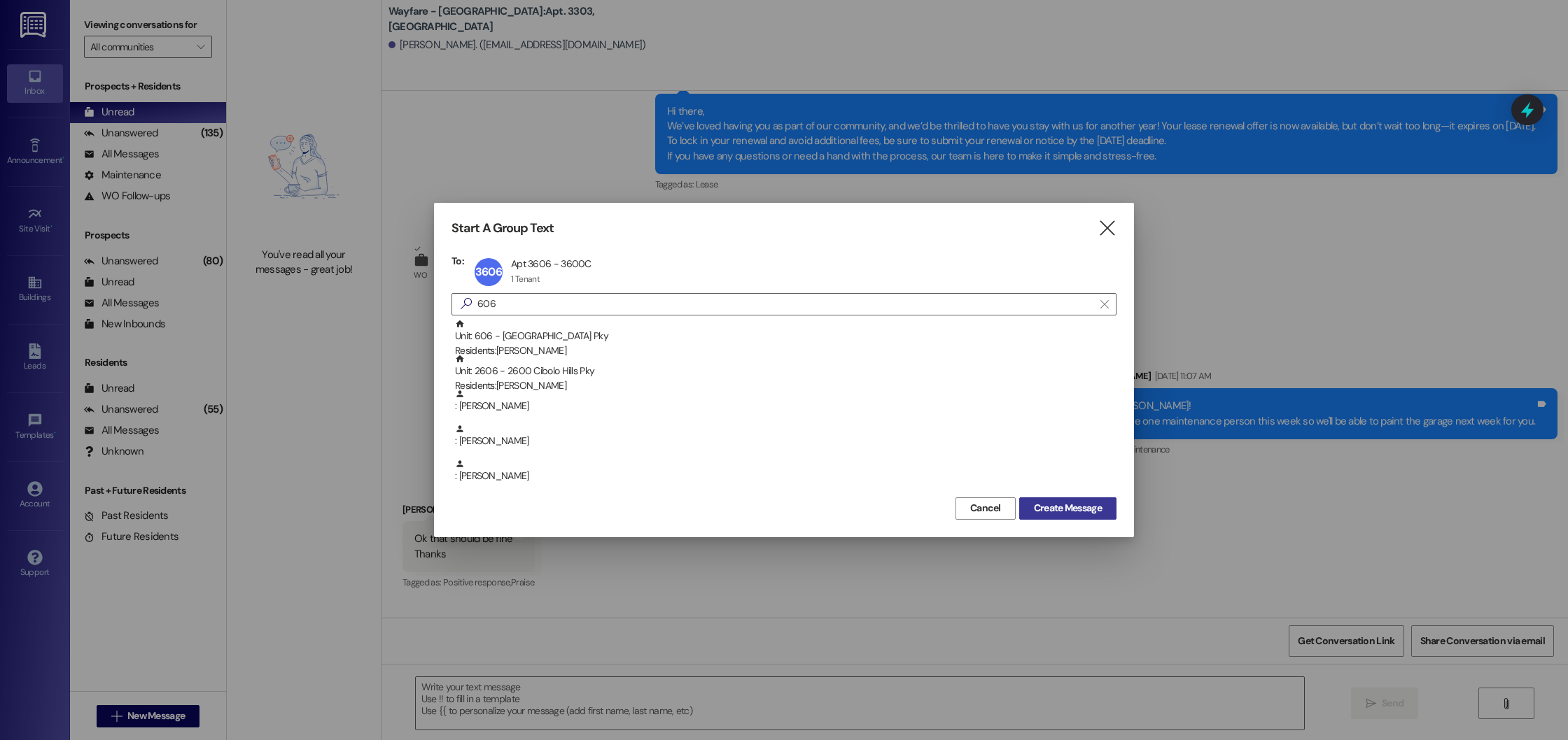
click at [1044, 501] on span "Create Message" at bounding box center [1068, 509] width 68 height 15
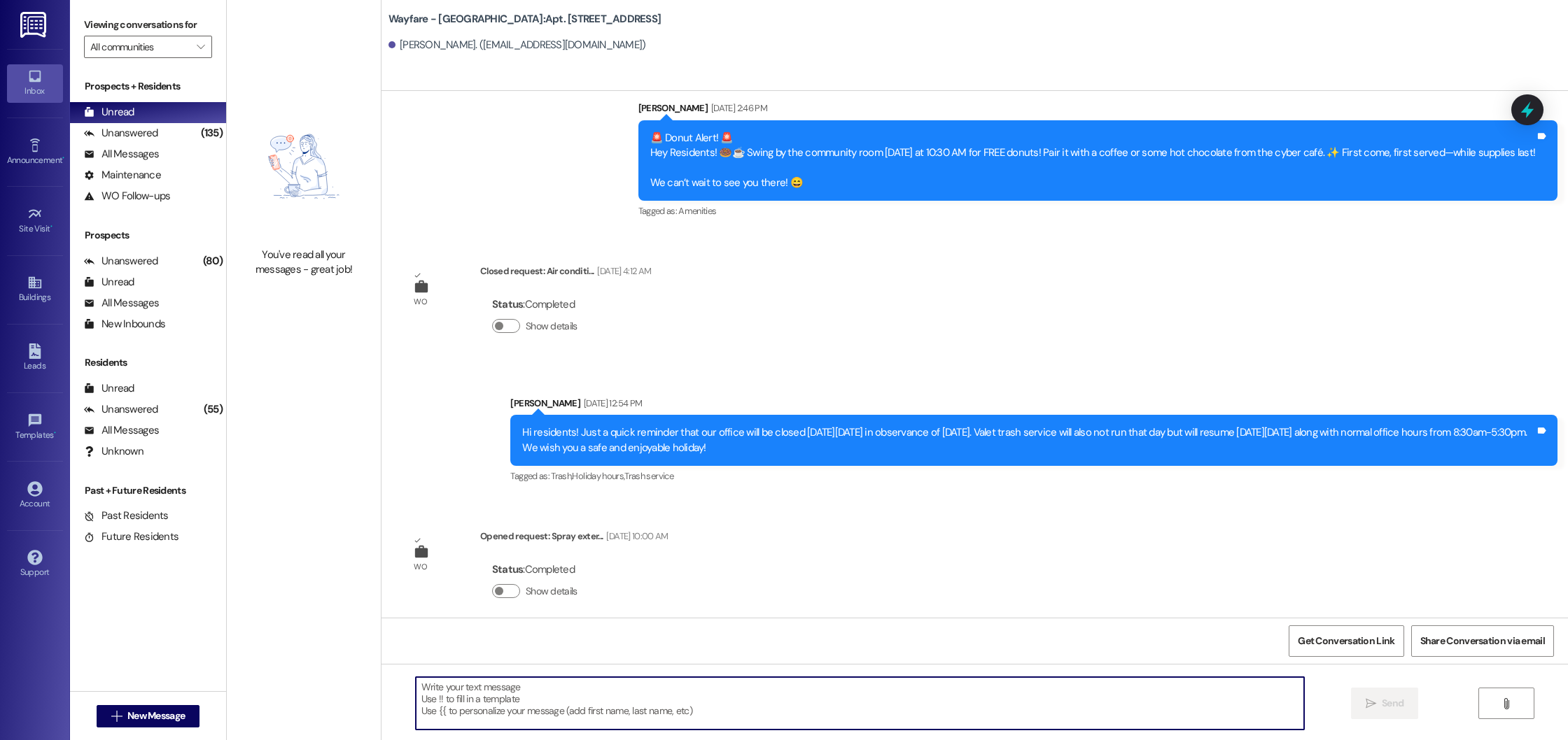
scroll to position [29331, 0]
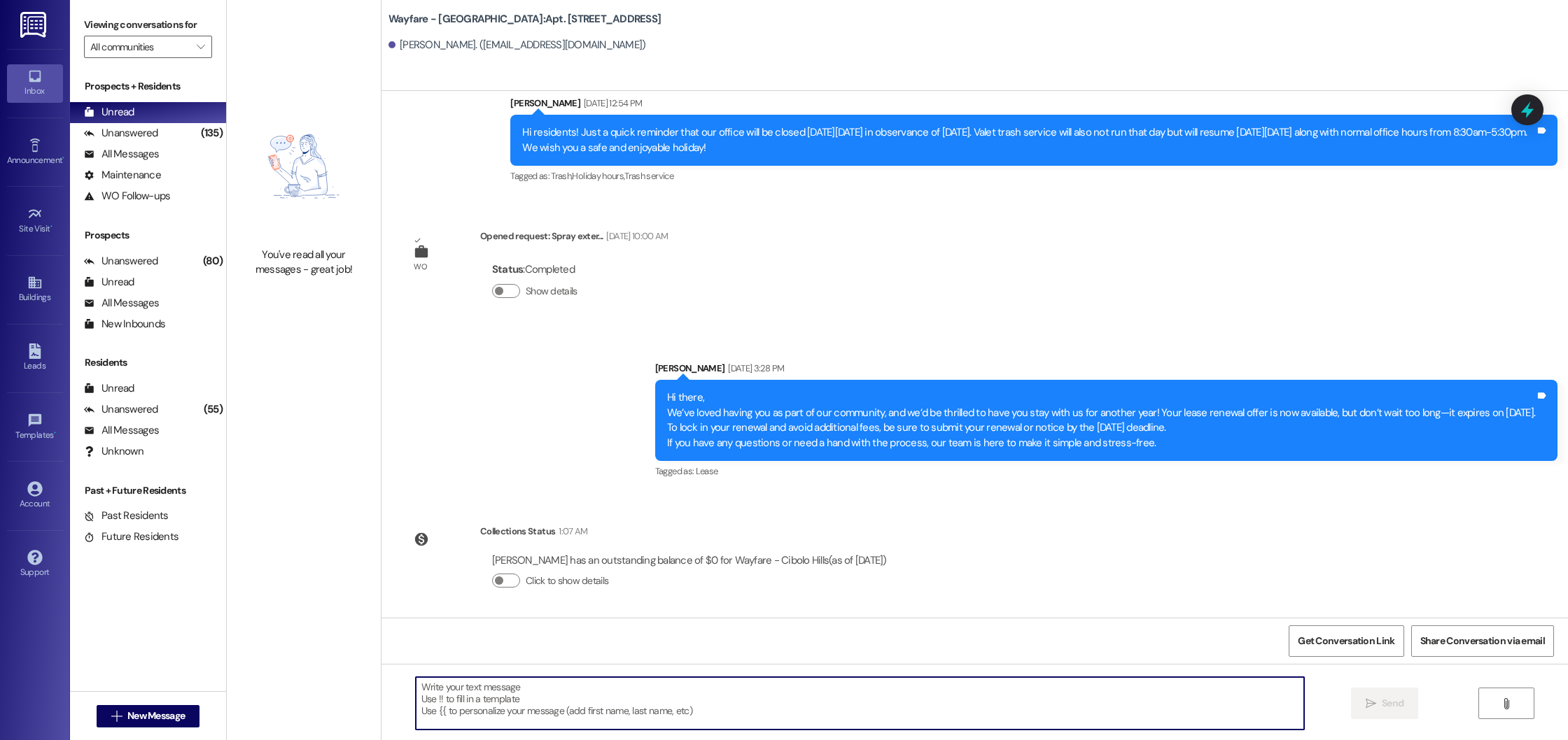
paste textarea "Hi there! I hope you're doing well. This is a friendly reminder to either accep…"
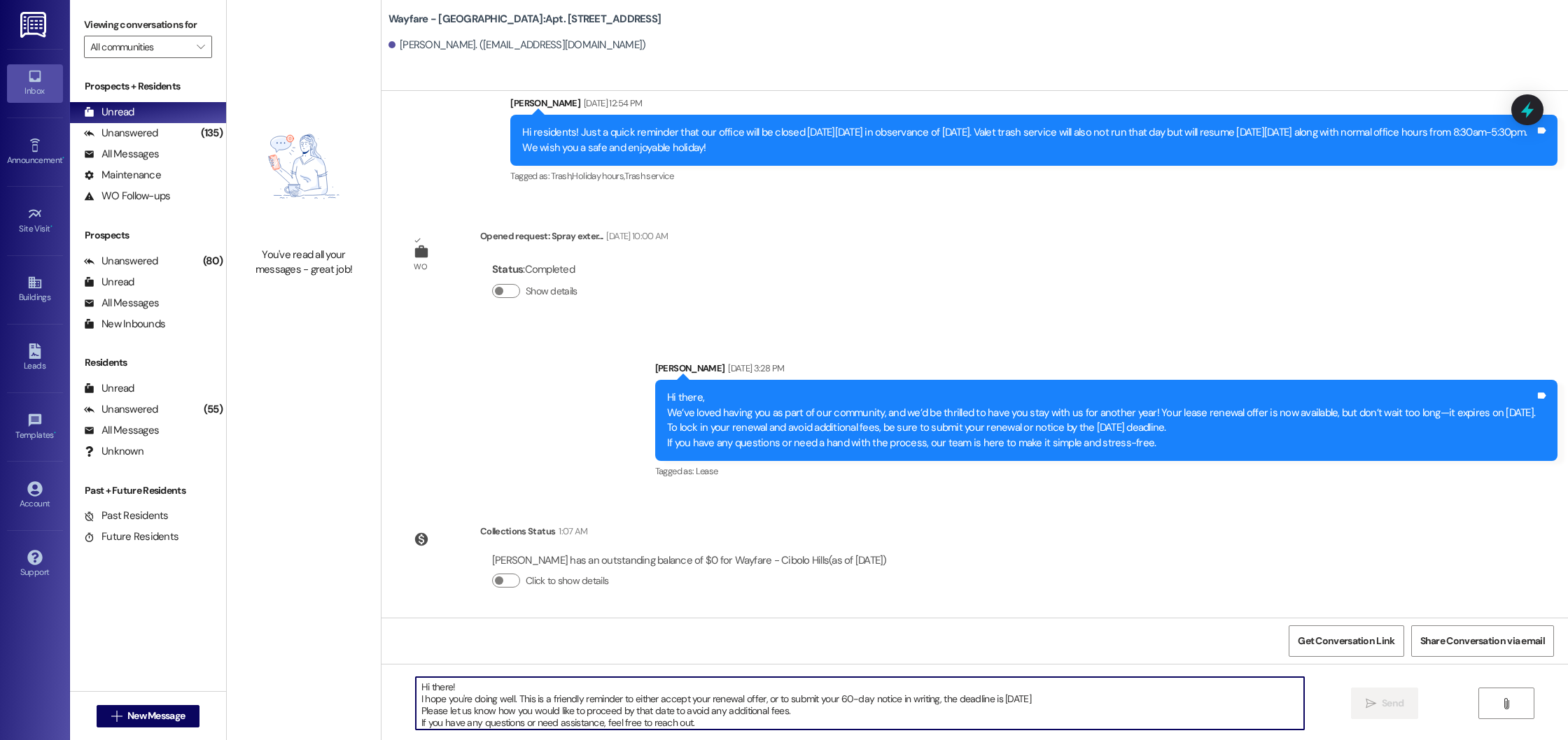
scroll to position [12, 0]
type textarea "Hi there! I hope you're doing well. This is a friendly reminder to either accep…"
click at [1372, 697] on span " Send" at bounding box center [1385, 703] width 44 height 15
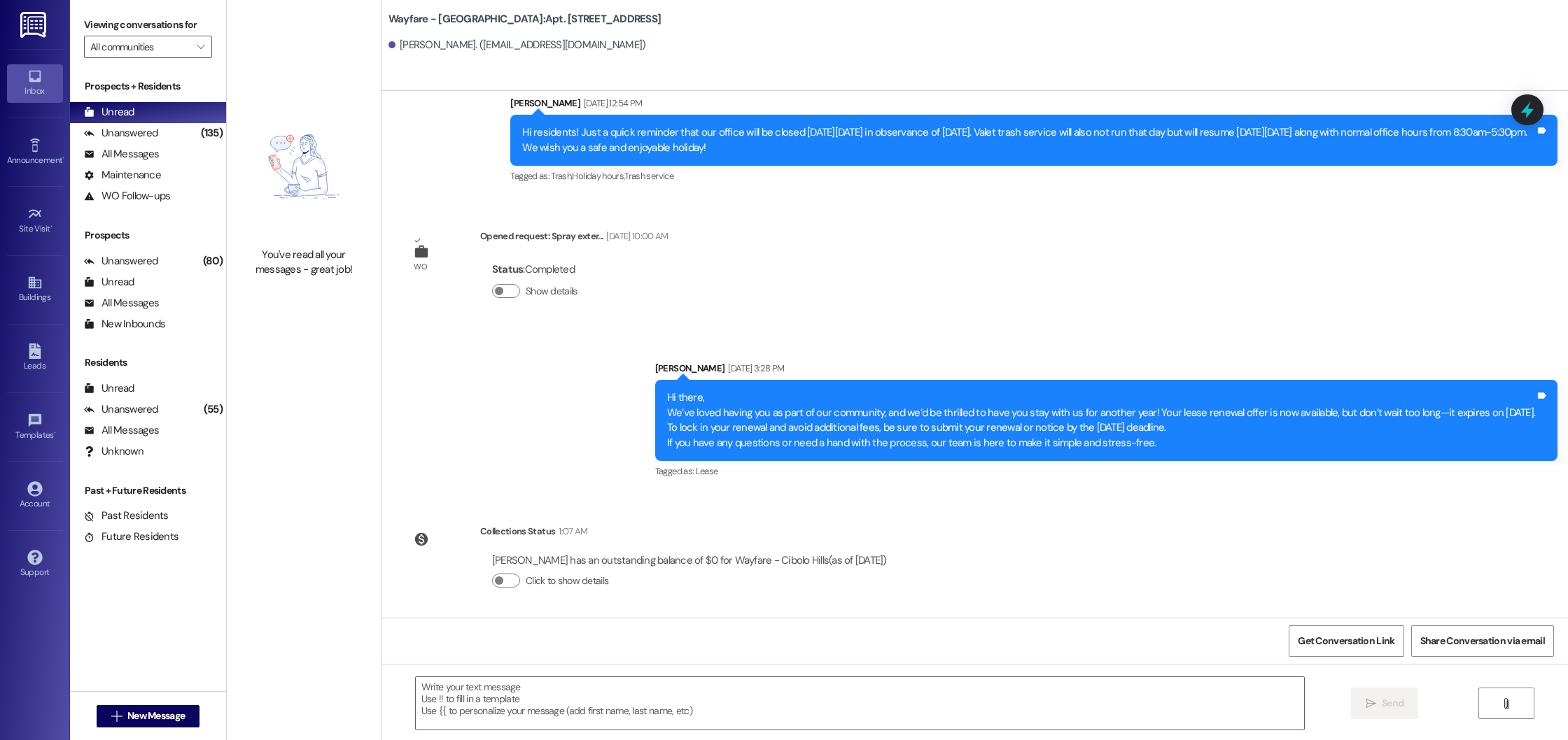
scroll to position [0, 0]
click at [128, 722] on span "New Message" at bounding box center [156, 716] width 57 height 15
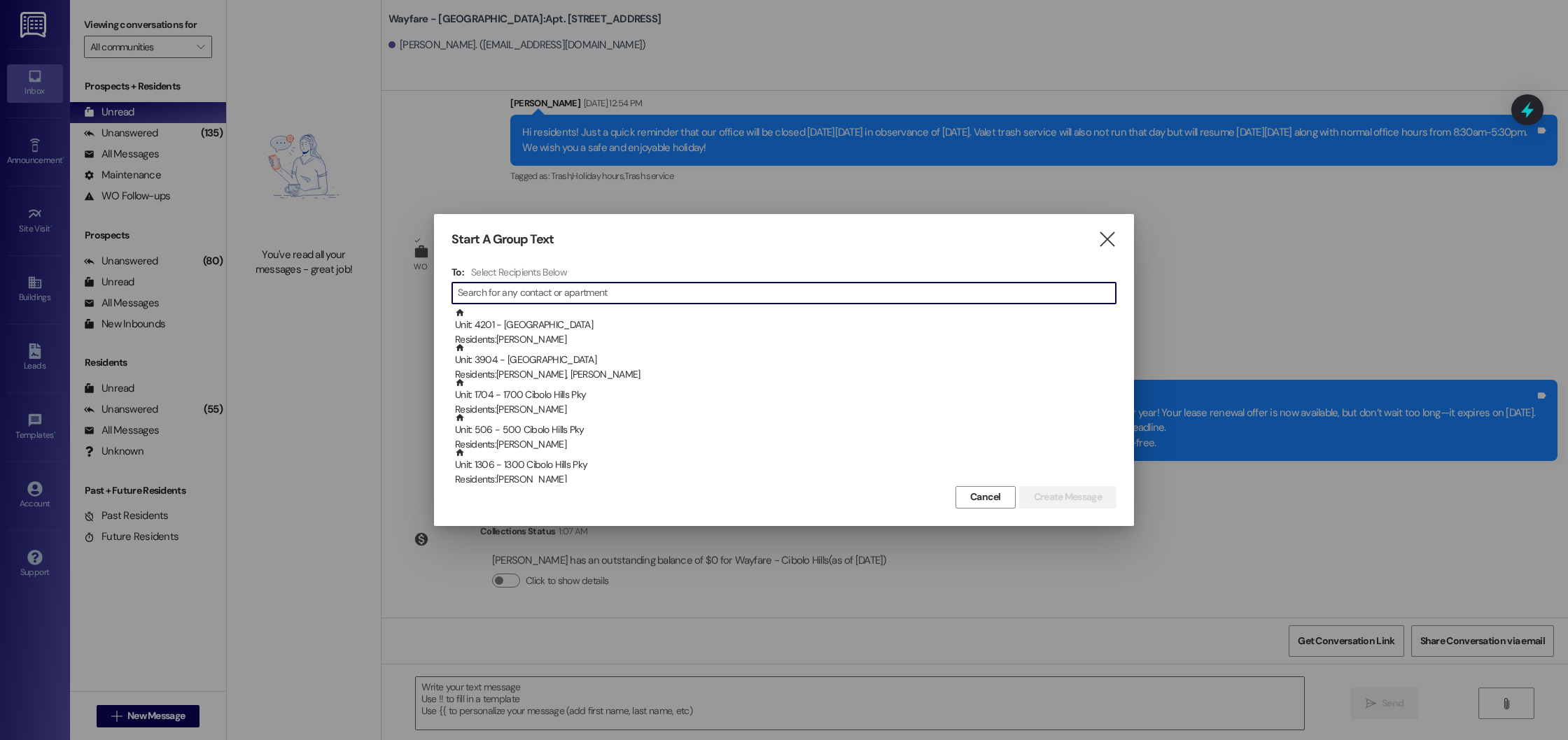
click at [521, 290] on input at bounding box center [786, 293] width 658 height 19
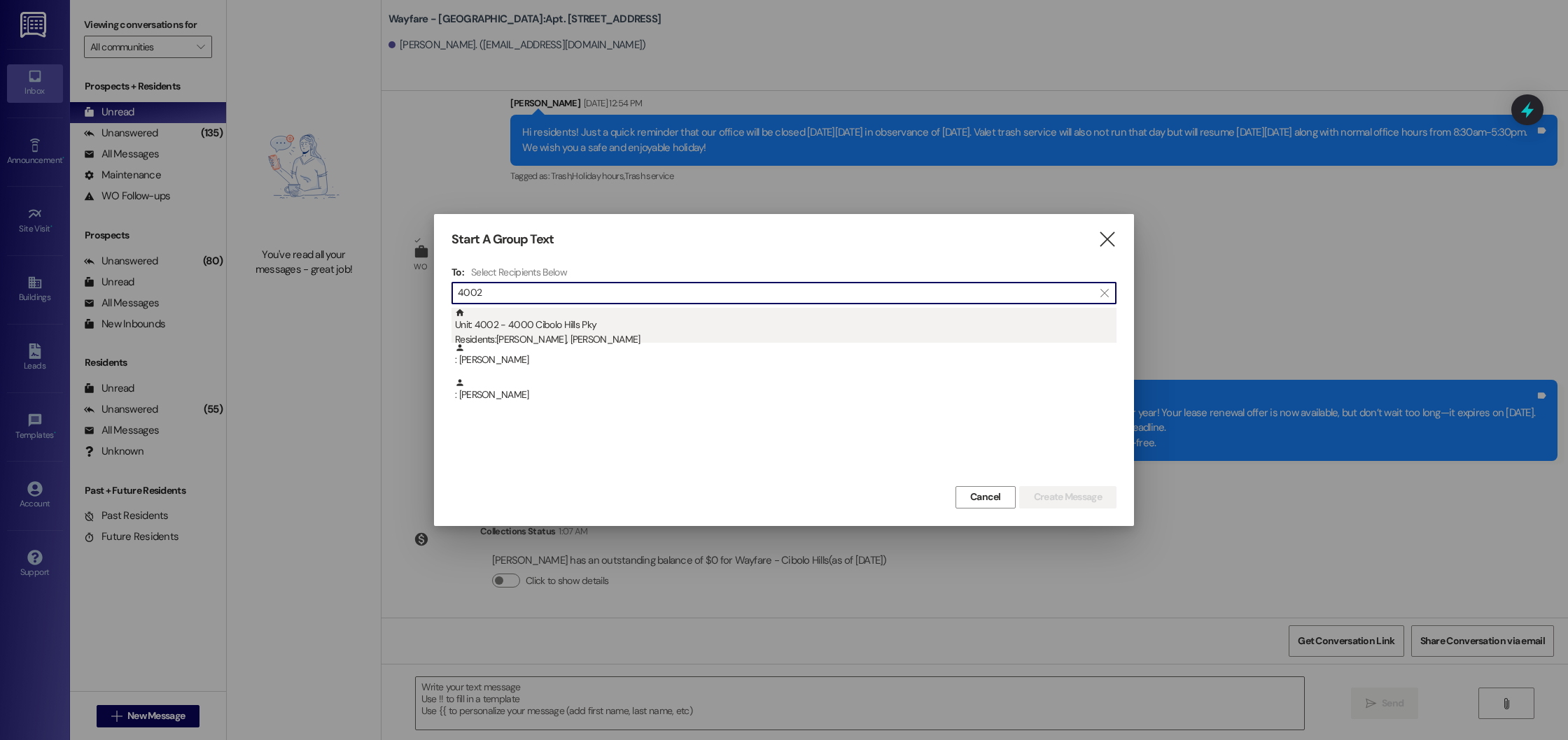
type input "4002"
click at [631, 333] on div "Residents: [PERSON_NAME], [PERSON_NAME]" at bounding box center [785, 340] width 661 height 15
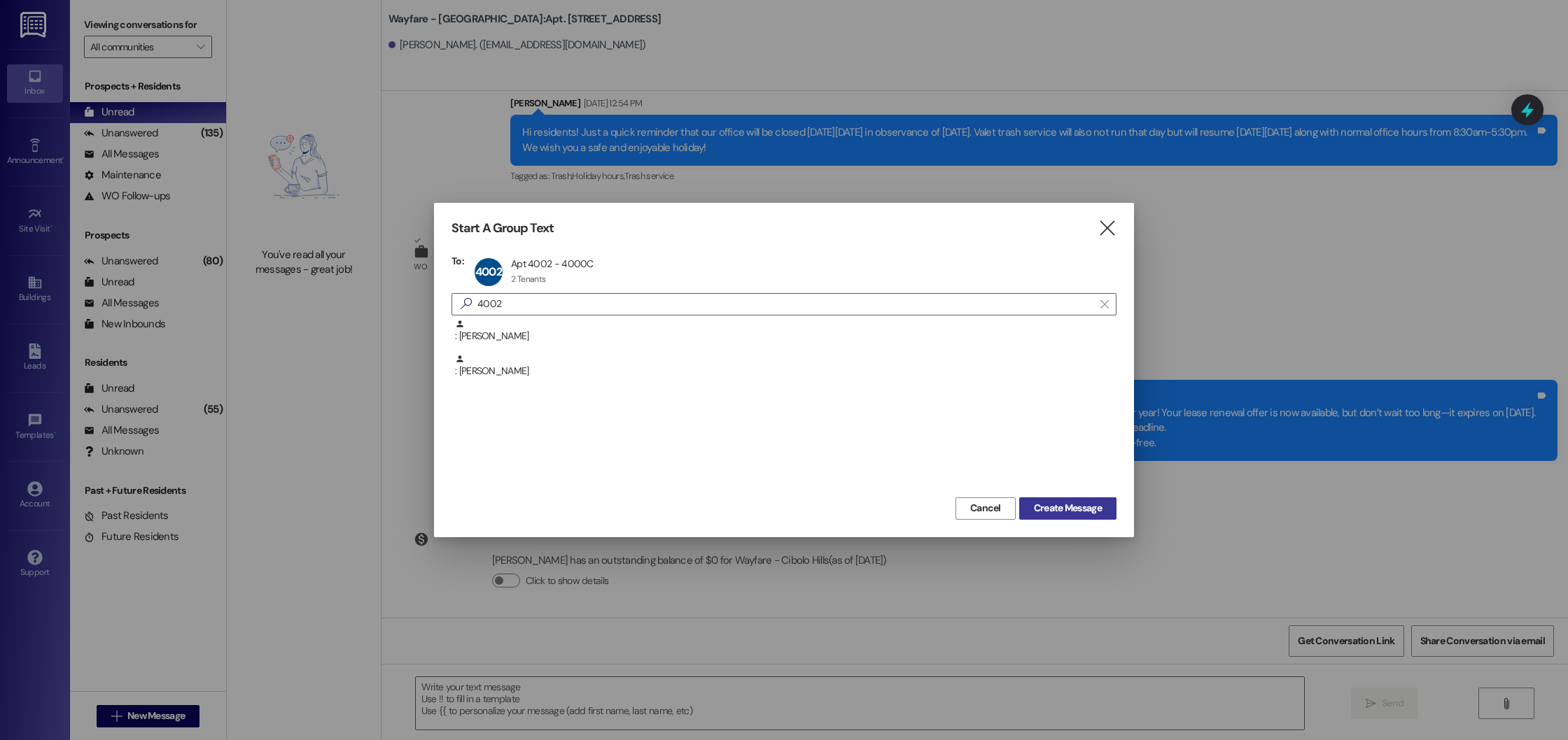
click at [1065, 510] on span "Create Message" at bounding box center [1068, 509] width 68 height 15
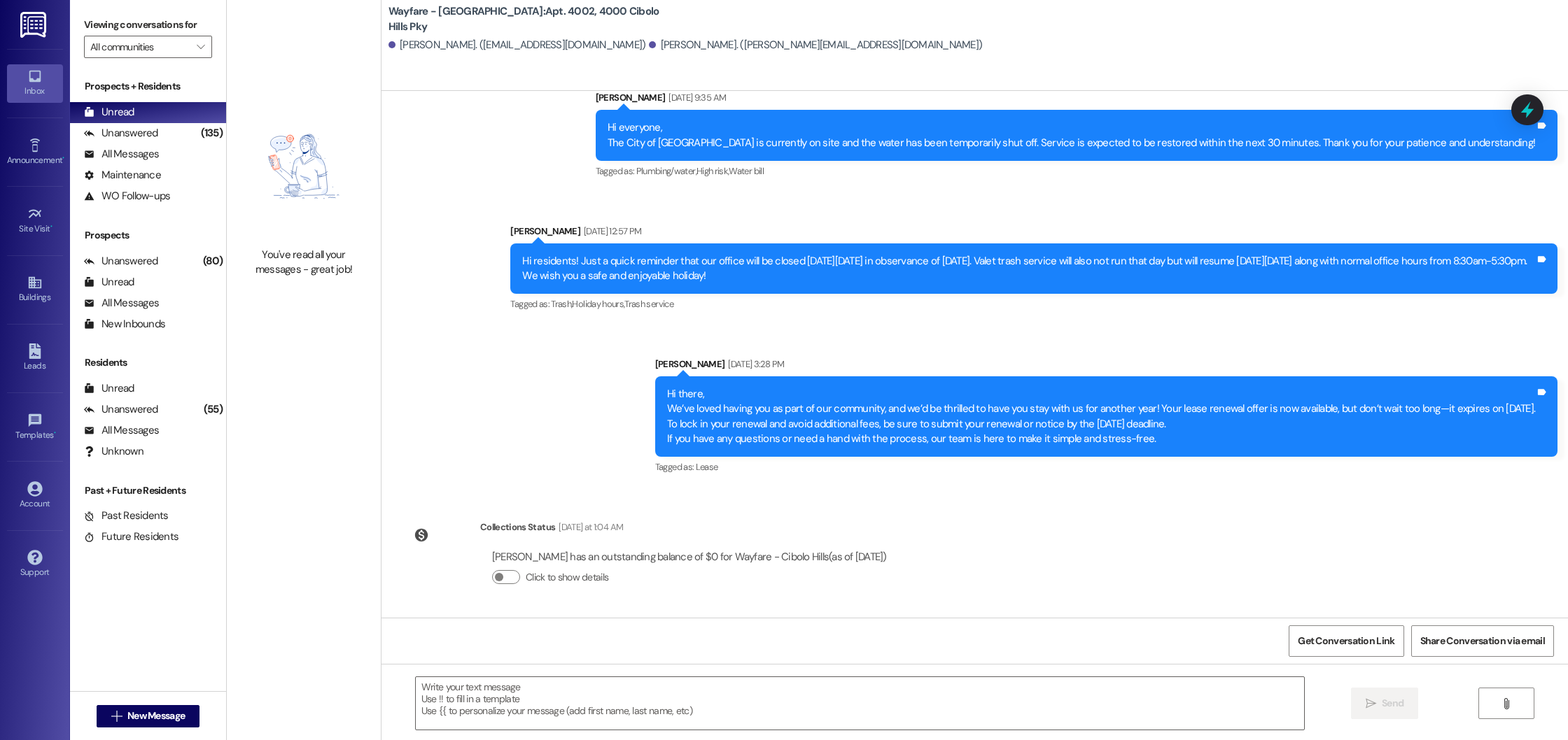
scroll to position [10508, 0]
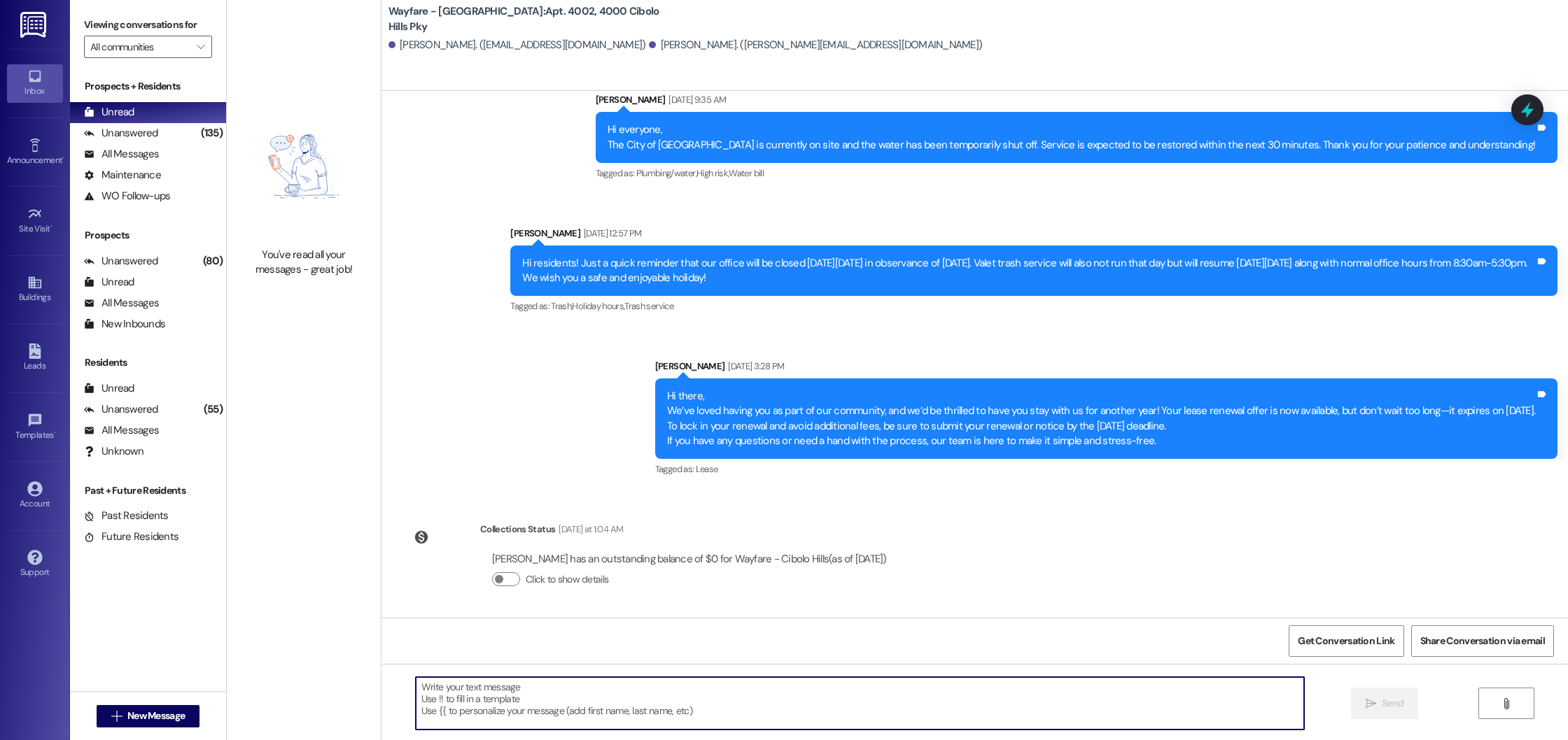
paste textarea "Hi there! I hope you're doing well. This is a friendly reminder to either accep…"
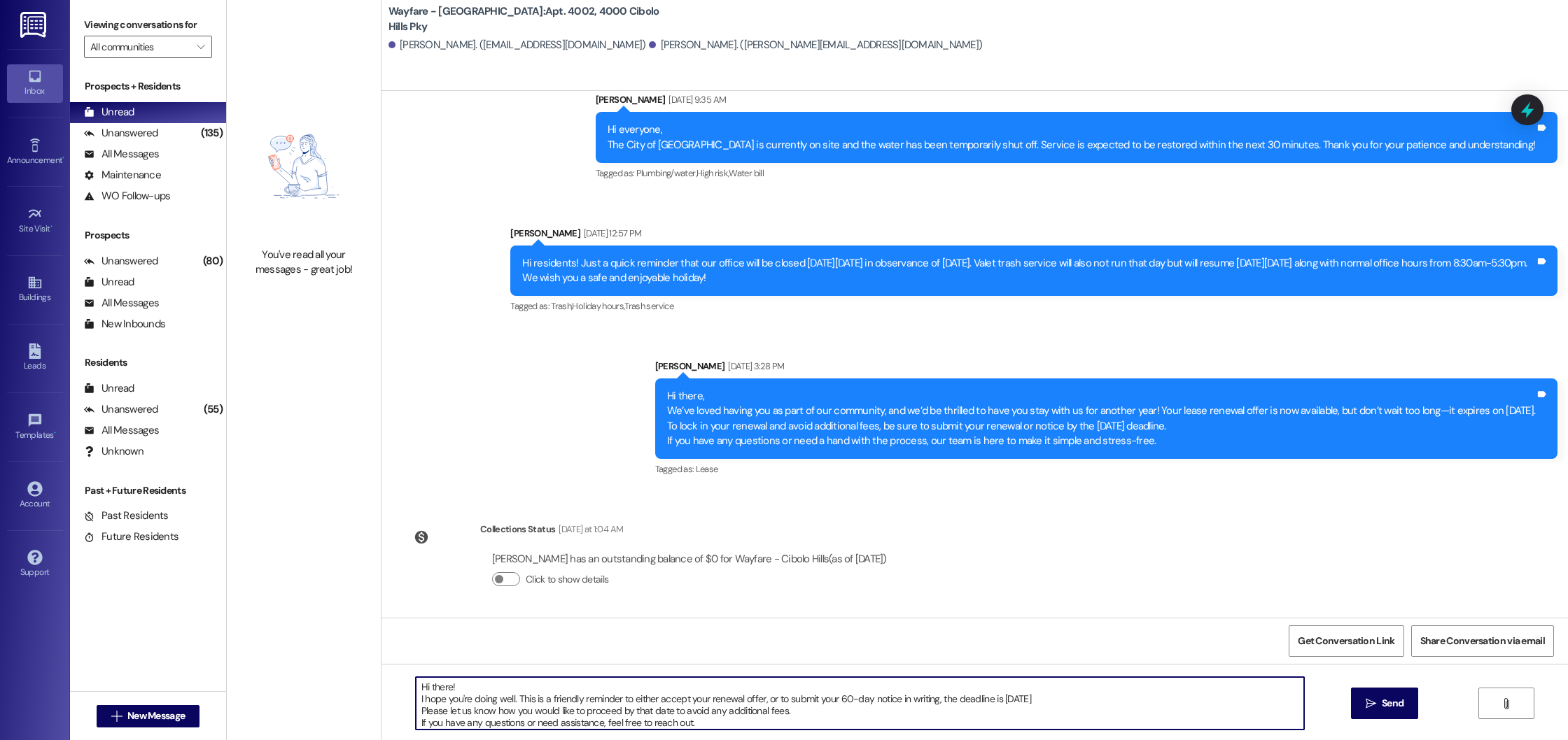
scroll to position [12, 0]
type textarea "Hi there! I hope you're doing well. This is a friendly reminder to either accep…"
click at [1402, 707] on span "Send" at bounding box center [1393, 703] width 28 height 15
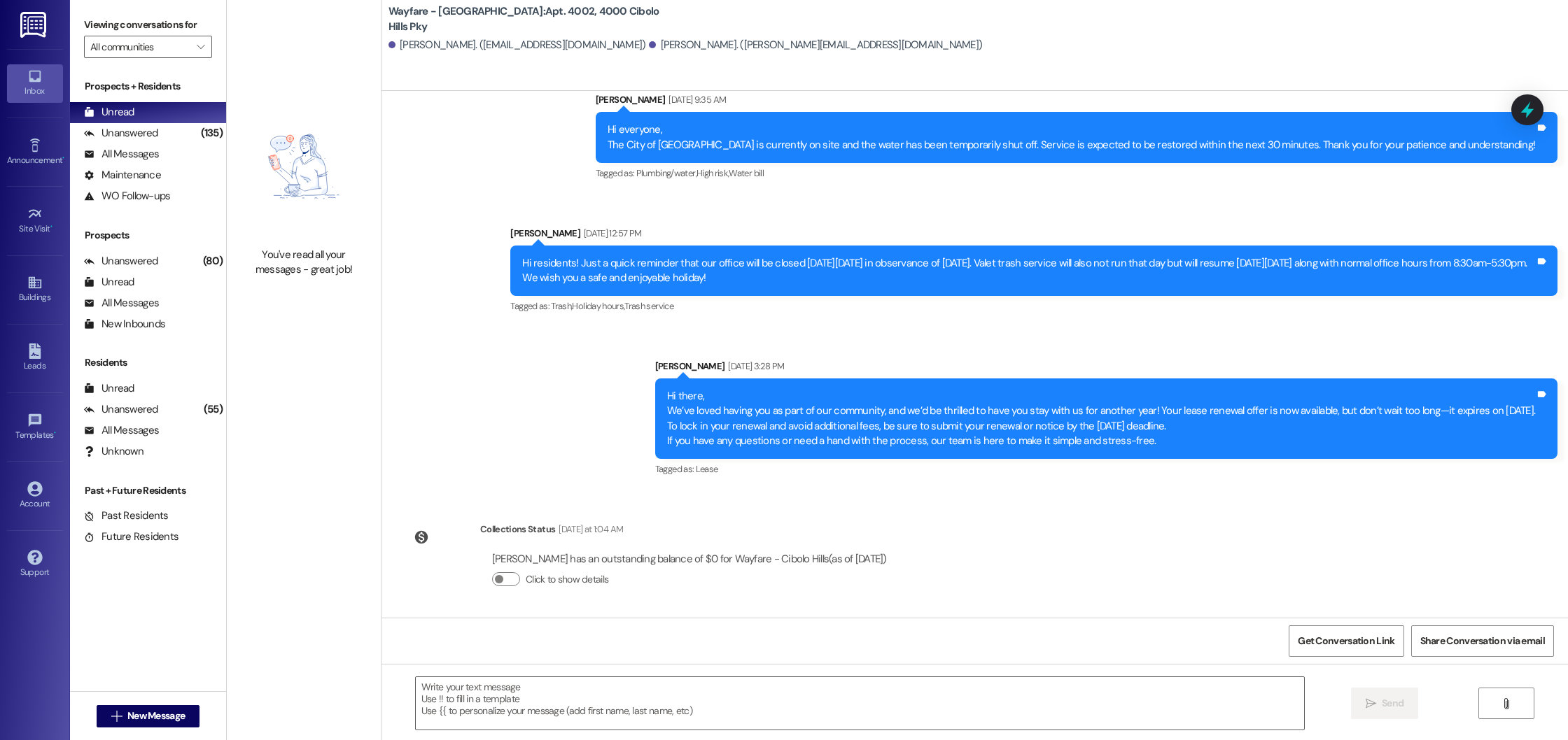
scroll to position [0, 0]
click at [172, 716] on span "New Message" at bounding box center [156, 716] width 57 height 15
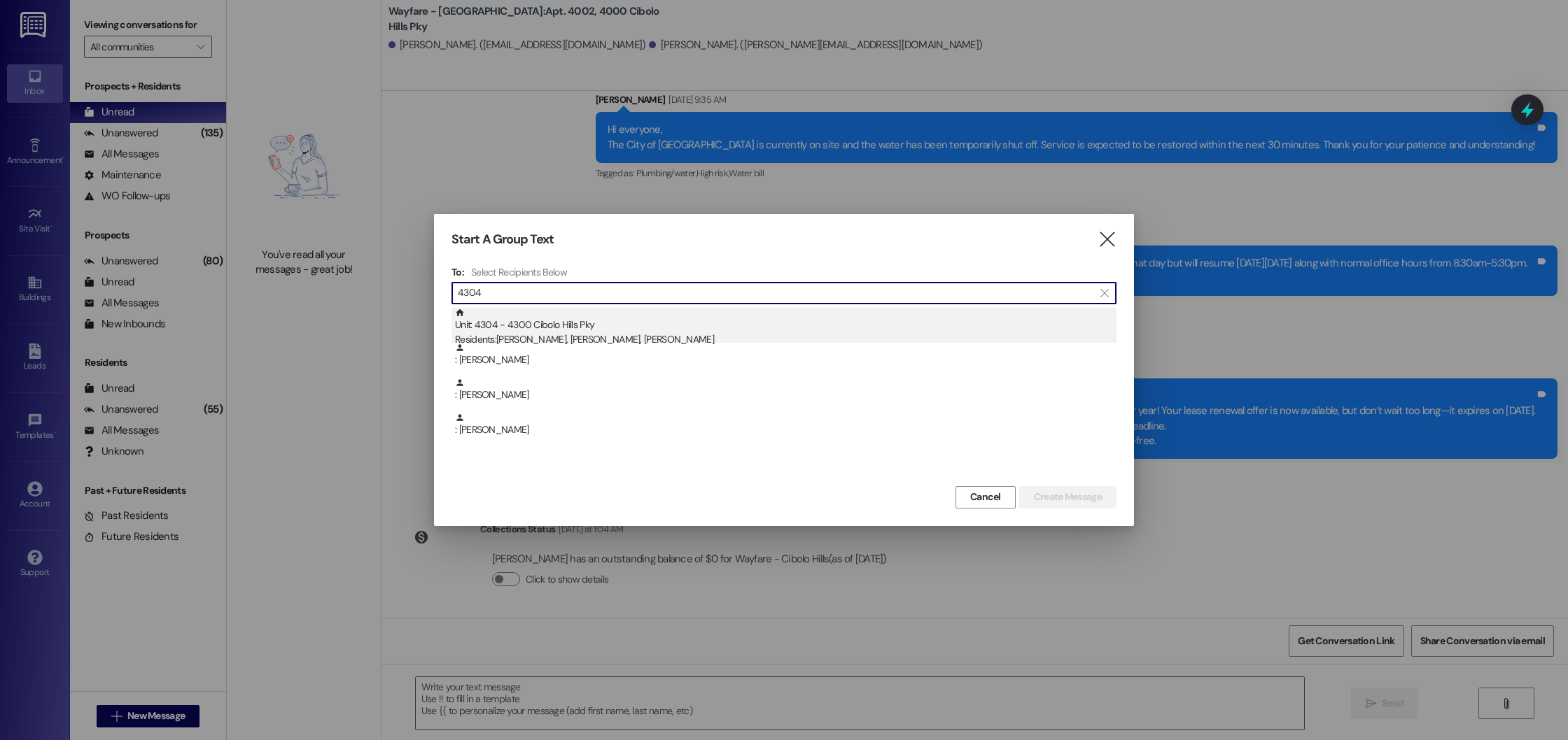
type input "4304"
click at [564, 322] on div "Unit: 4304 - 4300 Cibolo Hills Pky Residents: [PERSON_NAME], [PERSON_NAME], [PE…" at bounding box center [785, 327] width 661 height 39
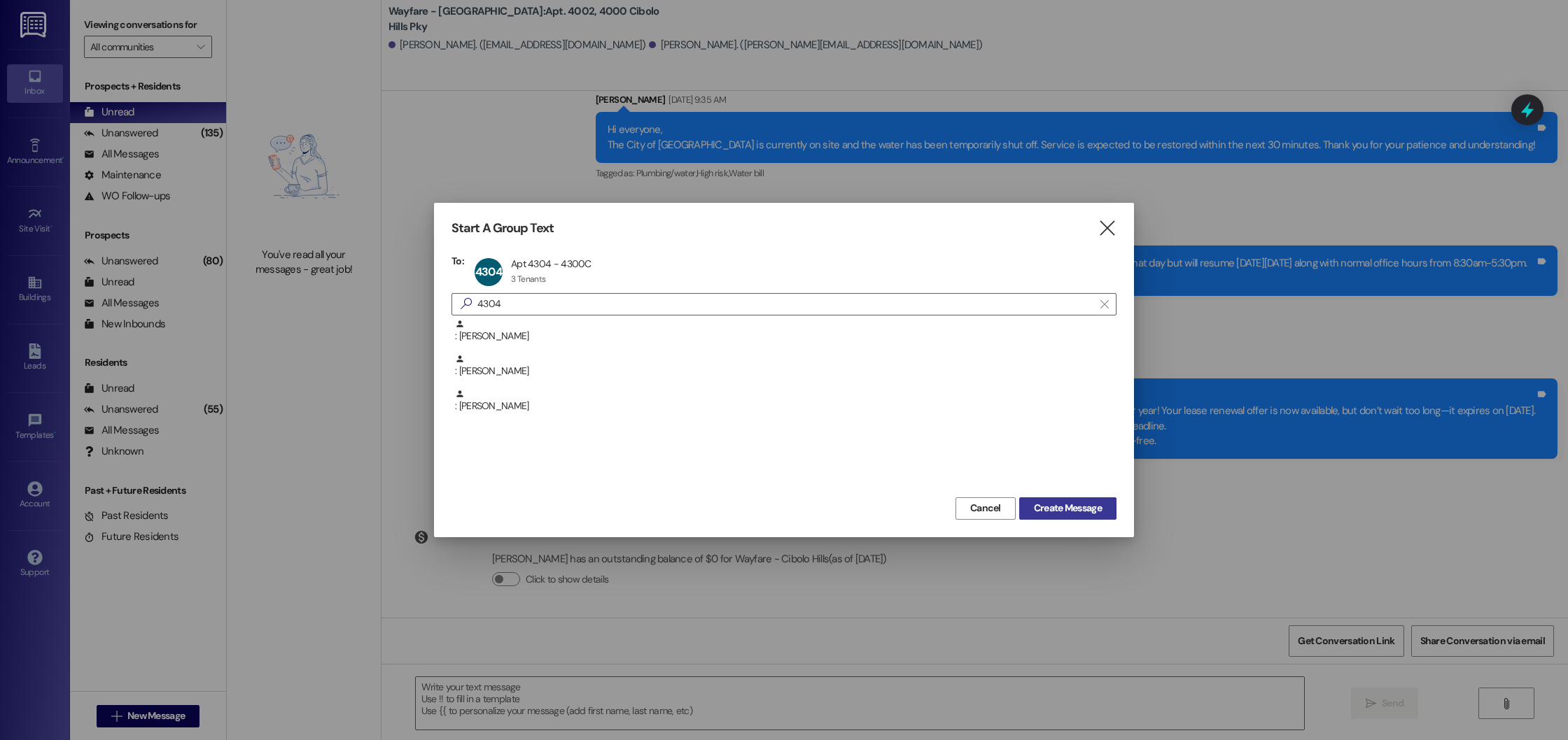
click at [1034, 515] on span "Create Message" at bounding box center [1068, 509] width 68 height 15
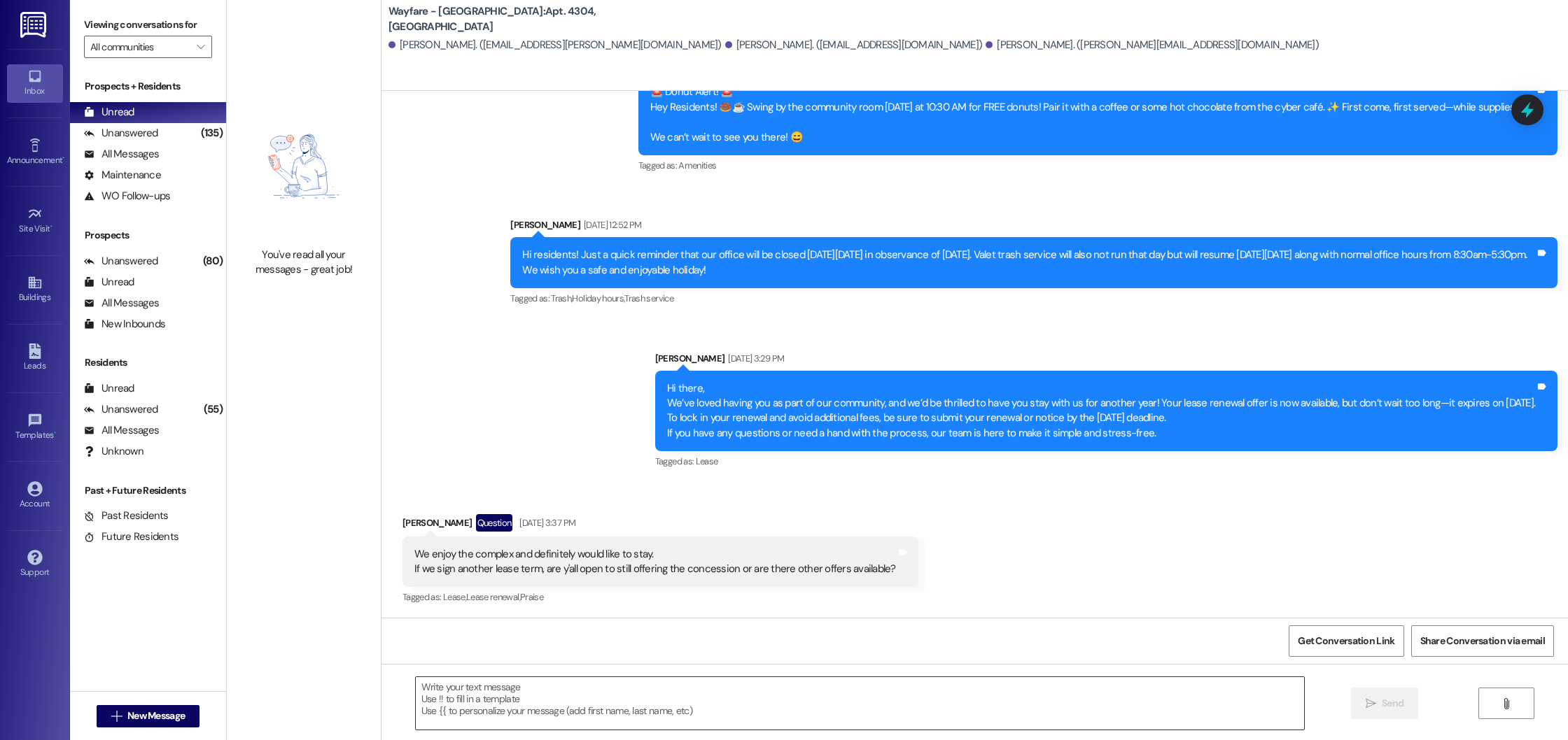
scroll to position [18371, 0]
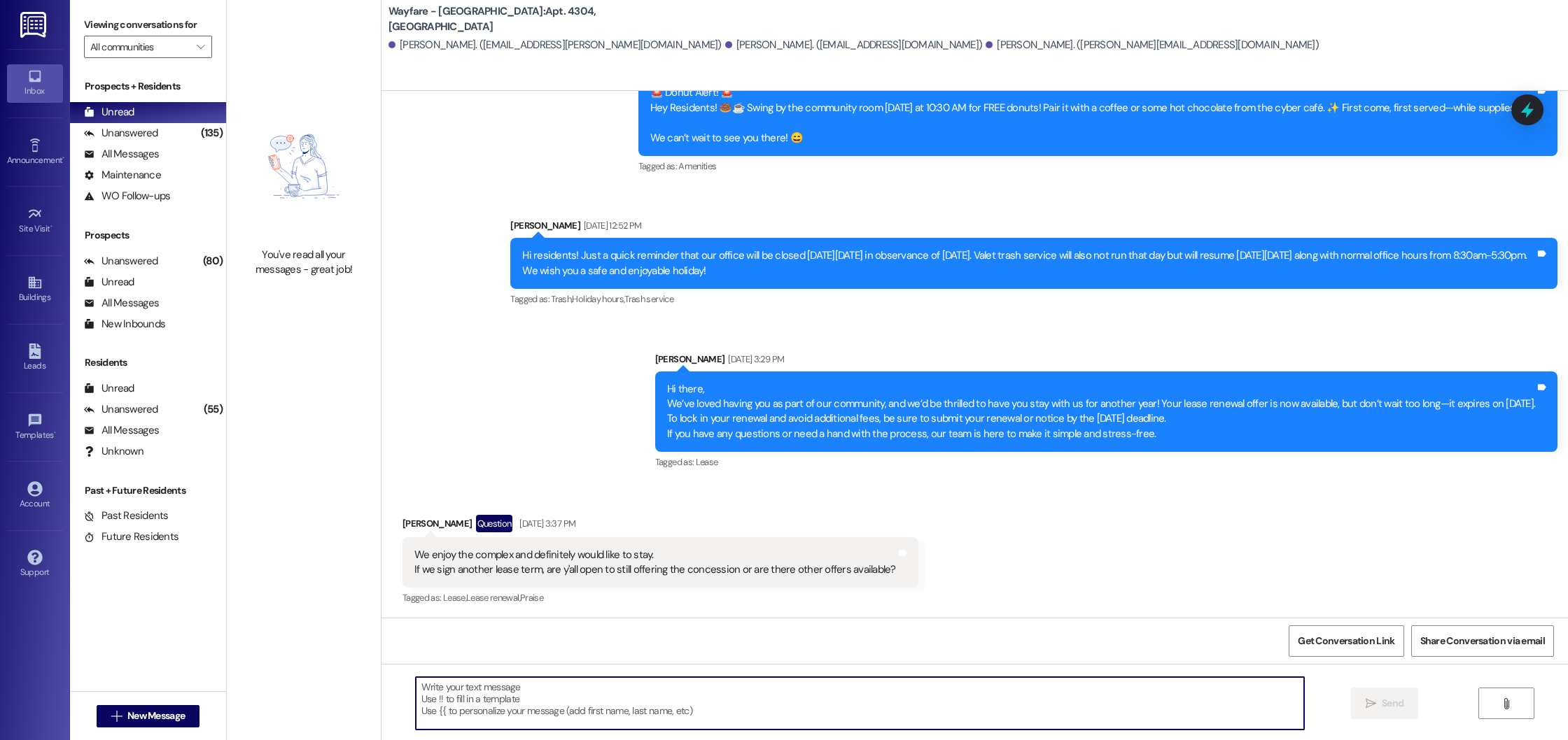
paste textarea "Hi there! I hope you're doing well. This is a friendly reminder to either accep…"
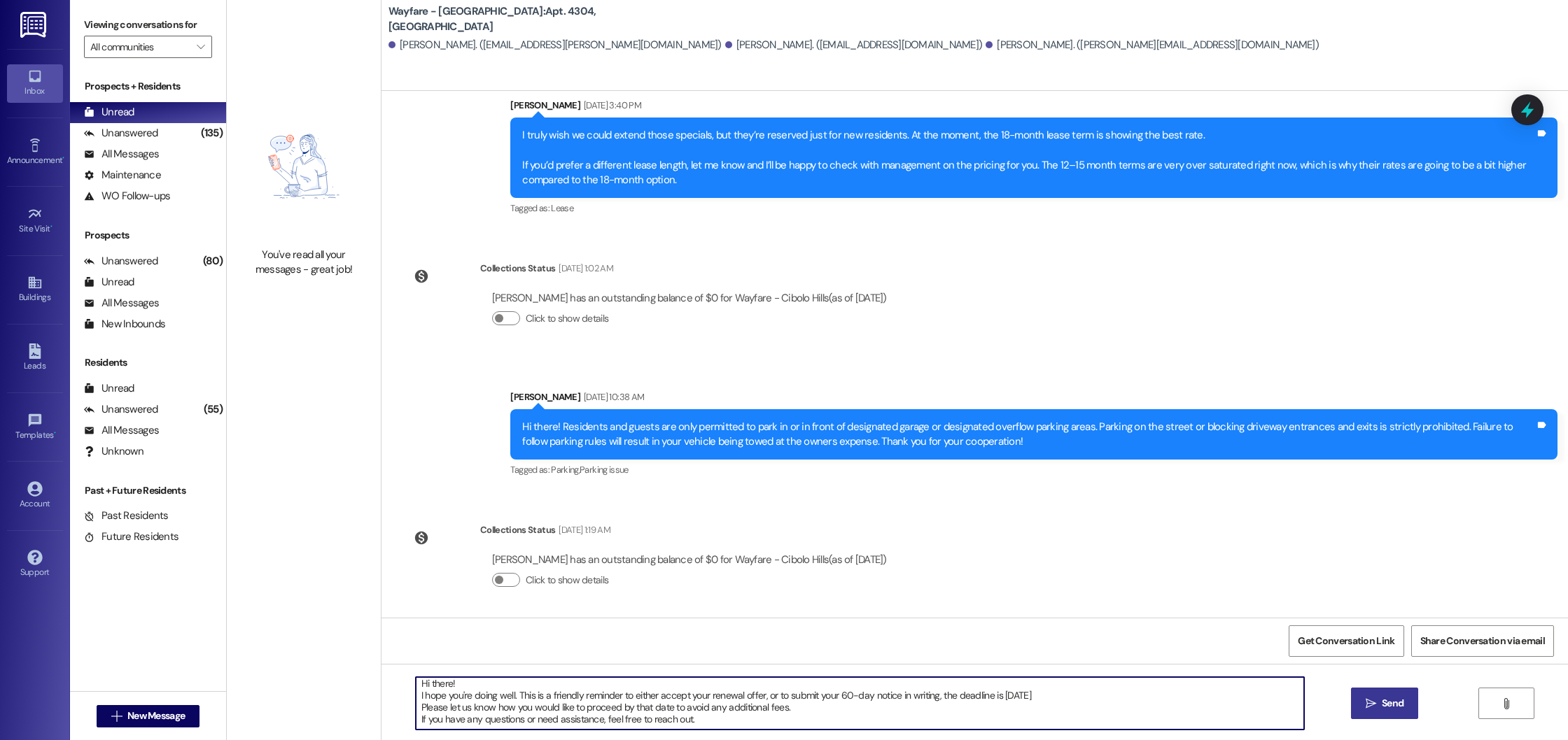
scroll to position [18925, 0]
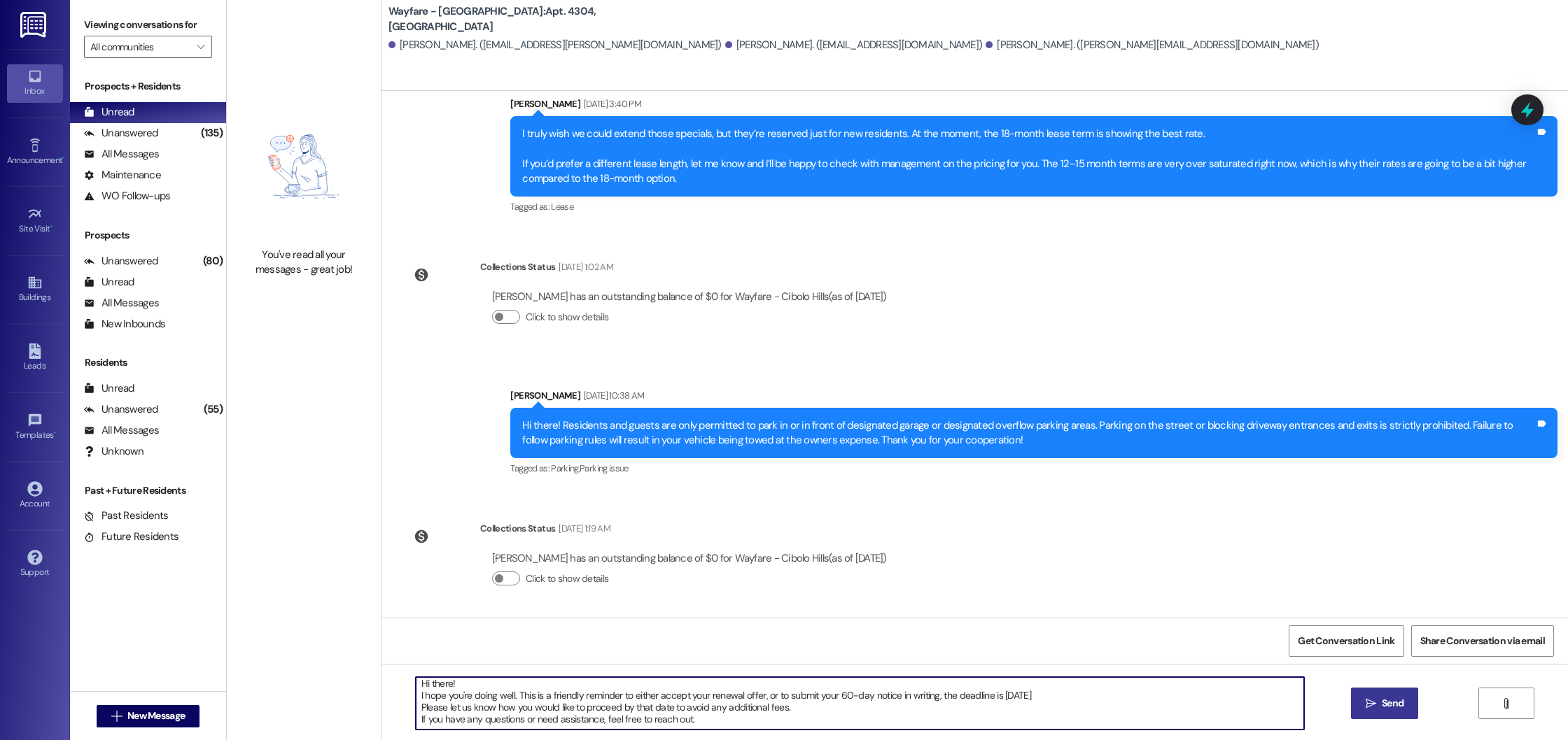
type textarea "Hi there! I hope you're doing well. This is a friendly reminder to either accep…"
click at [1396, 705] on span "Send" at bounding box center [1393, 703] width 22 height 15
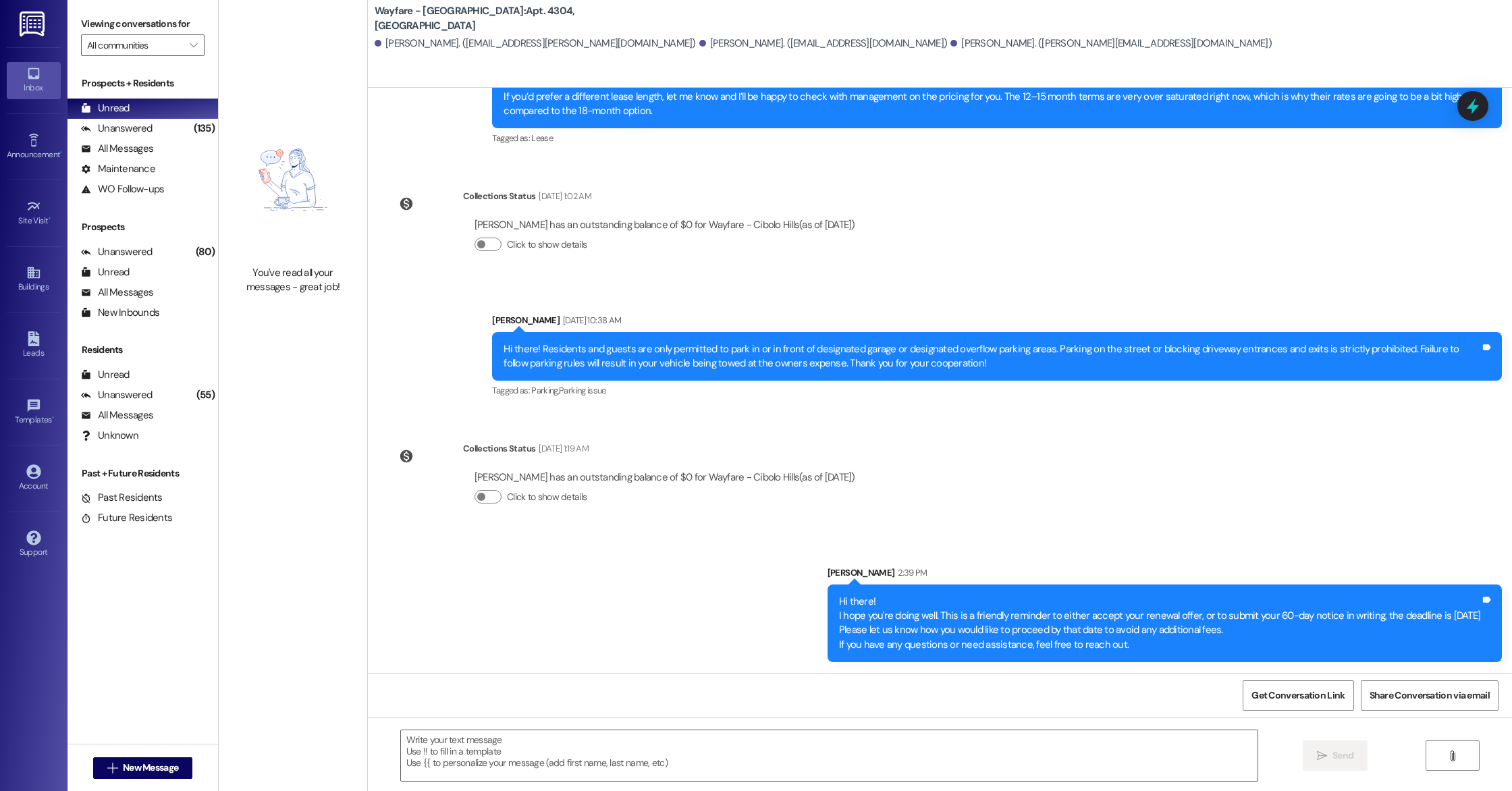
scroll to position [18319, 0]
click at [179, 713] on button " New Message" at bounding box center [143, 768] width 100 height 21
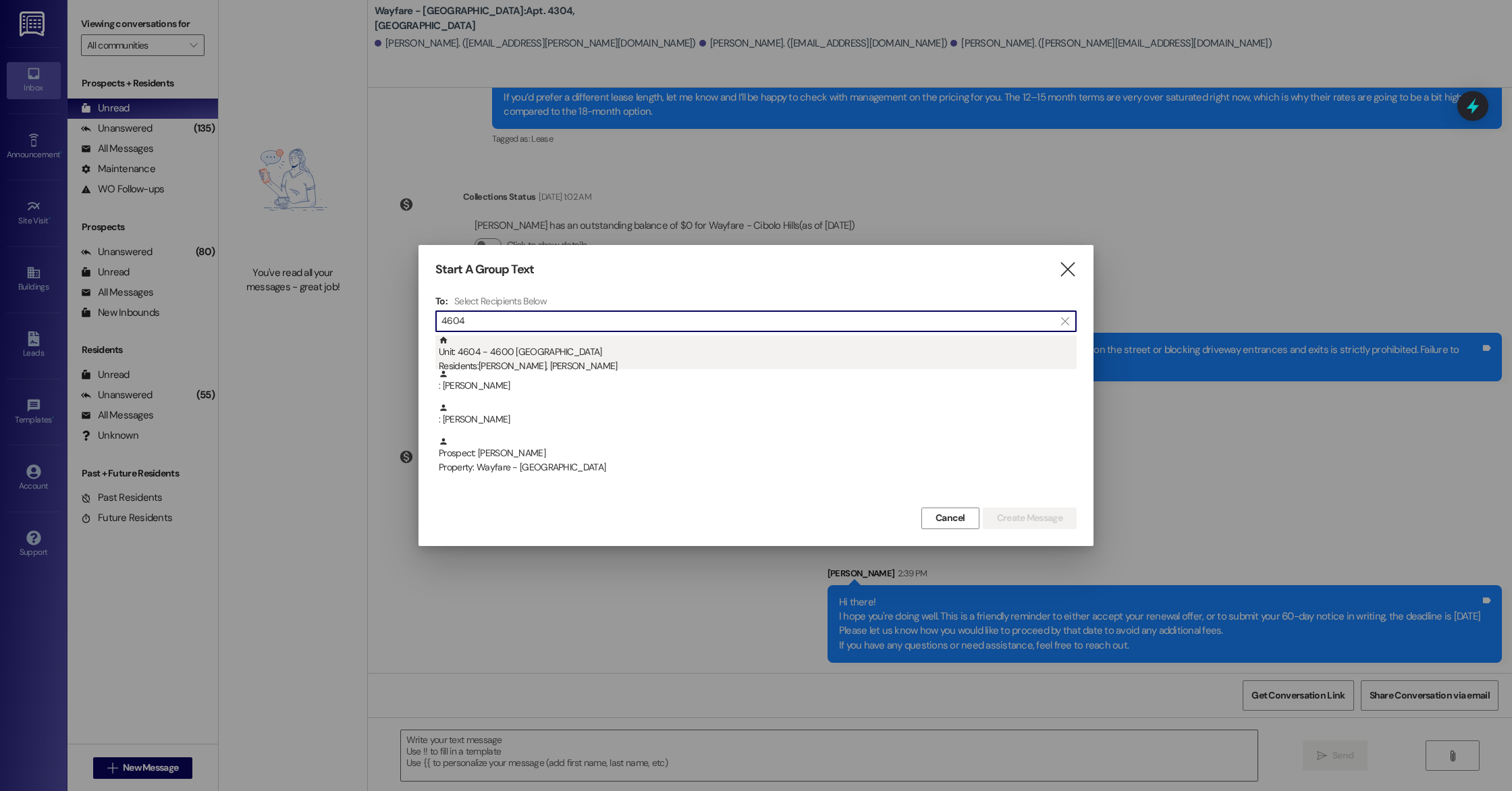
type input "4604"
click at [663, 347] on div "Unit: 4604 - 4600 Cibolo Hills Pky Residents: [PERSON_NAME], [PERSON_NAME]" at bounding box center [757, 354] width 638 height 38
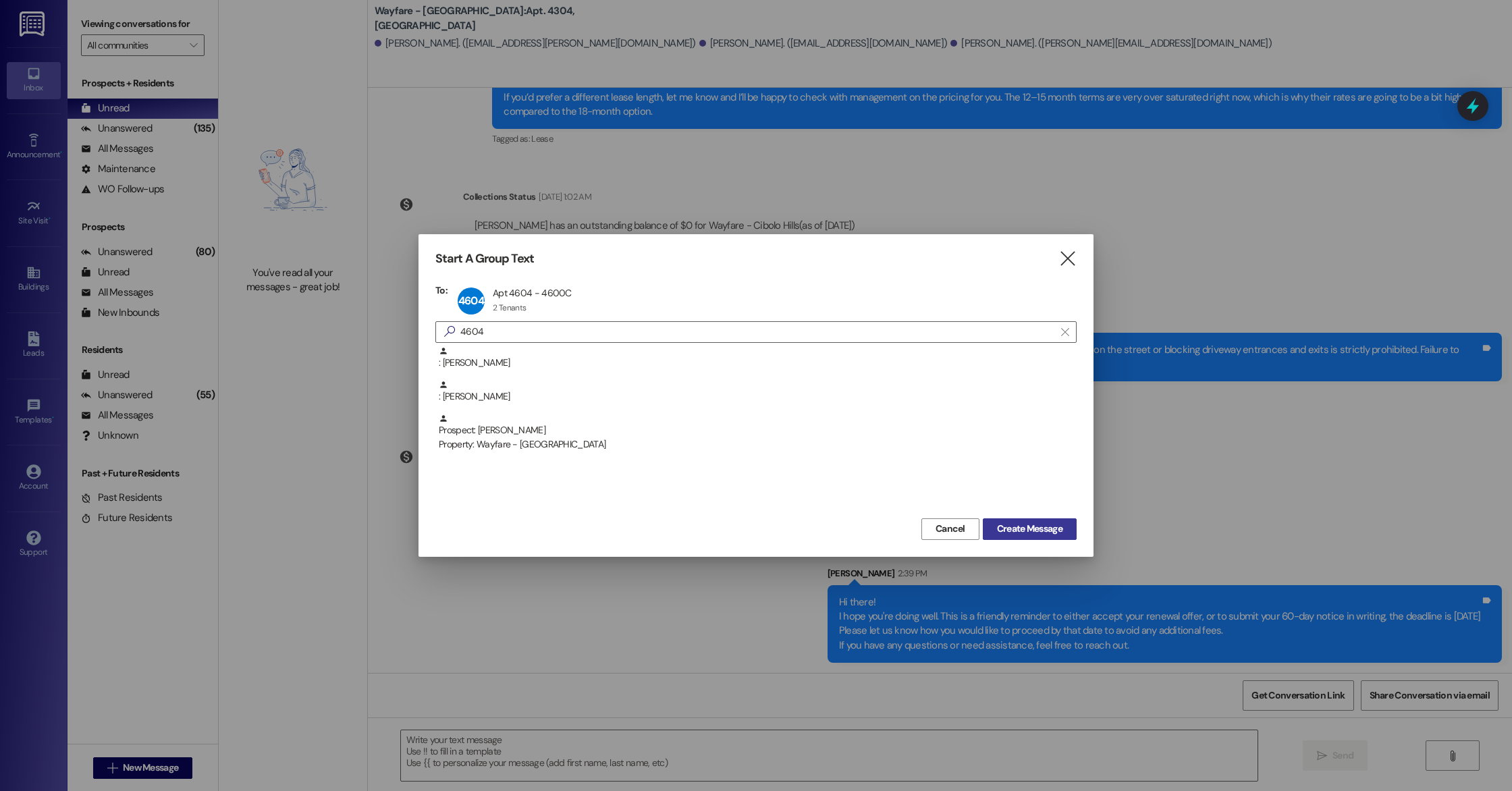
click at [1028, 518] on button "Create Message" at bounding box center [1030, 529] width 94 height 21
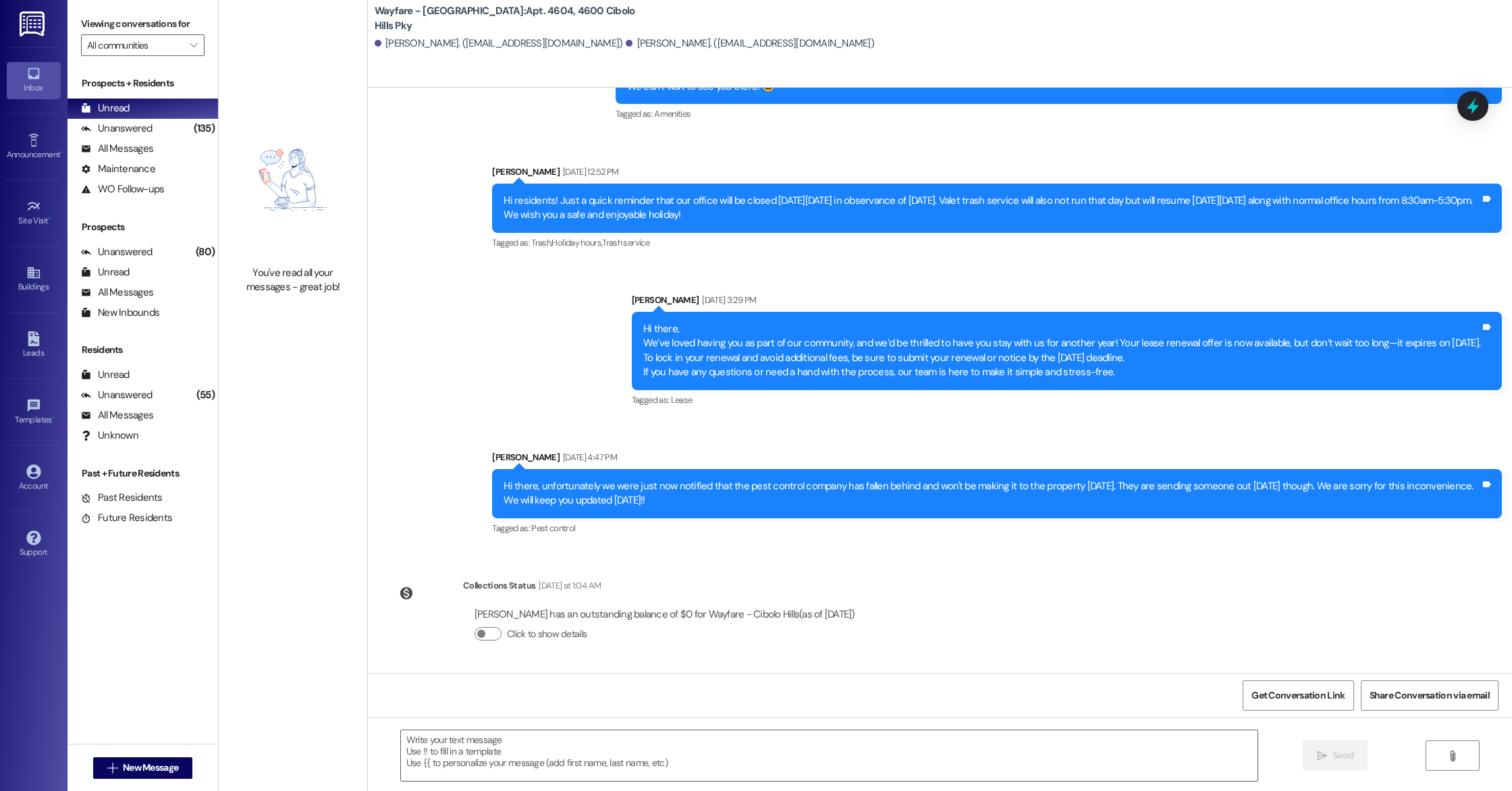
scroll to position [13856, 0]
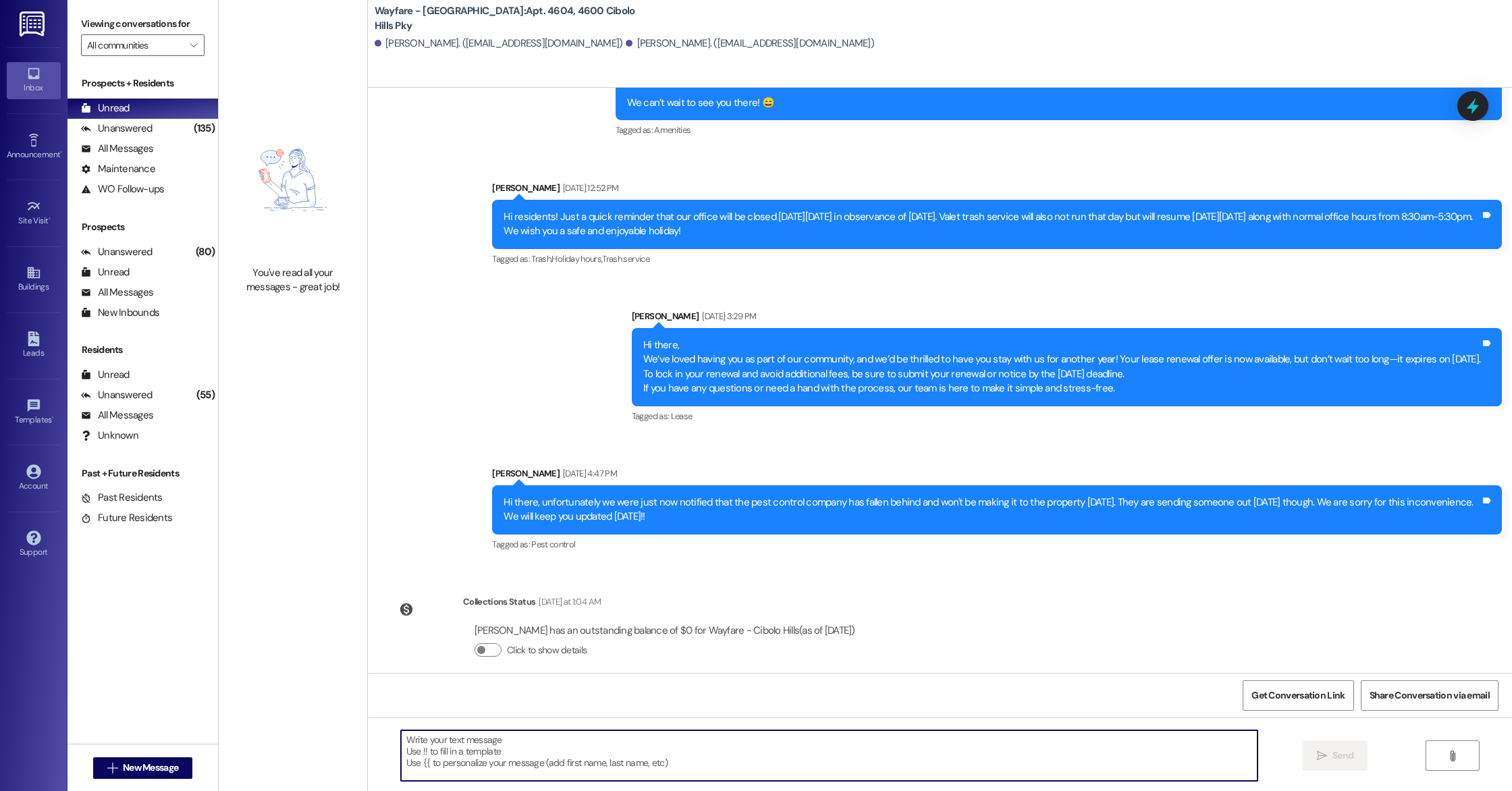
paste textarea "Hi there! I hope you're doing well. This is a friendly reminder to either accep…"
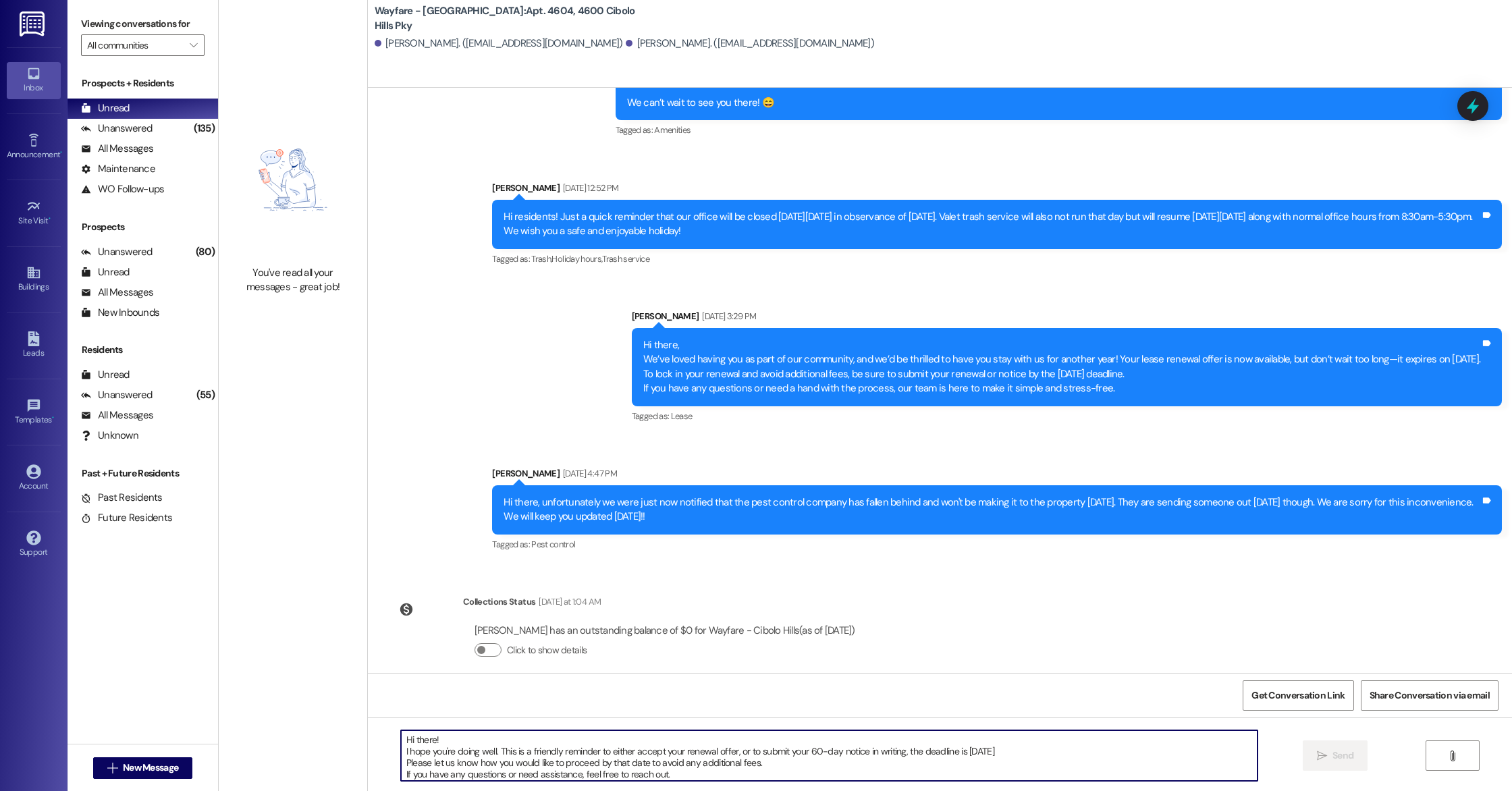
scroll to position [12, 0]
type textarea "Hi there! I hope you're doing well. This is a friendly reminder to either accep…"
click at [1312, 713] on button " Send" at bounding box center [1336, 756] width 66 height 30
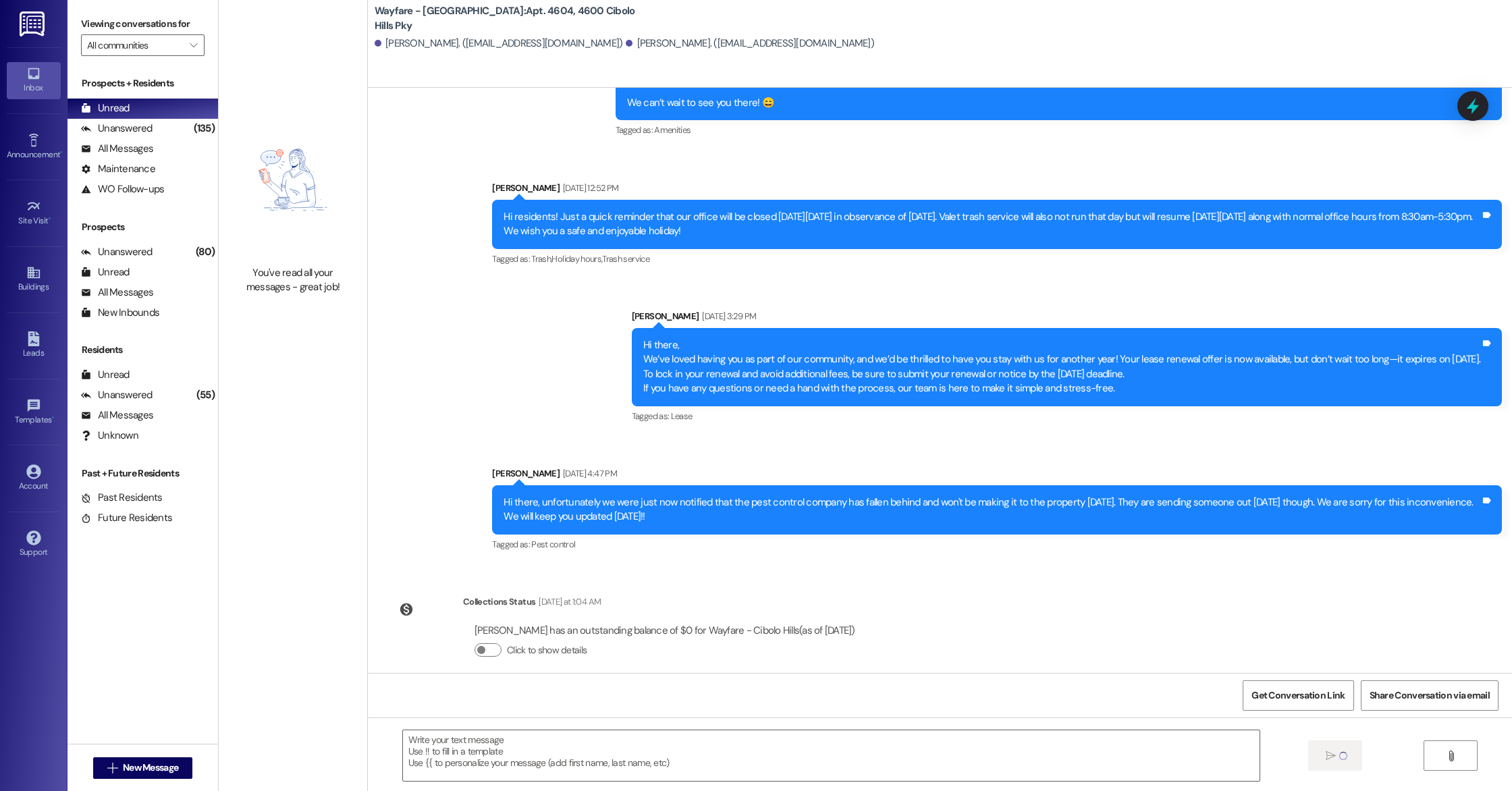
scroll to position [0, 0]
click at [177, 713] on button " New Message" at bounding box center [143, 768] width 100 height 21
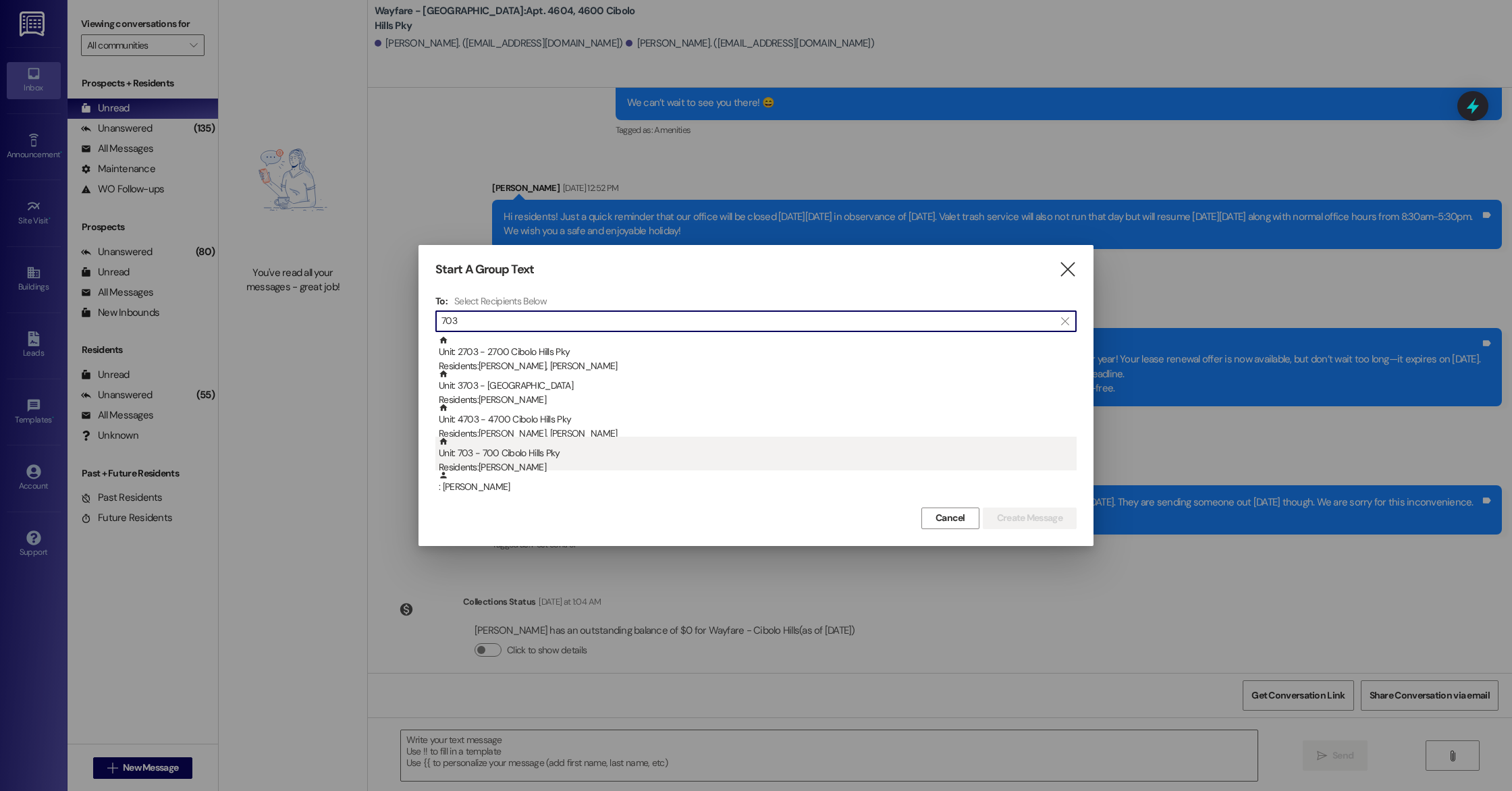
type input "703"
click at [605, 461] on div "Residents: [PERSON_NAME]" at bounding box center [757, 468] width 638 height 14
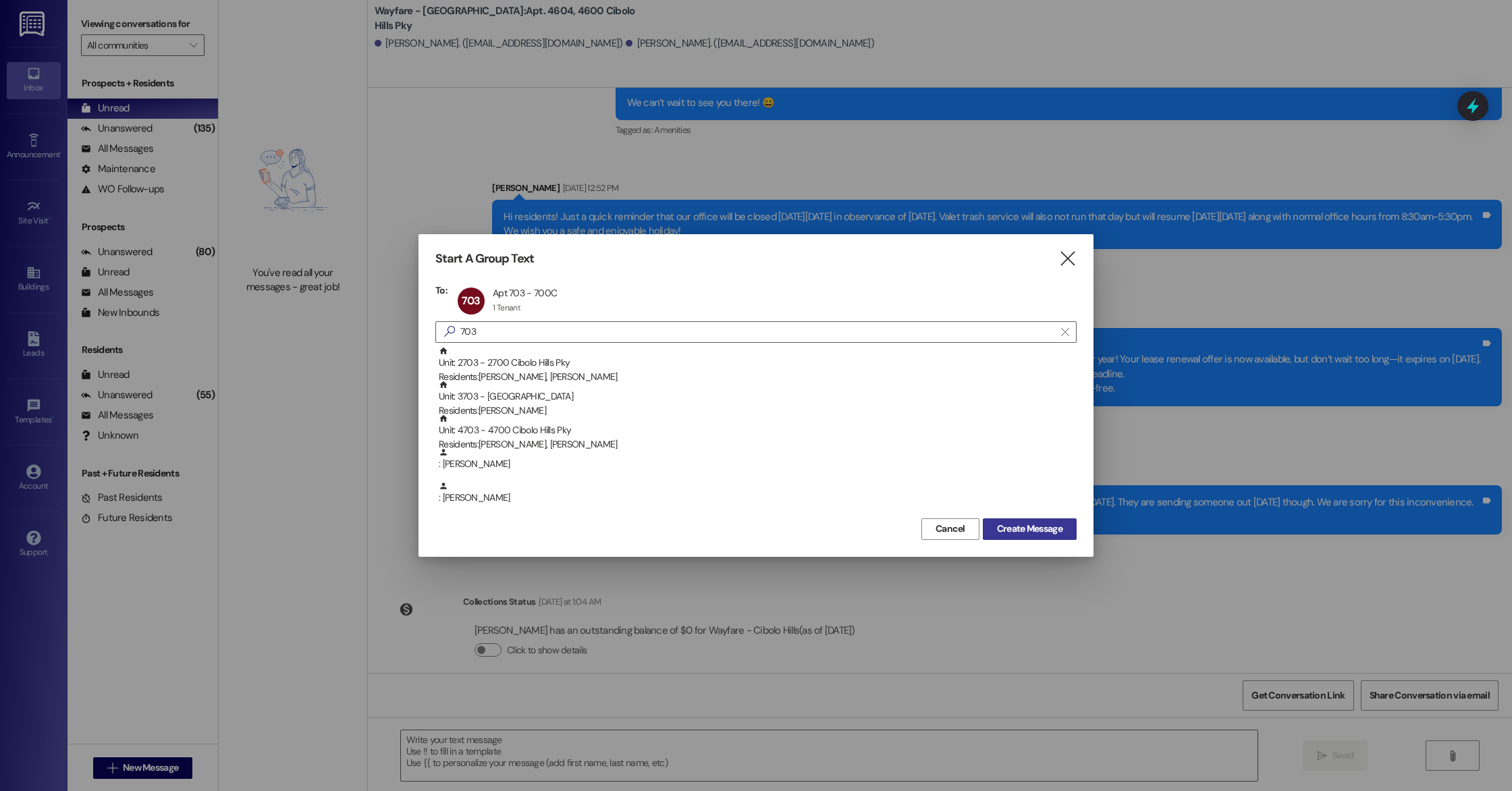
click at [1048, 521] on button "Create Message" at bounding box center [1030, 529] width 94 height 21
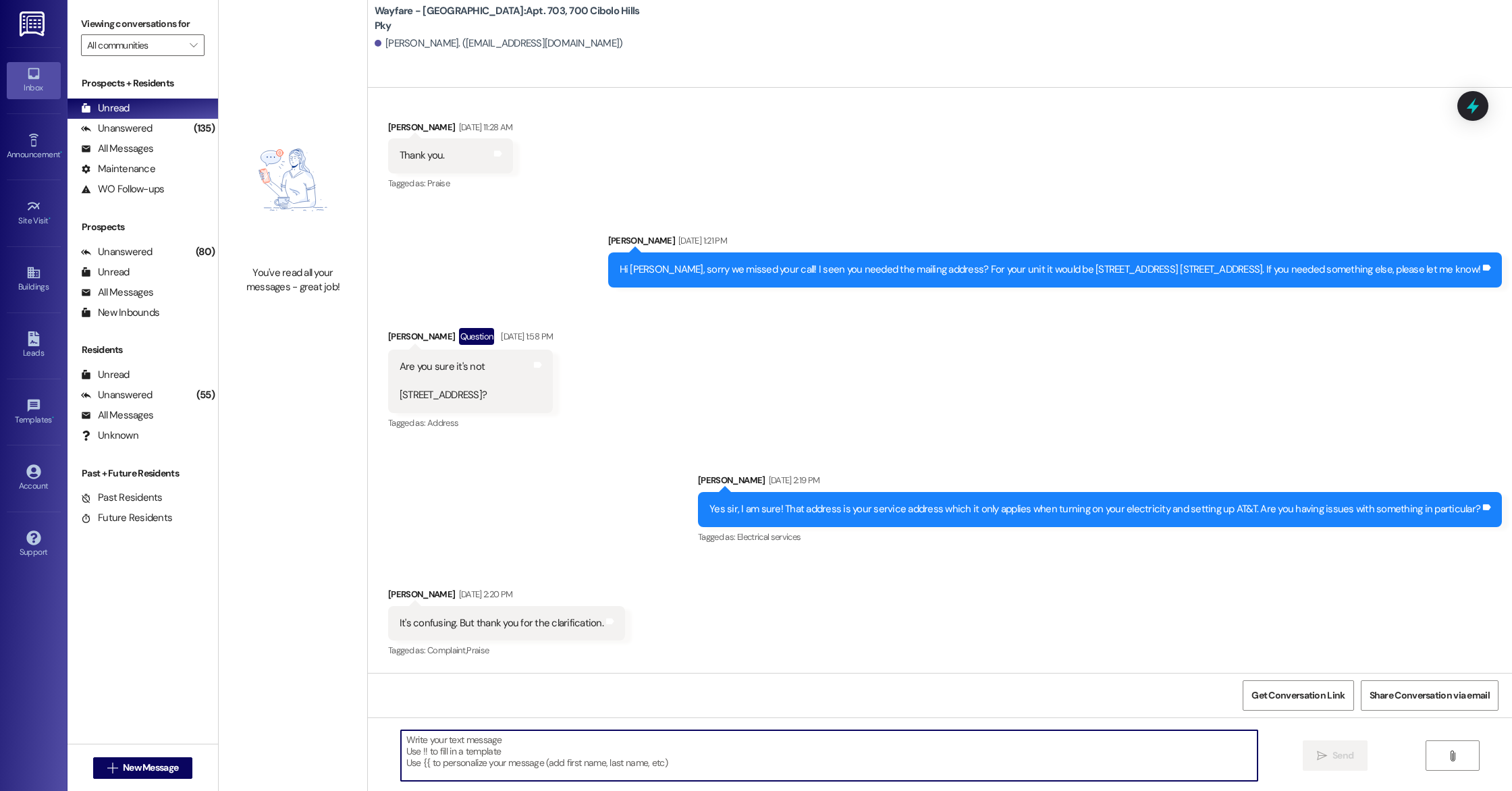
scroll to position [759, 0]
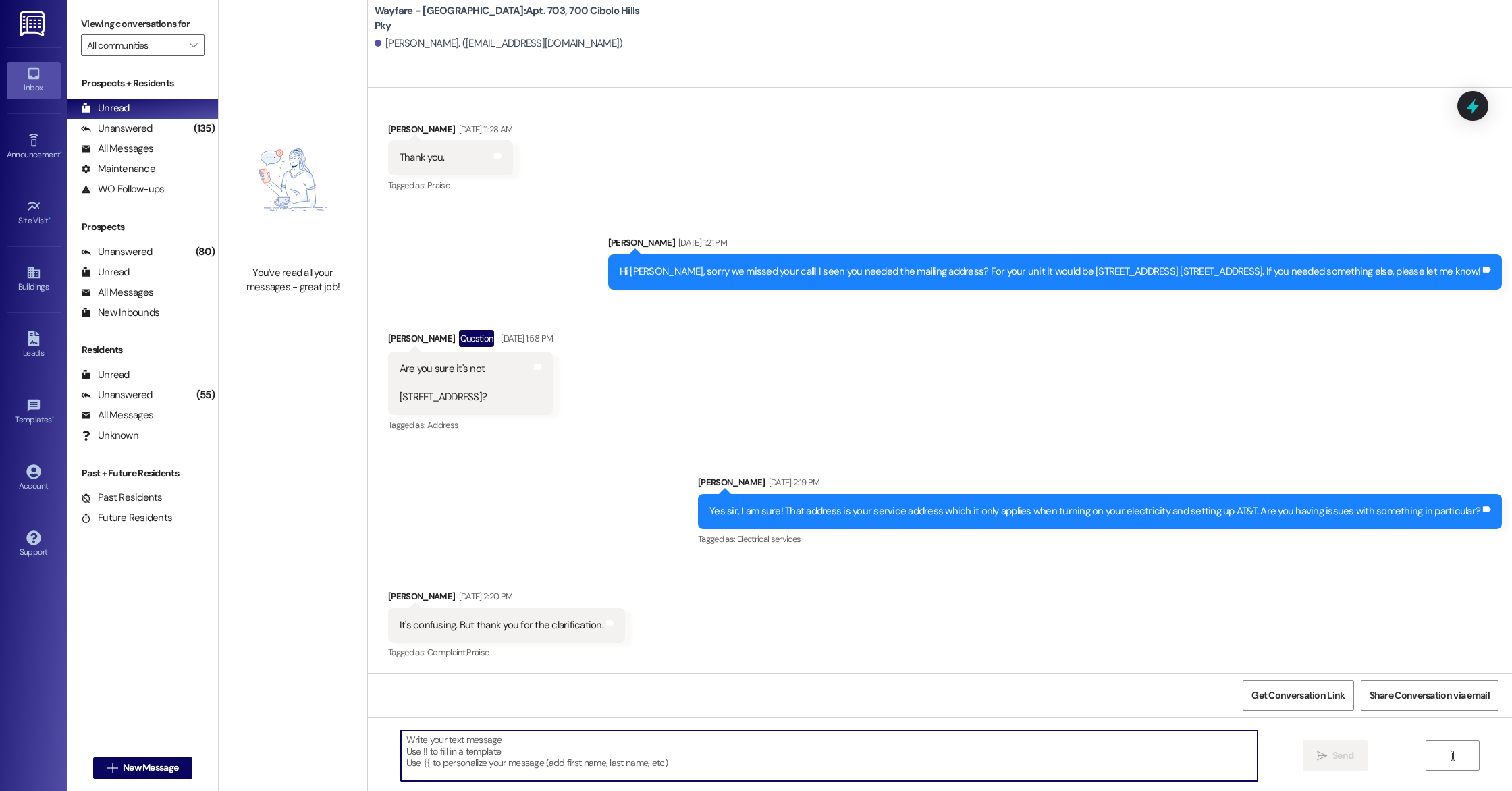
paste textarea "Hi there! I hope you're doing well. This is a friendly reminder to either accep…"
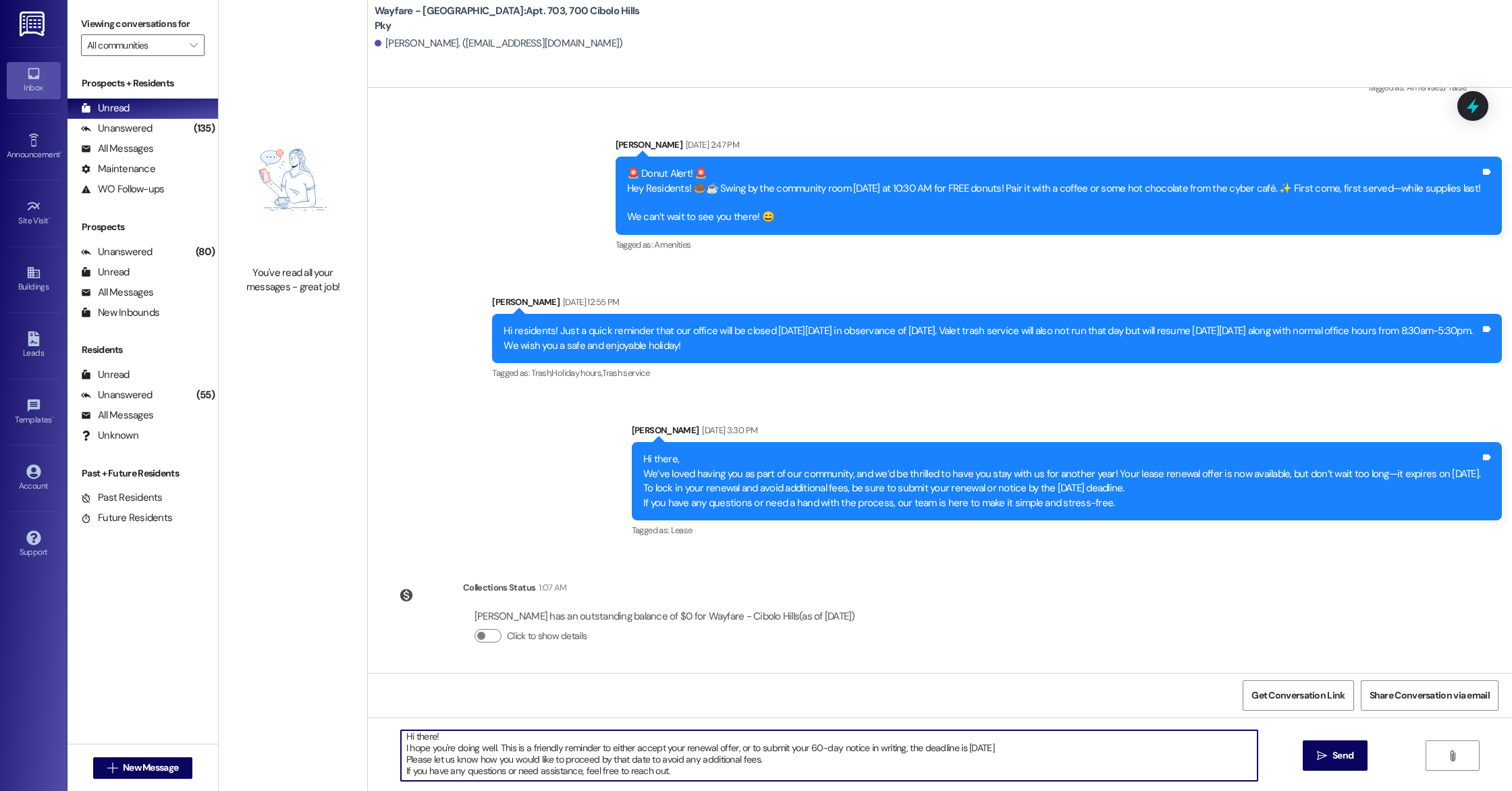
scroll to position [0, 0]
type textarea "Hi there! I hope you're doing well. This is a friendly reminder to either accep…"
click at [1334, 713] on span "Send" at bounding box center [1343, 756] width 21 height 14
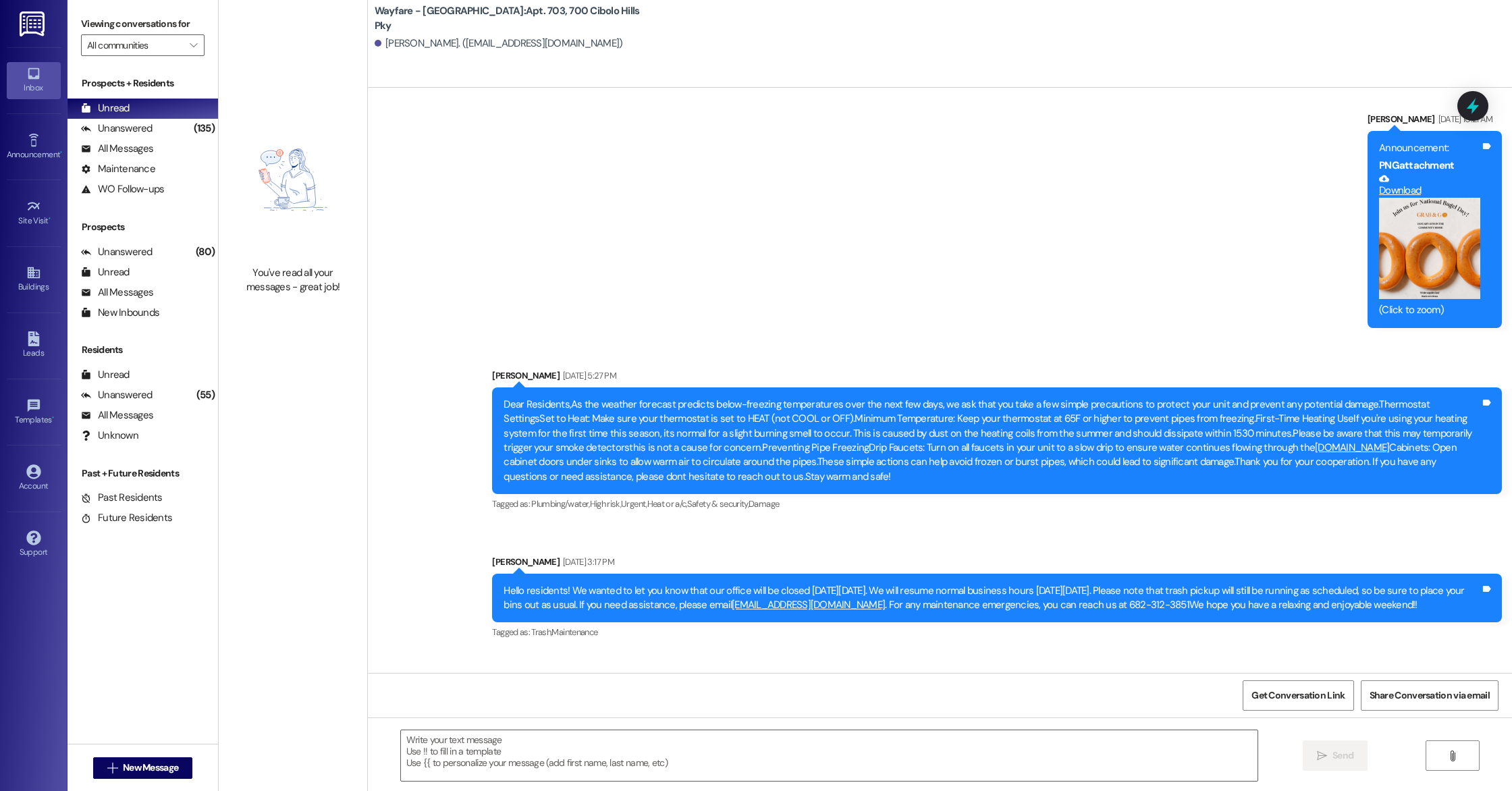
scroll to position [759, 0]
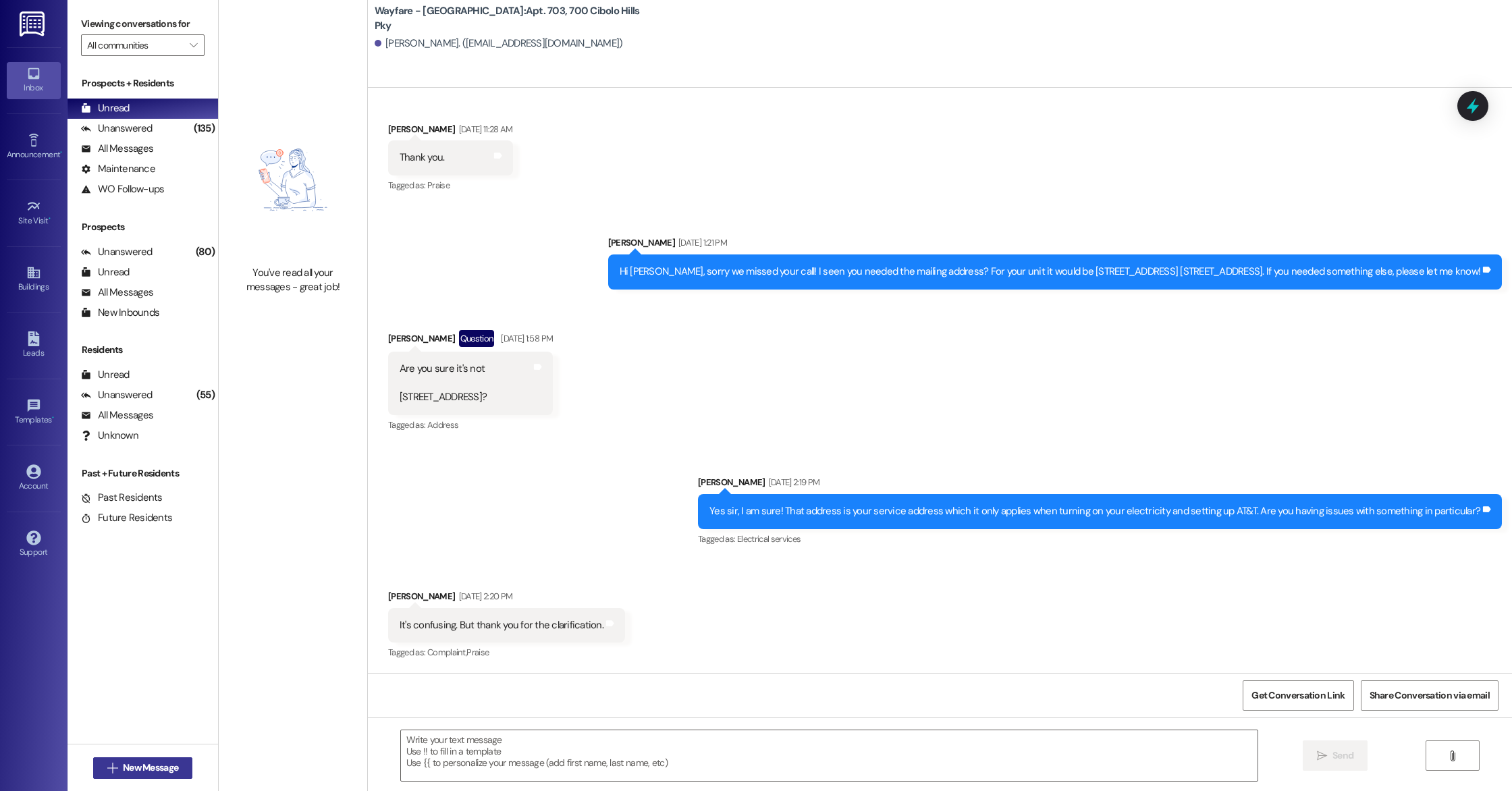
click at [110, 713] on span " New Message" at bounding box center [143, 768] width 77 height 14
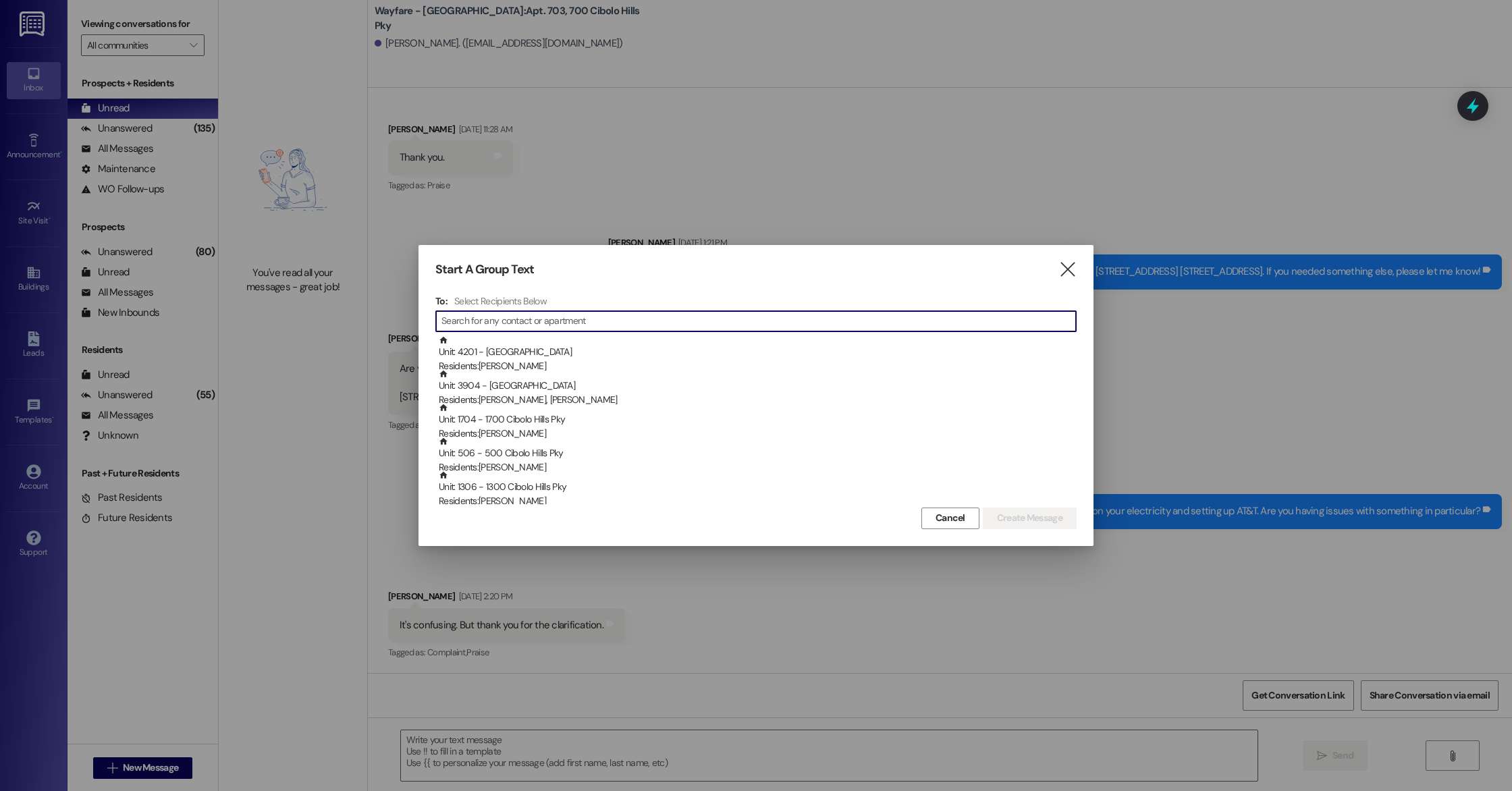
click at [523, 325] on input at bounding box center [758, 321] width 634 height 19
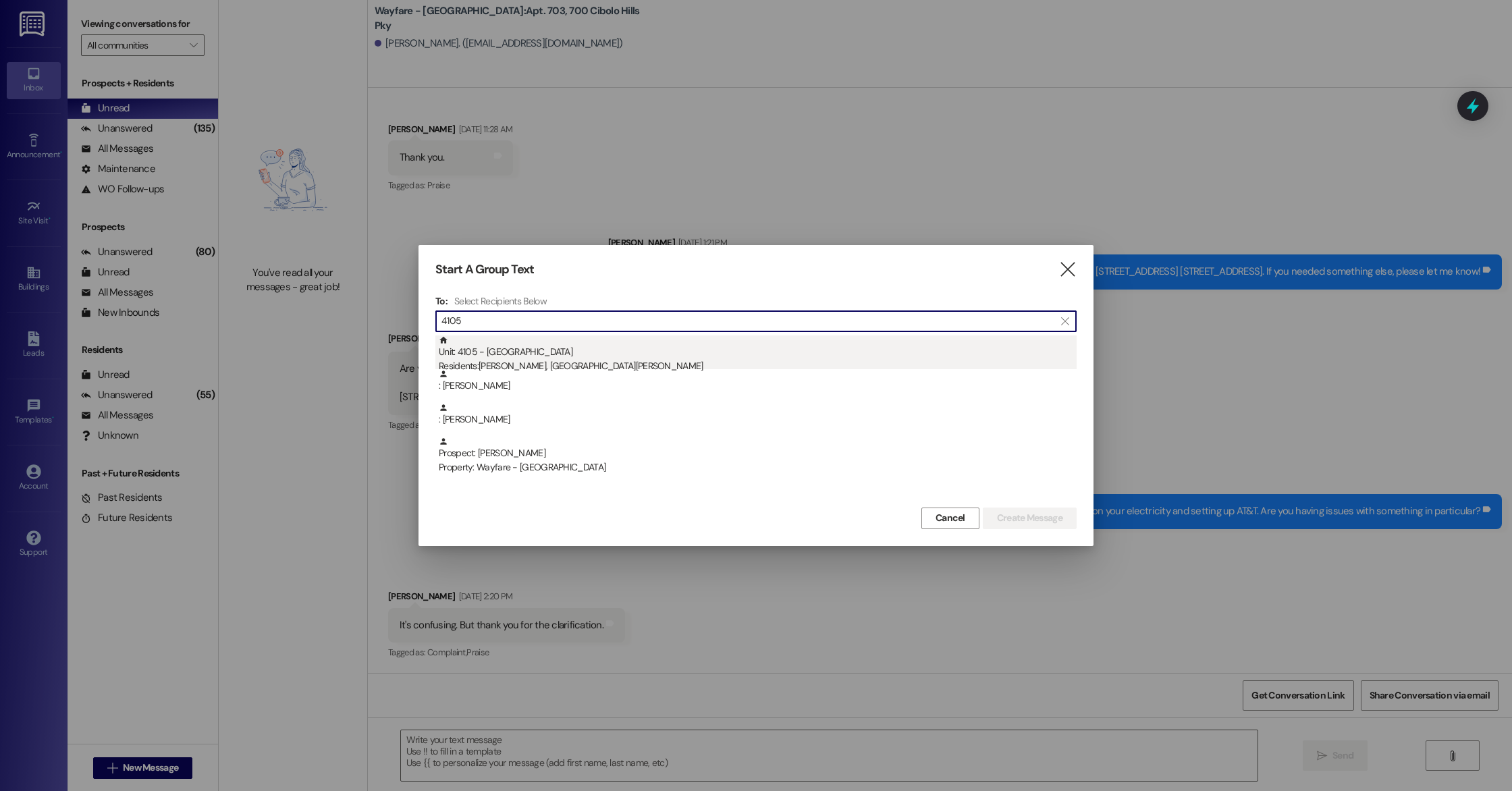
type input "4105"
click at [567, 361] on div "Residents: [PERSON_NAME], [DEMOGRAPHIC_DATA][PERSON_NAME]" at bounding box center [757, 366] width 638 height 14
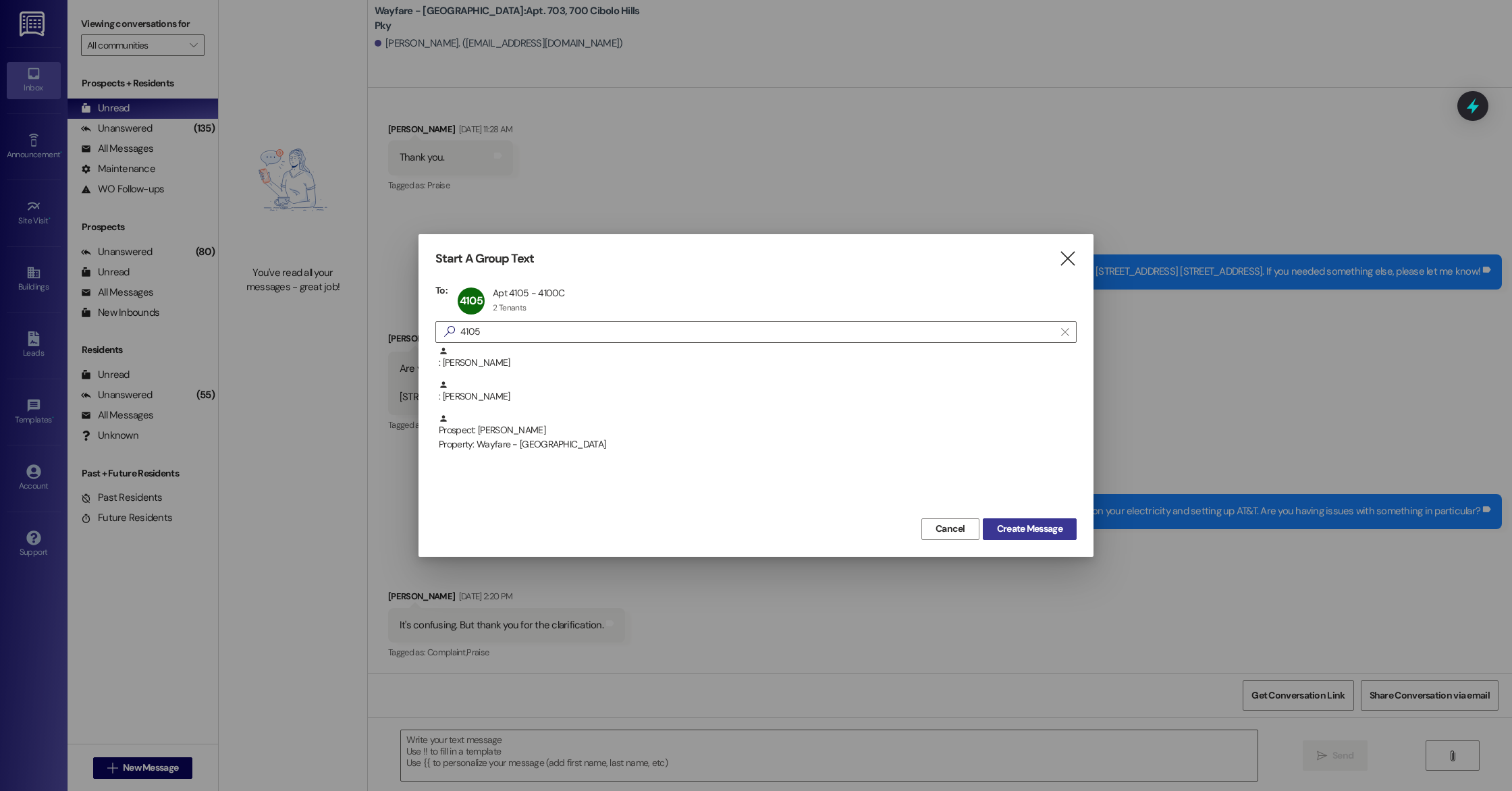
click at [1039, 530] on span "Create Message" at bounding box center [1030, 529] width 66 height 14
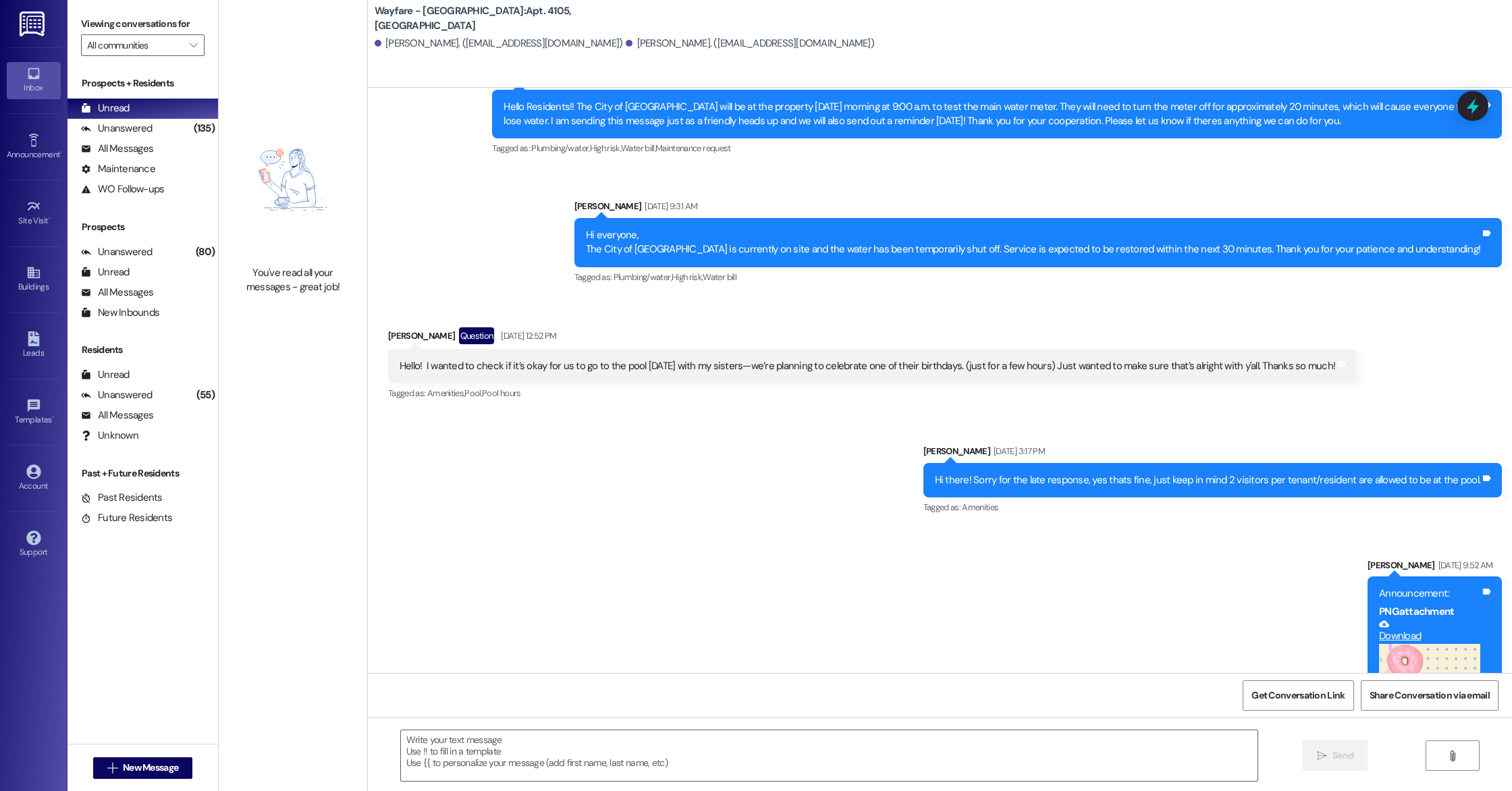
scroll to position [23938, 0]
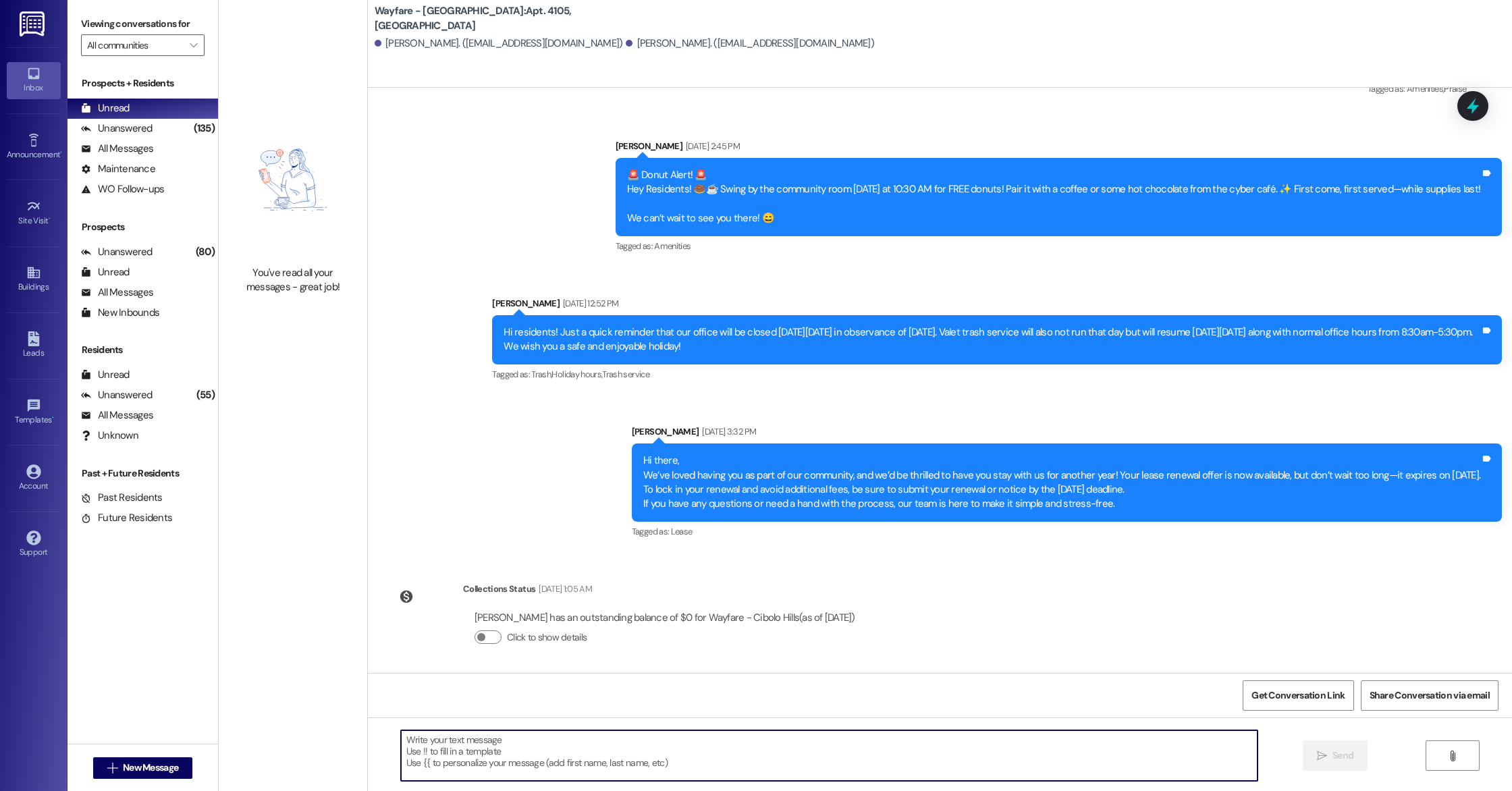
paste textarea "Hi there! I hope you're doing well. This is a friendly reminder to either accep…"
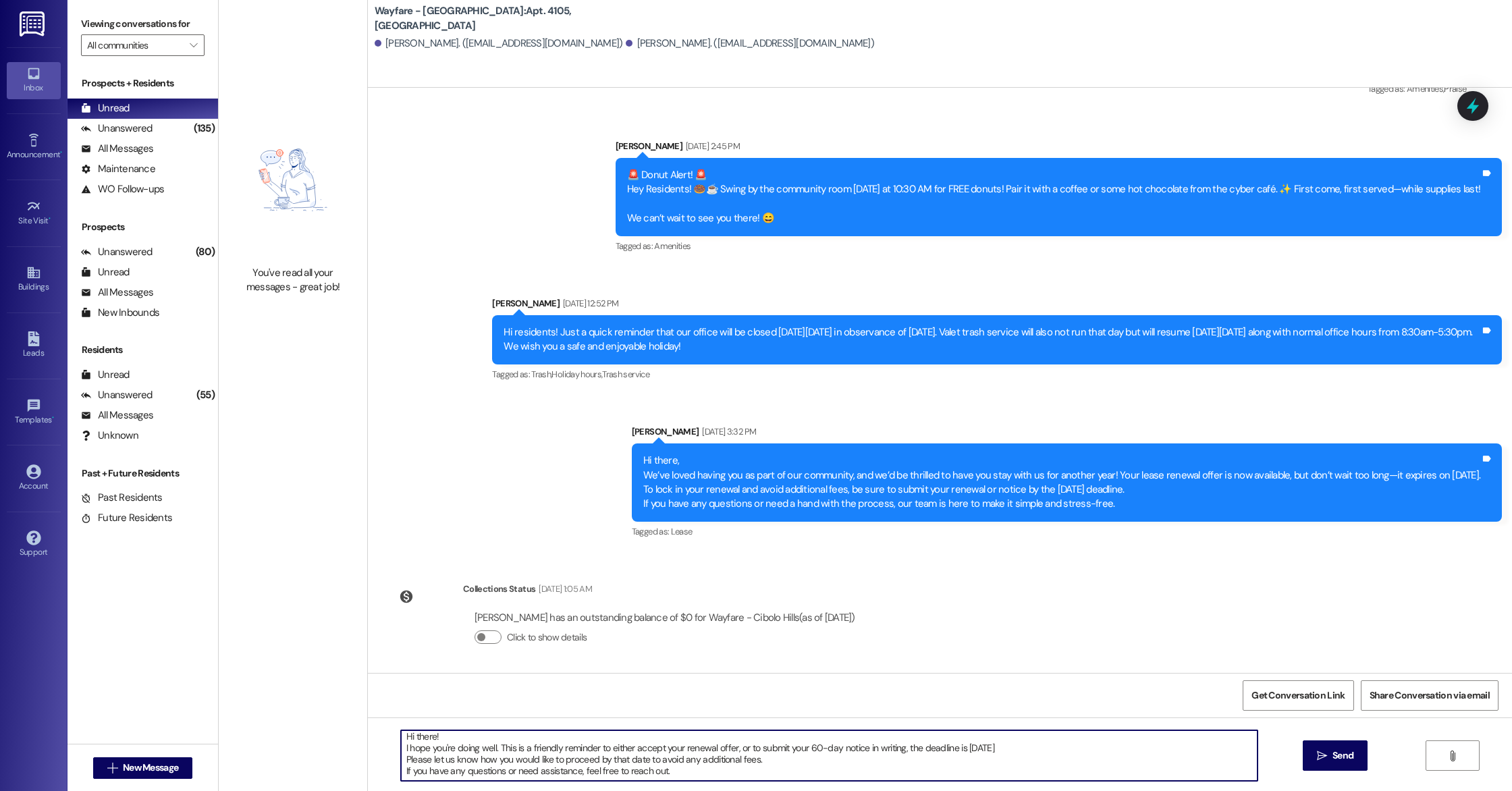
scroll to position [4, 0]
drag, startPoint x: 957, startPoint y: 748, endPoint x: 1037, endPoint y: 746, distance: 80.0
click at [1037, 713] on textarea "Hi there! I hope you're doing well. This is a friendly reminder to either accep…" at bounding box center [829, 756] width 857 height 50
type textarea "Hi there! I hope you're doing well. This is a friendly reminder to either accep…"
click at [1341, 713] on button " Send" at bounding box center [1336, 756] width 66 height 30
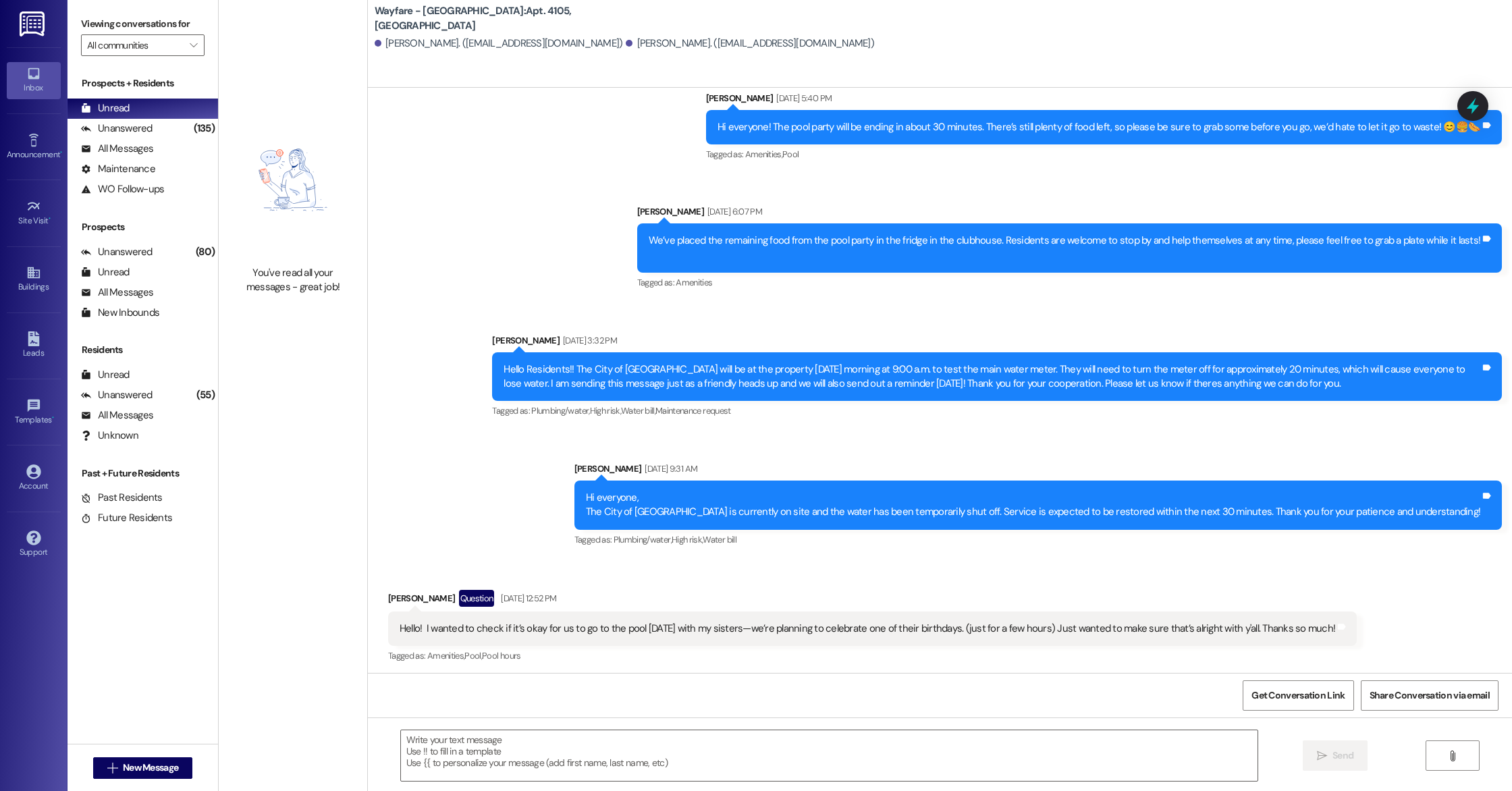
scroll to position [24075, 0]
